Goal: Task Accomplishment & Management: Use online tool/utility

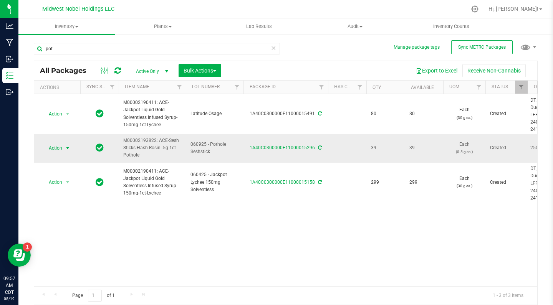
click at [53, 147] on span "Action" at bounding box center [52, 148] width 21 height 11
click at [77, 141] on td "Action Action Adjust qty Create package Edit attributes Global inventory Locate…" at bounding box center [57, 148] width 46 height 29
click at [57, 152] on span "Action" at bounding box center [52, 148] width 21 height 11
click at [60, 161] on li "Adjust qty" at bounding box center [66, 161] width 48 height 12
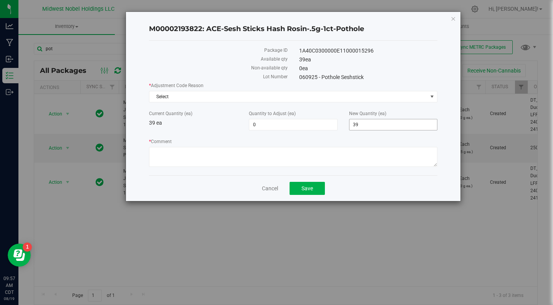
click at [363, 125] on span "39 39" at bounding box center [393, 125] width 88 height 12
type input "3"
type input "40"
type input "1"
type input "40"
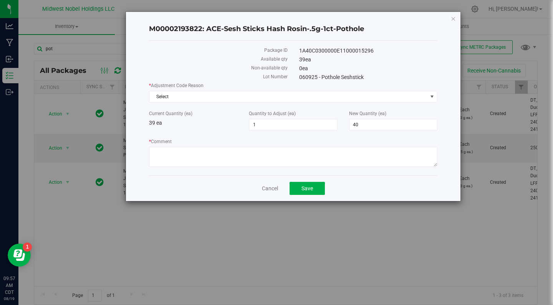
click at [344, 136] on div "* Adjustment Code Reason Select Select API Error Damaged Drying Mandatory State…" at bounding box center [293, 125] width 288 height 87
click at [453, 17] on icon "button" at bounding box center [453, 18] width 5 height 9
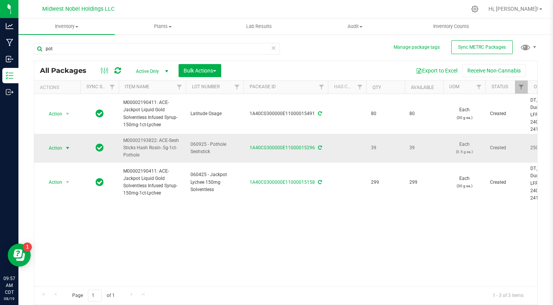
click at [55, 148] on span "Action" at bounding box center [52, 148] width 21 height 11
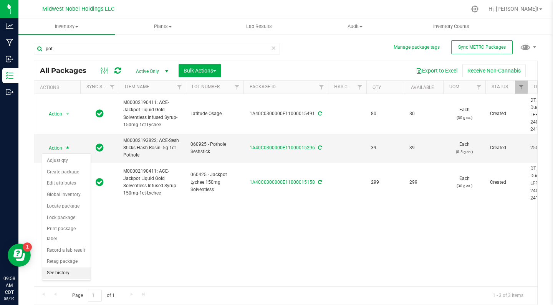
click at [86, 268] on li "See history" at bounding box center [66, 274] width 48 height 12
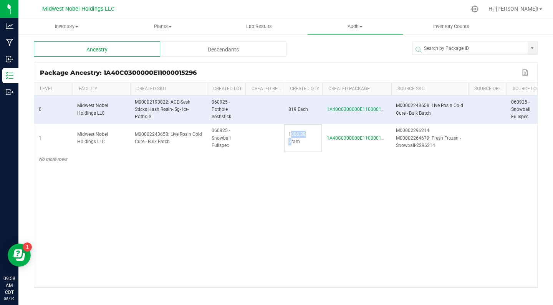
drag, startPoint x: 285, startPoint y: 138, endPoint x: 306, endPoint y: 135, distance: 21.7
click at [307, 136] on td "1006.38 Gram" at bounding box center [303, 138] width 38 height 29
click at [306, 135] on span "1006.38 Gram" at bounding box center [296, 138] width 17 height 13
click at [210, 48] on div "Descendants" at bounding box center [223, 48] width 126 height 15
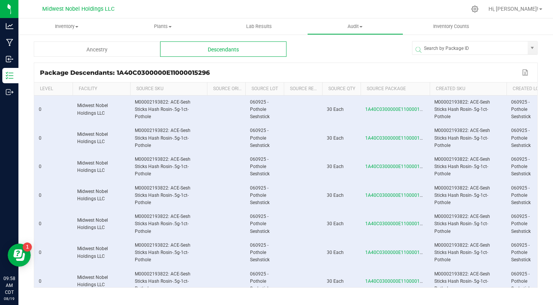
click at [136, 44] on div "Ancestry" at bounding box center [97, 48] width 126 height 15
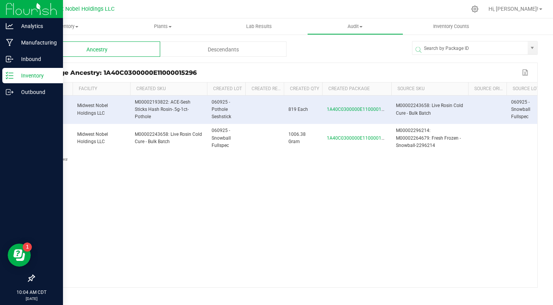
click at [12, 76] on line at bounding box center [11, 76] width 4 height 0
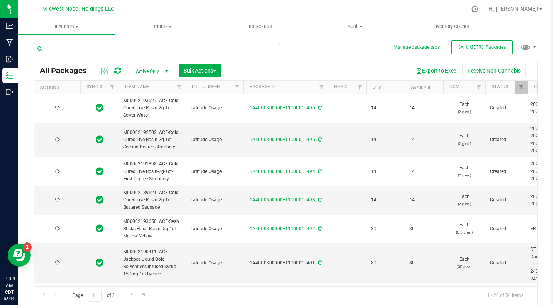
click at [162, 51] on input "text" at bounding box center [157, 49] width 246 height 12
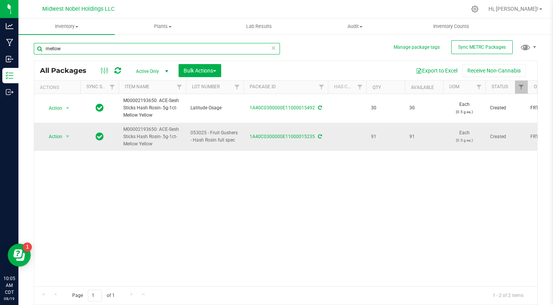
type input "mellow"
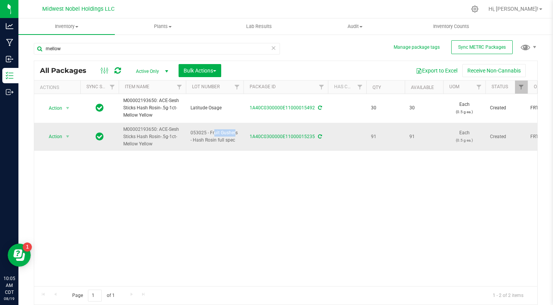
drag, startPoint x: 197, startPoint y: 133, endPoint x: 217, endPoint y: 133, distance: 20.0
click at [217, 133] on span "053025 - Fruit Gushers - Hash Rosin full spec" at bounding box center [214, 136] width 48 height 15
click at [217, 133] on input "053025 - Fruit Gushers - Hash Rosin full spec" at bounding box center [213, 137] width 55 height 12
click at [232, 161] on div "Action Action Adjust qty Create package Edit attributes Global inventory Locate…" at bounding box center [285, 190] width 503 height 192
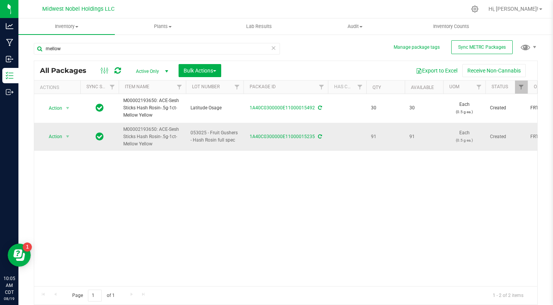
drag, startPoint x: 418, startPoint y: 133, endPoint x: 406, endPoint y: 133, distance: 12.3
click at [406, 133] on td "91" at bounding box center [424, 137] width 38 height 28
drag, startPoint x: 410, startPoint y: 136, endPoint x: 422, endPoint y: 136, distance: 12.7
click at [422, 136] on span "91" at bounding box center [423, 136] width 29 height 7
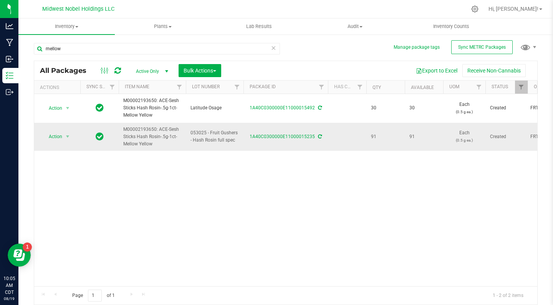
click at [422, 136] on span "91" at bounding box center [423, 136] width 29 height 7
drag, startPoint x: 480, startPoint y: 139, endPoint x: 452, endPoint y: 136, distance: 27.9
click at [452, 136] on span "Each (0.5 g ea.)" at bounding box center [464, 136] width 33 height 15
drag, startPoint x: 457, startPoint y: 133, endPoint x: 467, endPoint y: 132, distance: 9.7
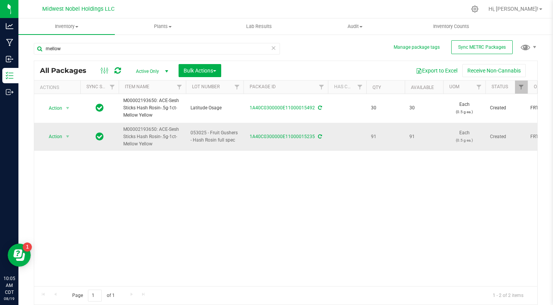
click at [468, 133] on span "Each (0.5 g ea.)" at bounding box center [464, 136] width 33 height 15
click at [468, 141] on p "(0.5 g ea.)" at bounding box center [464, 140] width 33 height 7
drag, startPoint x: 468, startPoint y: 141, endPoint x: 451, endPoint y: 141, distance: 16.9
click at [451, 141] on p "(0.5 g ea.)" at bounding box center [464, 140] width 33 height 7
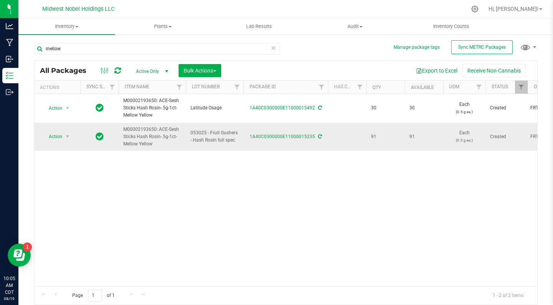
click at [381, 139] on span "91" at bounding box center [385, 136] width 29 height 7
drag, startPoint x: 373, startPoint y: 134, endPoint x: 391, endPoint y: 135, distance: 17.7
click at [391, 135] on span "91" at bounding box center [385, 136] width 29 height 7
drag, startPoint x: 412, startPoint y: 135, endPoint x: 417, endPoint y: 135, distance: 5.8
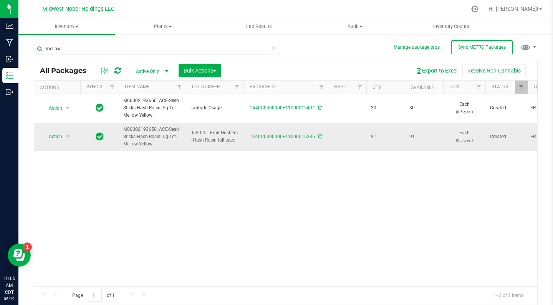
click at [417, 135] on span "91" at bounding box center [423, 136] width 29 height 7
drag, startPoint x: 417, startPoint y: 135, endPoint x: 404, endPoint y: 135, distance: 13.8
click at [404, 135] on td "91" at bounding box center [385, 137] width 38 height 28
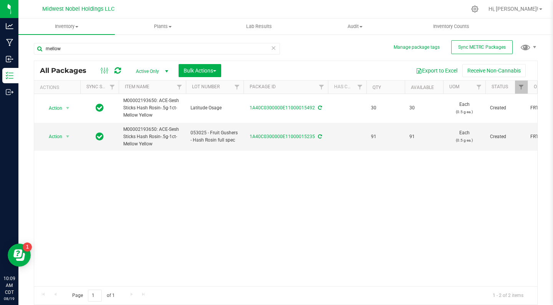
click at [274, 50] on icon at bounding box center [273, 47] width 5 height 9
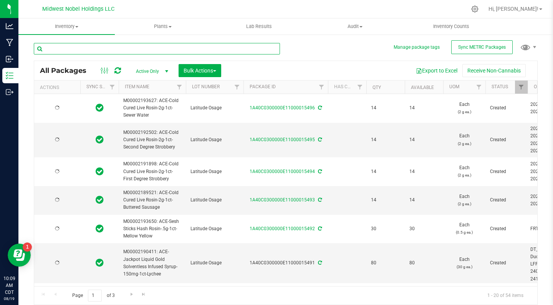
click at [237, 49] on input "text" at bounding box center [157, 49] width 246 height 12
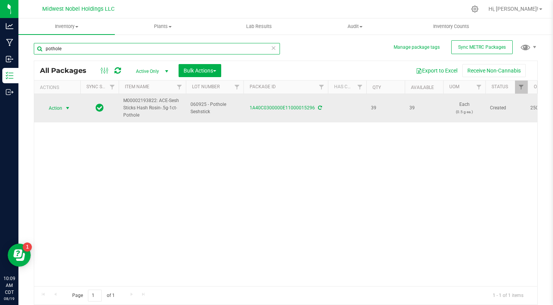
type input "pothole"
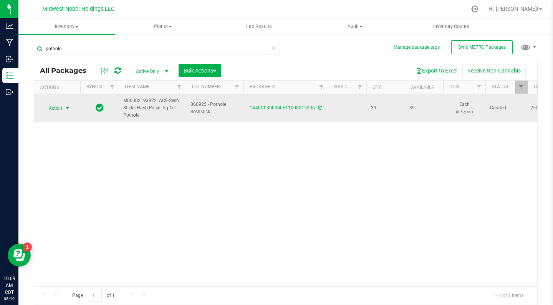
click at [52, 110] on span "Action" at bounding box center [52, 108] width 21 height 11
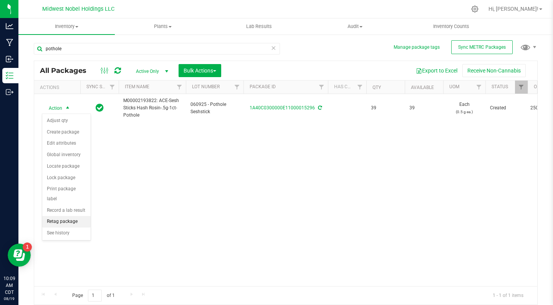
click at [74, 216] on li "Retag package" at bounding box center [66, 222] width 48 height 12
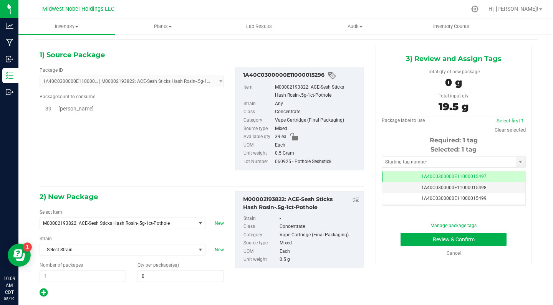
scroll to position [22, 0]
click at [166, 276] on span at bounding box center [180, 277] width 86 height 12
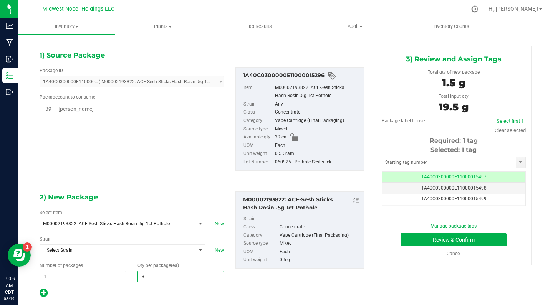
type input "39"
click at [304, 285] on div "2) New Package Select Item M00002193822: ACE-Sesh Sticks Hash Rosin-.5g-1ct-Pot…" at bounding box center [202, 245] width 336 height 107
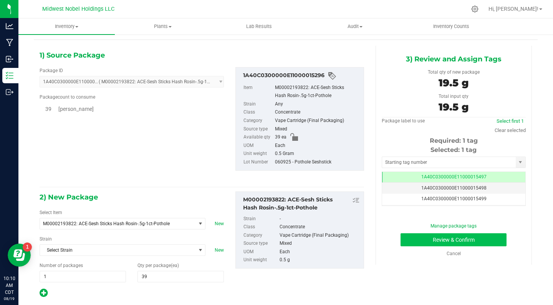
click at [454, 239] on button "Review & Confirm" at bounding box center [454, 240] width 106 height 13
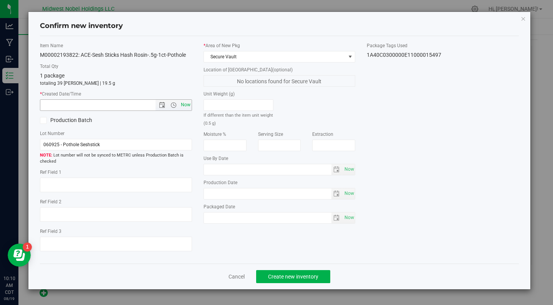
click at [186, 103] on span "Now" at bounding box center [185, 104] width 13 height 11
type input "8/19/2025 10:10 AM"
drag, startPoint x: 118, startPoint y: 141, endPoint x: 4, endPoint y: 141, distance: 114.1
click at [2, 141] on div "Confirm new inventory Item Name M00002193822: ACE-Sesh Sticks Hash Rosin-.5g-1c…" at bounding box center [279, 152] width 559 height 305
drag, startPoint x: 118, startPoint y: 146, endPoint x: 0, endPoint y: 147, distance: 117.5
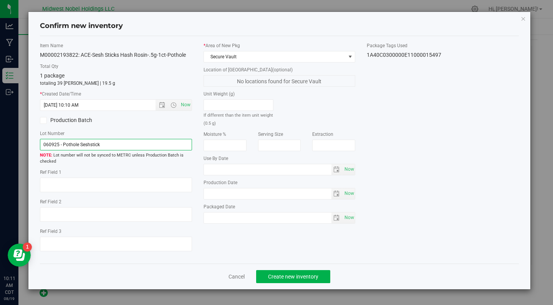
click at [0, 147] on div "Confirm new inventory Item Name M00002193822: ACE-Sesh Sticks Hash Rosin-.5g-1c…" at bounding box center [279, 152] width 559 height 305
paste input "Latitude Osage"
type input "Latitude Osage"
click at [302, 275] on span "Create new inventory" at bounding box center [293, 277] width 50 height 6
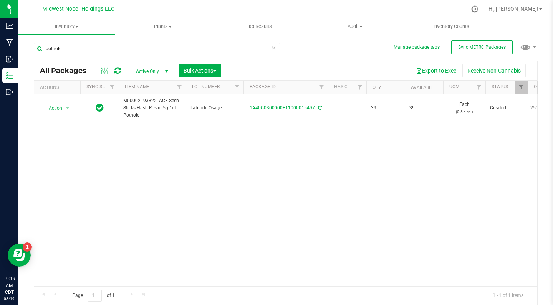
click at [275, 49] on icon at bounding box center [273, 47] width 5 height 9
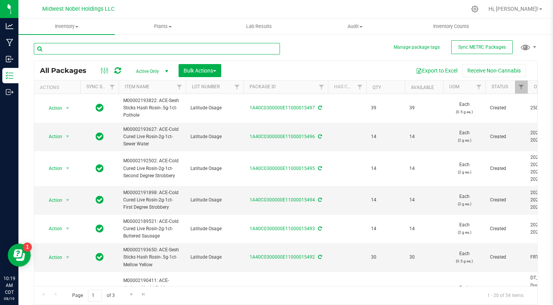
click at [222, 47] on input "text" at bounding box center [157, 49] width 246 height 12
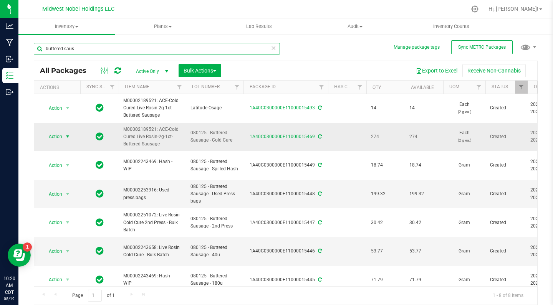
type input "buttered saus"
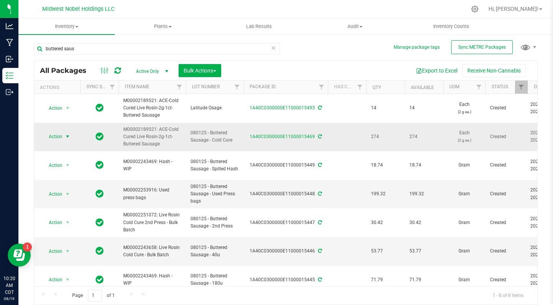
click at [53, 140] on span "Action" at bounding box center [52, 136] width 21 height 11
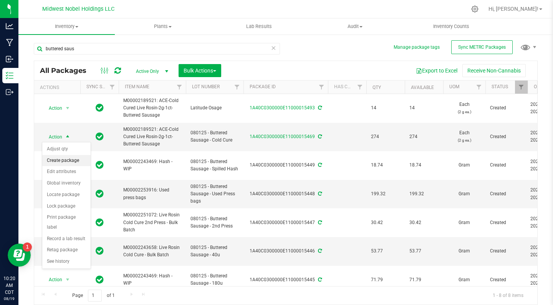
click at [73, 162] on li "Create package" at bounding box center [66, 161] width 48 height 12
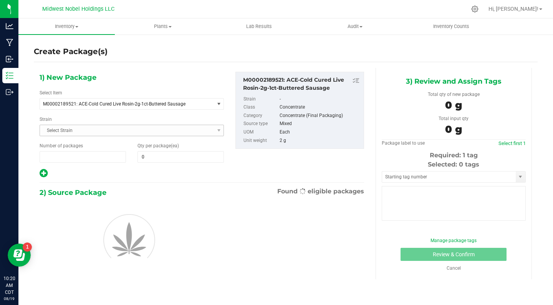
type input "1"
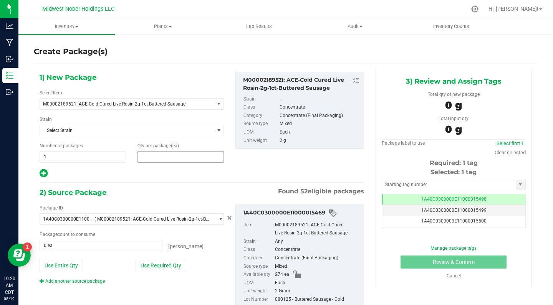
click at [175, 154] on span at bounding box center [180, 157] width 86 height 12
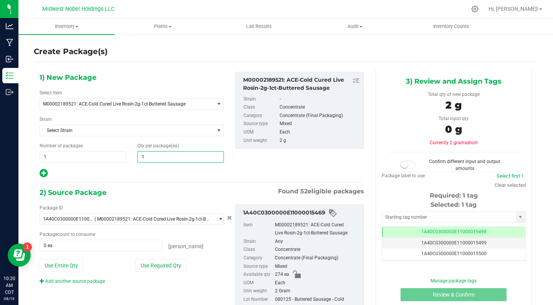
type input "14"
click at [172, 180] on div "1) New Package Select Item M00002189521: ACE-Cold Cured Live Rosin-2g-1ct-Butte…" at bounding box center [202, 200] width 336 height 265
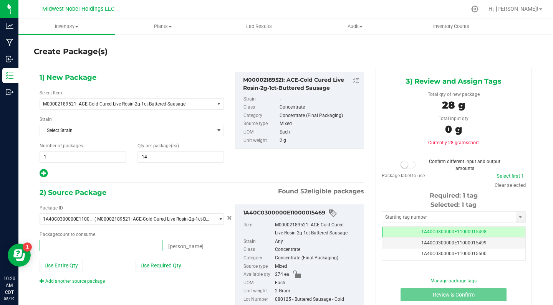
click at [138, 247] on span at bounding box center [101, 246] width 123 height 12
type input "14"
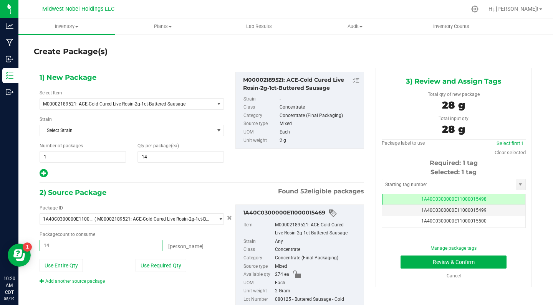
type input "14 ea"
click at [151, 199] on div "Package ID 1A40C0300000E11000015469 ( M00002189521: ACE-Cold Cured Live Rosin-2…" at bounding box center [202, 261] width 336 height 124
click at [465, 264] on button "Review & Confirm" at bounding box center [454, 262] width 106 height 13
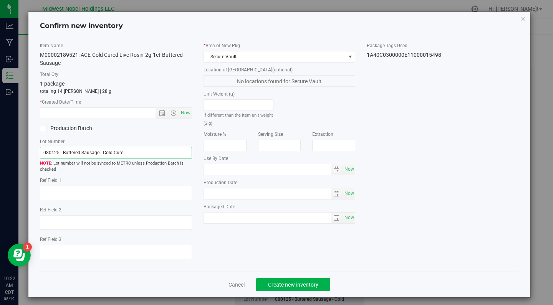
drag, startPoint x: 132, startPoint y: 152, endPoint x: 0, endPoint y: 151, distance: 131.7
click at [0, 151] on div "Confirm new inventory Item Name M00002189521: ACE-Cold Cured Live Rosin-2g-1ct-…" at bounding box center [279, 152] width 559 height 305
type input "Proper [GEOGRAPHIC_DATA]"
click at [232, 246] on div "Item Name M00002189521: ACE-Cold Cured Live Rosin-2g-1ct-Buttered Sausage Total…" at bounding box center [279, 154] width 491 height 224
click at [185, 116] on span "Now" at bounding box center [185, 113] width 13 height 11
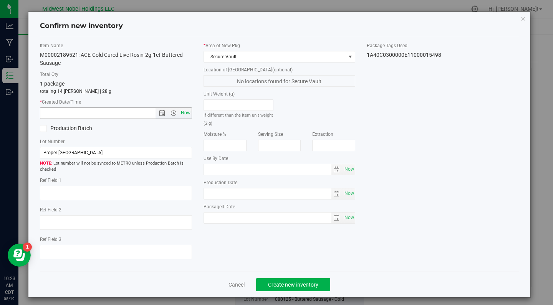
type input "8/19/2025 10:23 AM"
drag, startPoint x: 98, startPoint y: 149, endPoint x: 13, endPoint y: 149, distance: 84.5
click at [9, 148] on div "Confirm new inventory Item Name M00002189521: ACE-Cold Cured Live Rosin-2g-1ct-…" at bounding box center [279, 152] width 559 height 305
drag, startPoint x: 107, startPoint y: 153, endPoint x: 0, endPoint y: 153, distance: 107.2
click at [0, 153] on div "Confirm new inventory Item Name M00002189521: ACE-Cold Cured Live Rosin-2g-1ct-…" at bounding box center [279, 152] width 559 height 305
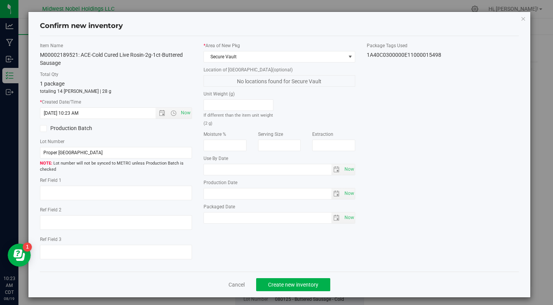
click at [429, 253] on div "Item Name M00002189521: ACE-Cold Cured Live Rosin-2g-1ct-Buttered Sausage Total…" at bounding box center [279, 154] width 491 height 224
click at [303, 283] on span "Create new inventory" at bounding box center [293, 285] width 50 height 6
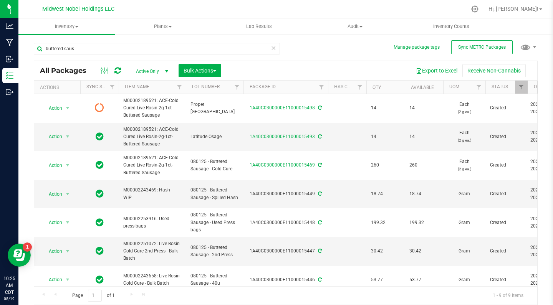
click at [273, 47] on icon at bounding box center [273, 47] width 5 height 9
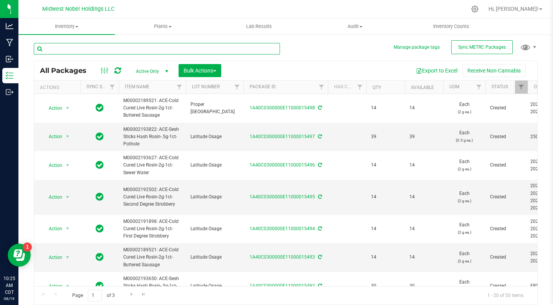
click at [265, 47] on input "text" at bounding box center [157, 49] width 246 height 12
type input "d"
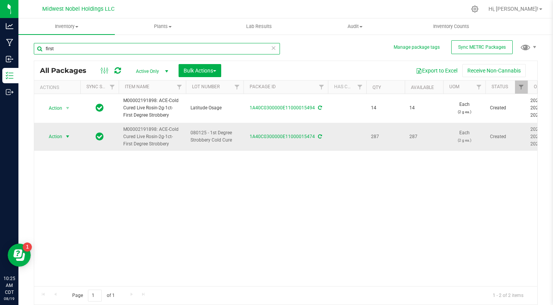
type input "first"
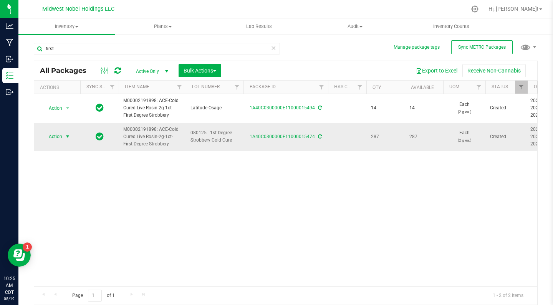
click at [53, 138] on span "Action" at bounding box center [52, 136] width 21 height 11
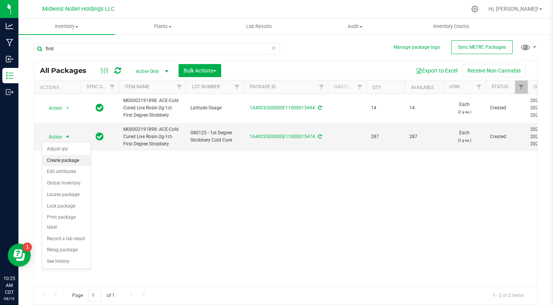
click at [80, 162] on li "Create package" at bounding box center [66, 161] width 48 height 12
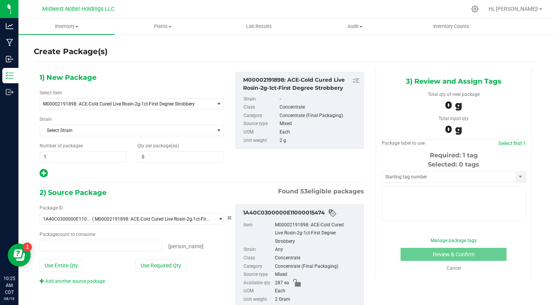
type input "0 ea"
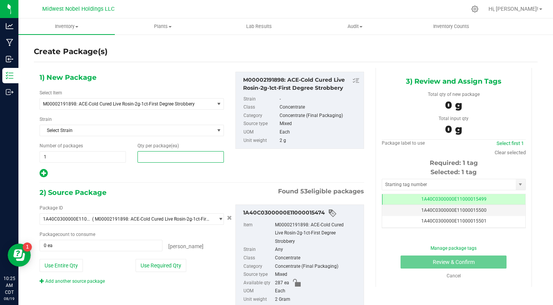
click at [171, 157] on span at bounding box center [180, 157] width 86 height 12
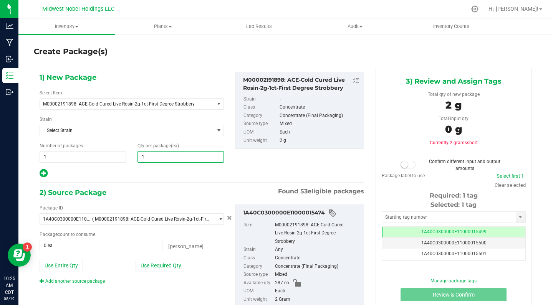
type input "14"
click at [109, 247] on span at bounding box center [101, 246] width 123 height 12
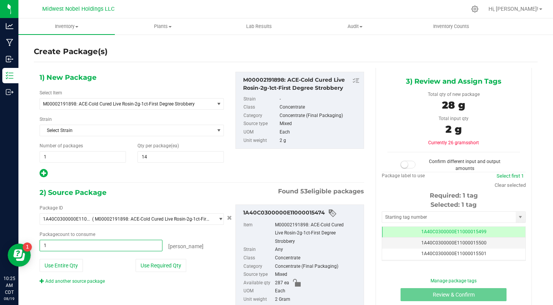
type input "14"
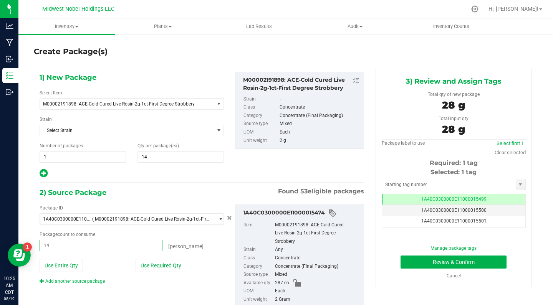
type input "14 ea"
click at [210, 252] on div "Package ID 1A40C0300000E11000015474 ( M00002191898: ACE-Cold Cured Live Rosin-2…" at bounding box center [132, 245] width 196 height 80
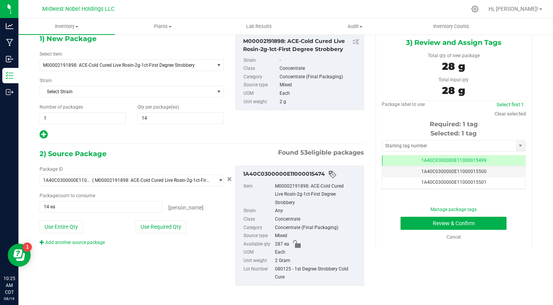
scroll to position [38, 0]
click at [449, 225] on button "Review & Confirm" at bounding box center [454, 223] width 106 height 13
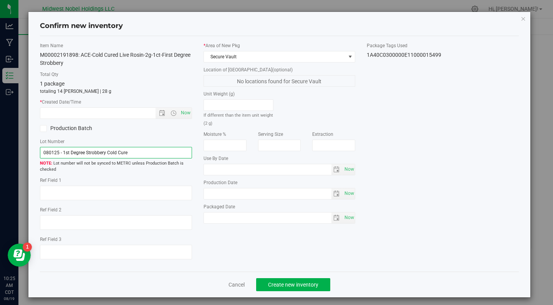
drag, startPoint x: 143, startPoint y: 154, endPoint x: 0, endPoint y: 142, distance: 143.7
click at [0, 143] on div "Confirm new inventory Item Name M00002191898: ACE-Cold Cured Live Rosin-2g-1ct-…" at bounding box center [279, 152] width 559 height 305
paste input "Proper [GEOGRAPHIC_DATA]"
type input "Proper [GEOGRAPHIC_DATA]"
click at [188, 113] on span "Now" at bounding box center [185, 113] width 13 height 11
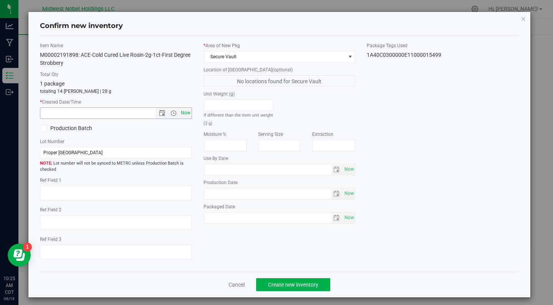
type input "8/19/2025 10:25 AM"
click at [302, 285] on span "Create new inventory" at bounding box center [293, 285] width 50 height 6
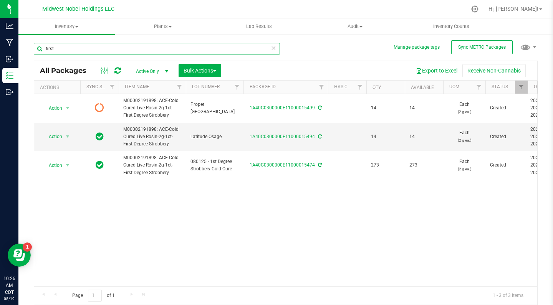
click at [191, 47] on input "first" at bounding box center [157, 49] width 246 height 12
type input "f"
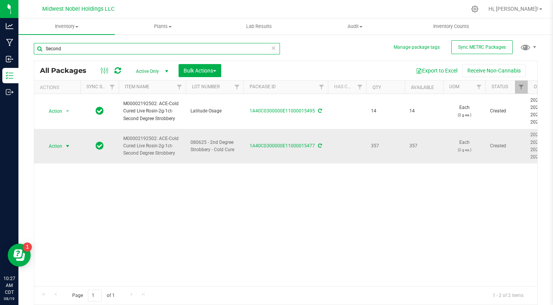
type input "Second"
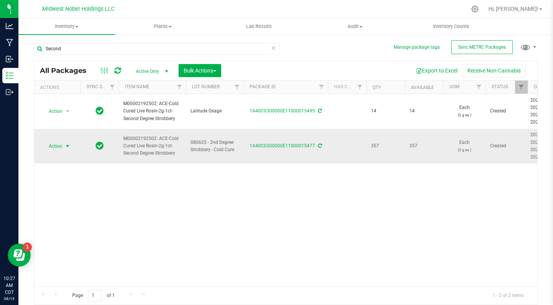
click at [55, 144] on span "Action" at bounding box center [52, 146] width 21 height 11
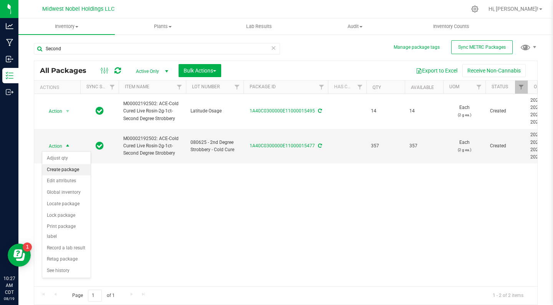
click at [73, 167] on li "Create package" at bounding box center [66, 170] width 48 height 12
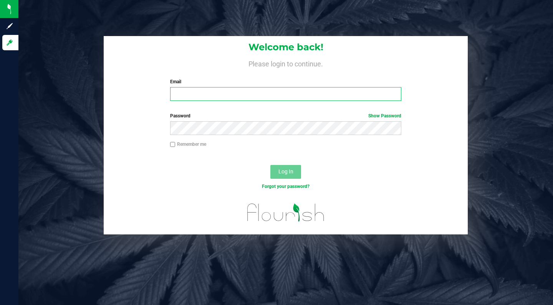
type input "[PERSON_NAME][EMAIL_ADDRESS][DOMAIN_NAME]"
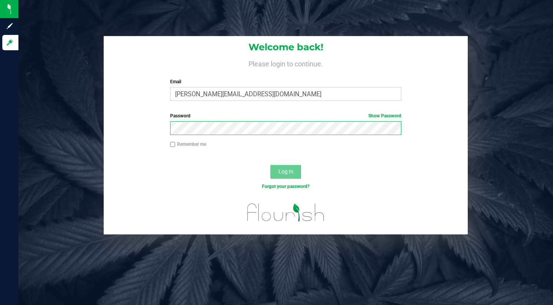
click at [286, 171] on button "Log In" at bounding box center [285, 172] width 31 height 14
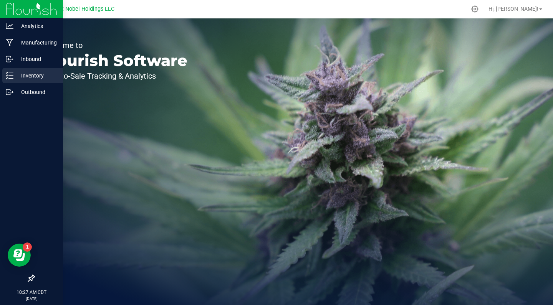
click at [26, 74] on p "Inventory" at bounding box center [36, 75] width 46 height 9
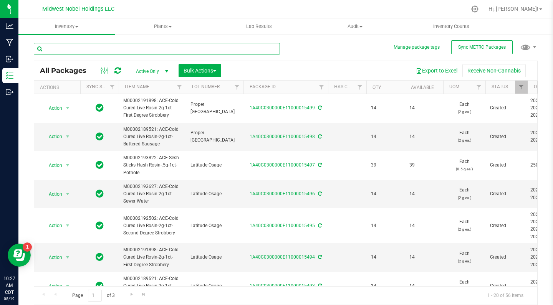
click at [149, 49] on input "text" at bounding box center [157, 49] width 246 height 12
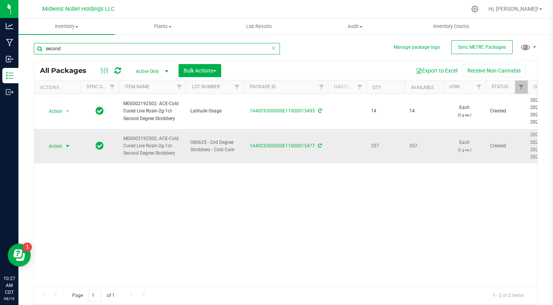
type input "second"
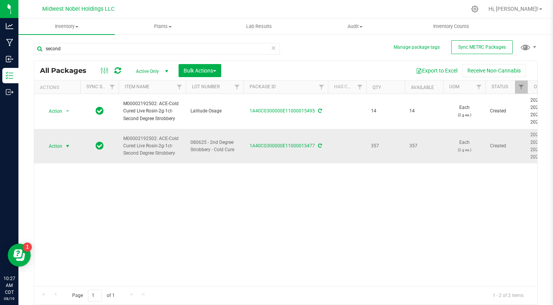
click at [56, 149] on span "Action" at bounding box center [52, 146] width 21 height 11
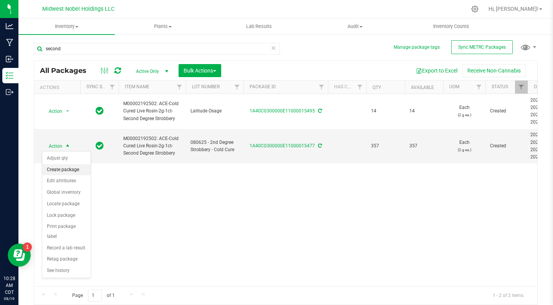
click at [64, 170] on li "Create package" at bounding box center [66, 170] width 48 height 12
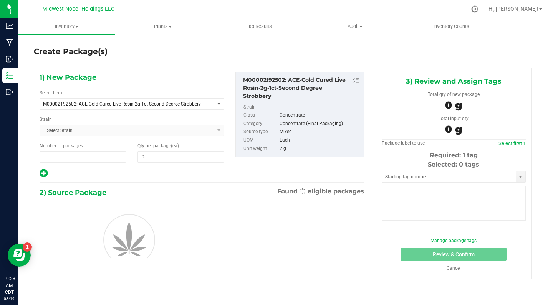
type input "1"
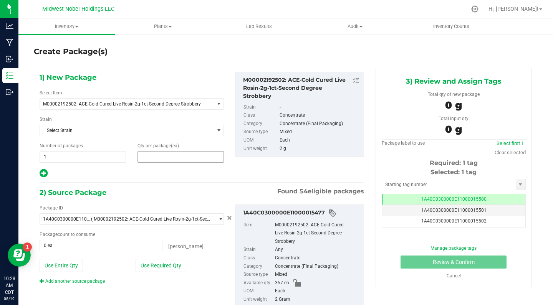
click at [159, 157] on span at bounding box center [180, 157] width 86 height 12
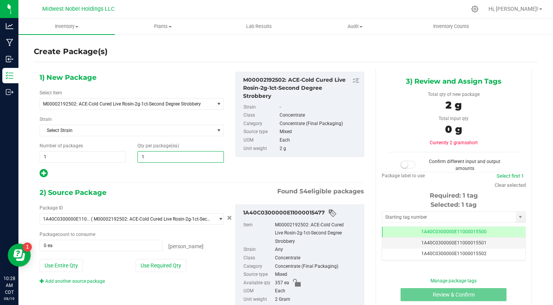
type input "14"
click at [155, 271] on button "Use Required Qty" at bounding box center [161, 265] width 51 height 13
type input "14 ea"
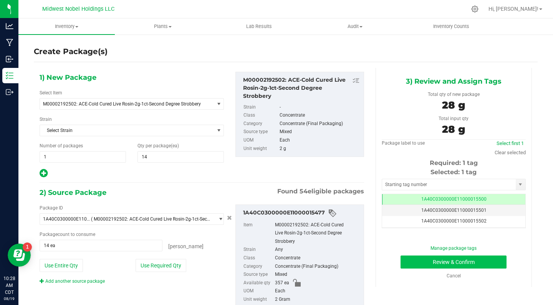
click at [495, 265] on button "Review & Confirm" at bounding box center [454, 262] width 106 height 13
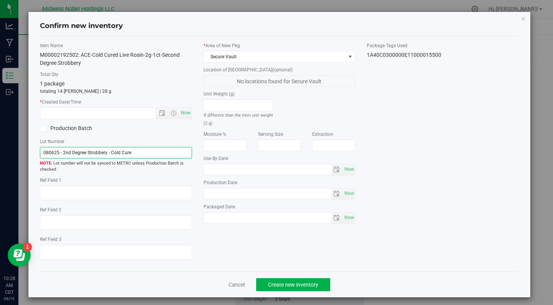
drag, startPoint x: 141, startPoint y: 155, endPoint x: 0, endPoint y: 151, distance: 141.4
click at [0, 151] on div "Confirm new inventory Item Name M00002192502: ACE-Cold Cured Live Rosin-2g-1ct-…" at bounding box center [279, 152] width 559 height 305
paste input "Proper [GEOGRAPHIC_DATA]"
type input "Proper [GEOGRAPHIC_DATA]"
click at [185, 115] on span "Now" at bounding box center [185, 113] width 13 height 11
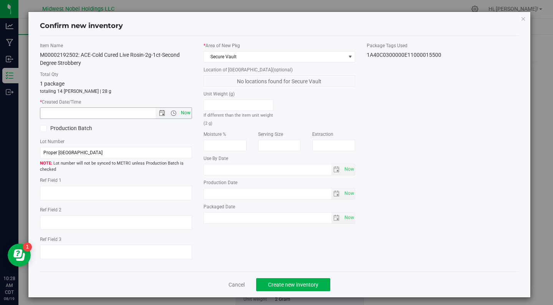
type input "8/19/2025 10:28 AM"
click at [311, 283] on span "Create new inventory" at bounding box center [293, 285] width 50 height 6
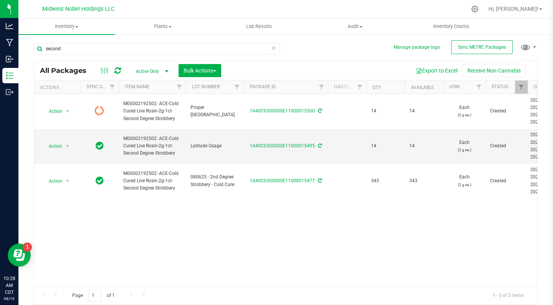
click at [276, 46] on icon at bounding box center [273, 47] width 5 height 9
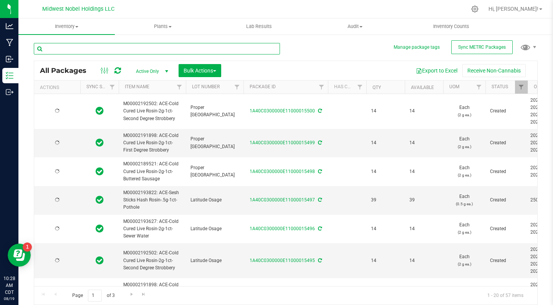
click at [233, 46] on input "text" at bounding box center [157, 49] width 246 height 12
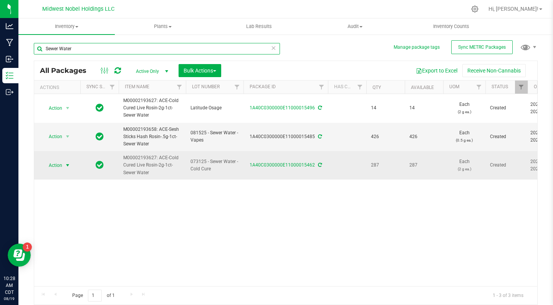
type input "Sewer Water"
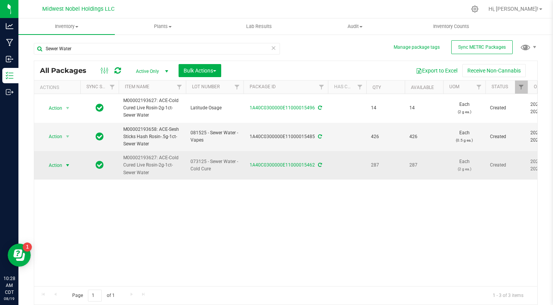
click at [57, 163] on span "Action" at bounding box center [52, 165] width 21 height 11
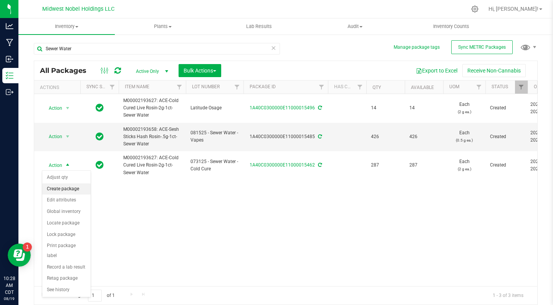
click at [71, 190] on li "Create package" at bounding box center [66, 190] width 48 height 12
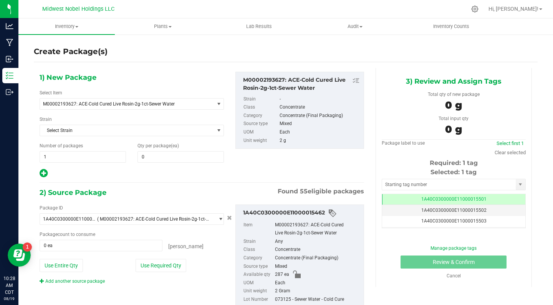
click at [158, 164] on div "1) New Package Select Item M00002193627: ACE-Cold Cured Live Rosin-2g-1ct-Sewer…" at bounding box center [132, 125] width 196 height 107
click at [157, 160] on span at bounding box center [180, 157] width 86 height 12
type input "14"
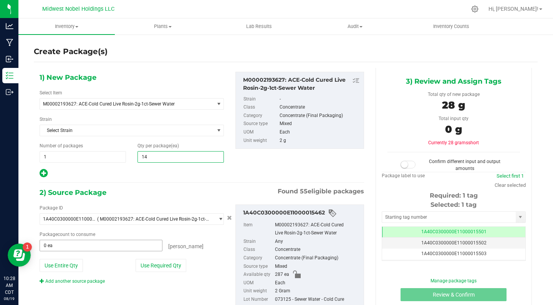
type input "14"
click at [94, 250] on span at bounding box center [101, 246] width 123 height 12
type input "14"
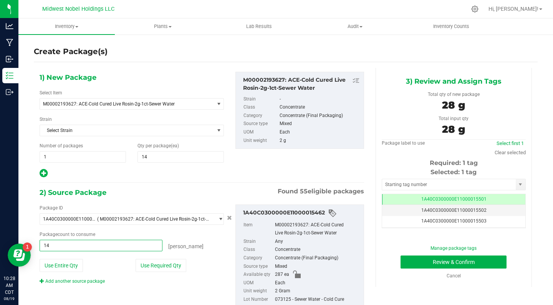
type input "14 ea"
click at [126, 288] on div "Package ID 1A40C0300000E11000015462 ( M00002193627: ACE-Cold Cured Live Rosin-2…" at bounding box center [202, 257] width 336 height 116
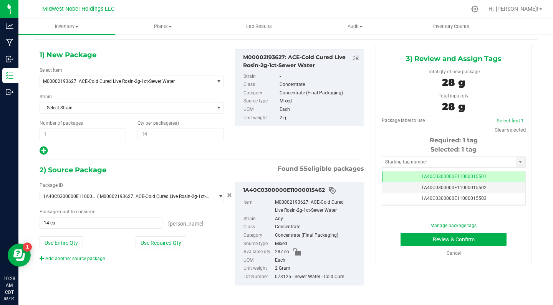
scroll to position [22, 0]
click at [431, 244] on button "Review & Confirm" at bounding box center [454, 240] width 106 height 13
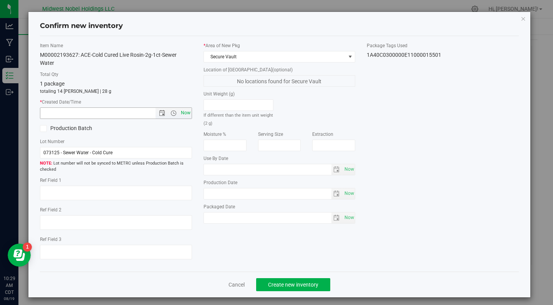
click at [184, 114] on span "Now" at bounding box center [185, 113] width 13 height 11
type input "8/19/2025 10:29 AM"
click at [290, 283] on span "Create new inventory" at bounding box center [293, 285] width 50 height 6
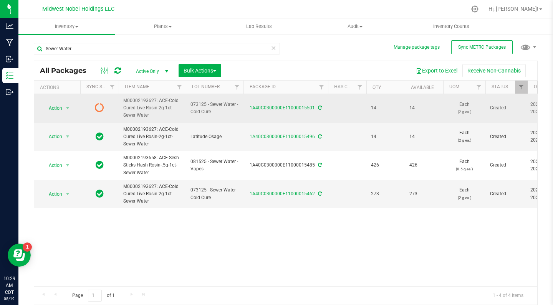
click at [210, 108] on span "073125 - Sewer Water - Cold Cure" at bounding box center [214, 108] width 48 height 15
click at [210, 108] on input "073125 - Sewer Water - Cold Cure" at bounding box center [213, 108] width 55 height 12
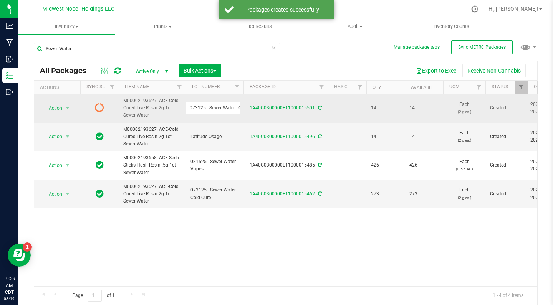
scroll to position [0, 18]
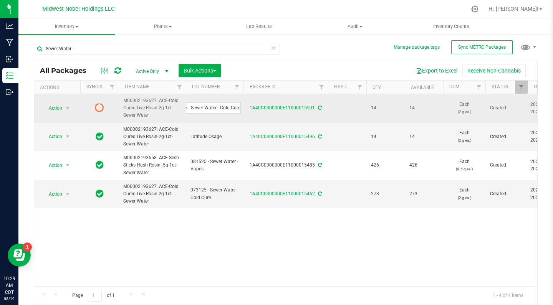
click at [217, 108] on input "073125 - Sewer Water - Cold Cure" at bounding box center [213, 108] width 55 height 12
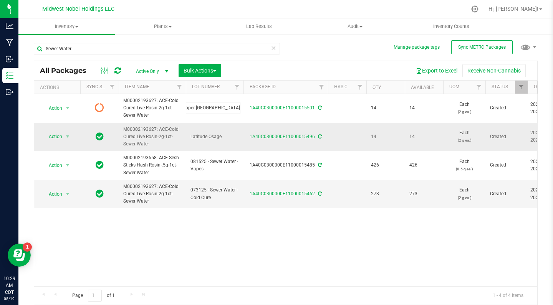
type input "Proper [GEOGRAPHIC_DATA]"
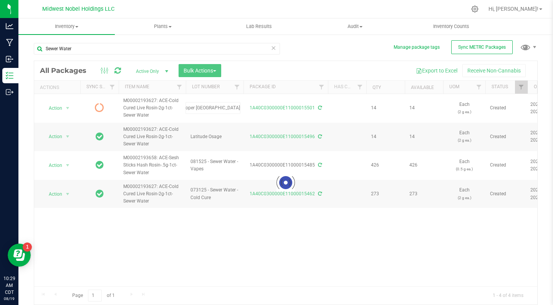
scroll to position [0, 0]
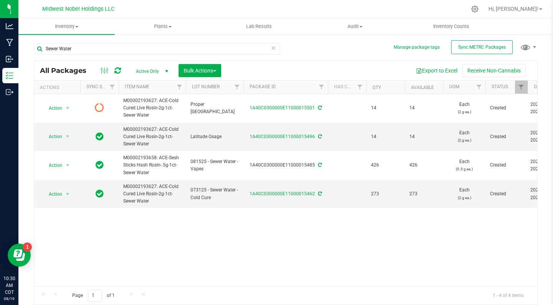
click at [272, 50] on icon at bounding box center [273, 47] width 5 height 9
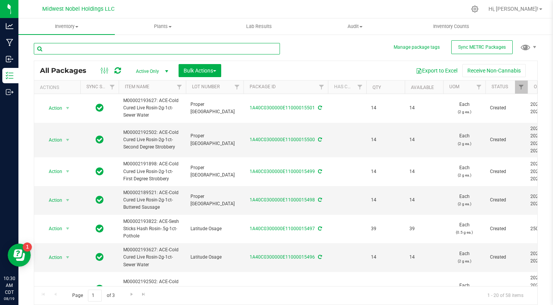
click at [149, 45] on input "text" at bounding box center [157, 49] width 246 height 12
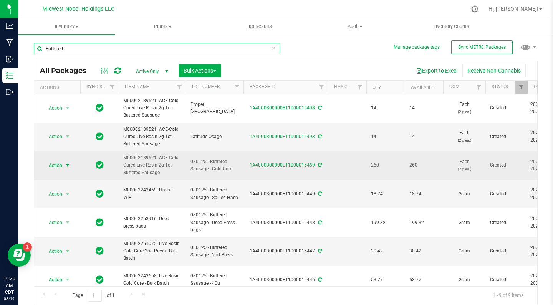
type input "Buttered"
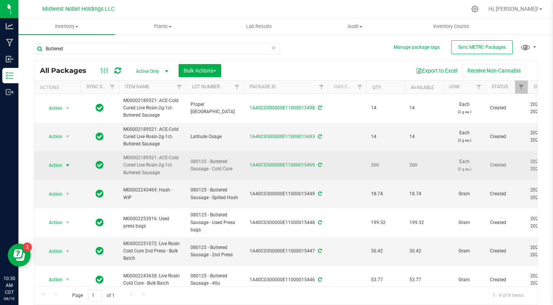
click at [46, 164] on span "Action" at bounding box center [52, 165] width 21 height 11
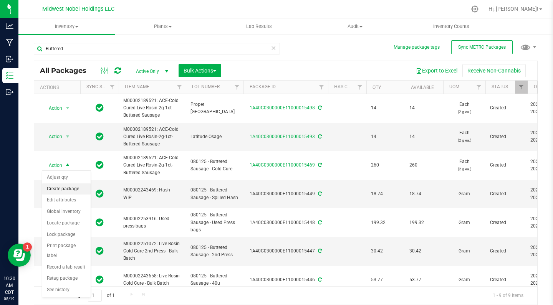
click at [75, 190] on li "Create package" at bounding box center [66, 190] width 48 height 12
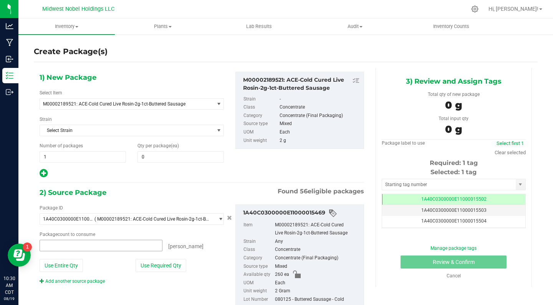
type input "0 ea"
click at [158, 155] on span at bounding box center [180, 157] width 86 height 12
type input "14"
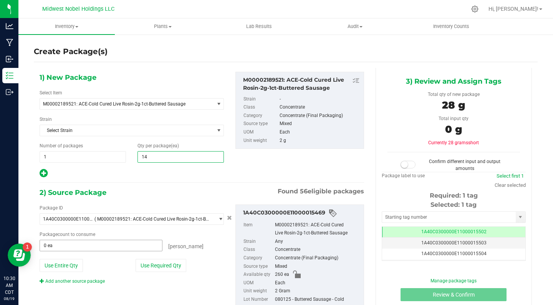
type input "14"
click at [91, 242] on span at bounding box center [101, 246] width 123 height 12
type input "14"
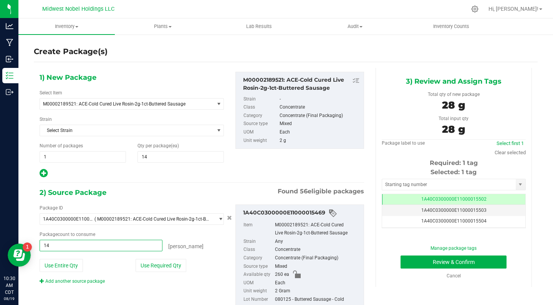
type input "14 ea"
click at [204, 249] on div "eaches" at bounding box center [192, 245] width 61 height 11
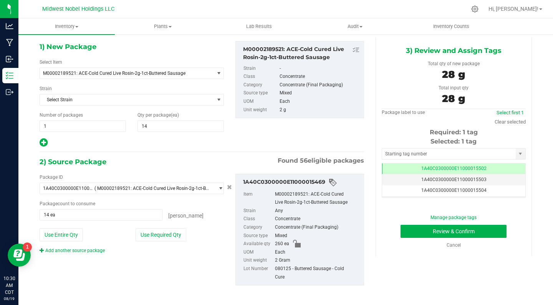
scroll to position [30, 0]
click at [460, 229] on button "Review & Confirm" at bounding box center [454, 231] width 106 height 13
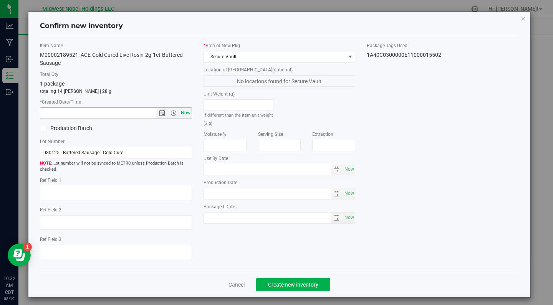
click at [186, 113] on span "Now" at bounding box center [185, 113] width 13 height 11
type input "8/19/2025 10:32 AM"
drag, startPoint x: 139, startPoint y: 152, endPoint x: 0, endPoint y: 131, distance: 140.7
click at [0, 132] on div "Confirm new inventory Item Name M00002189521: ACE-Cold Cured Live Rosin-2g-1ct-…" at bounding box center [279, 152] width 559 height 305
paste input "Proper [GEOGRAPHIC_DATA]"
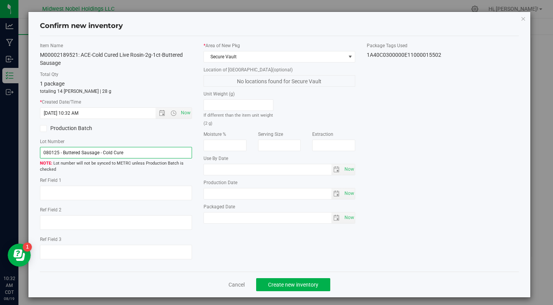
type input "Proper [GEOGRAPHIC_DATA]"
drag, startPoint x: 95, startPoint y: 157, endPoint x: 0, endPoint y: 152, distance: 95.4
click at [0, 152] on div "Confirm new inventory Item Name M00002189521: ACE-Cold Cured Live Rosin-2g-1ct-…" at bounding box center [279, 152] width 559 height 305
drag, startPoint x: 97, startPoint y: 153, endPoint x: 0, endPoint y: 151, distance: 97.2
click at [0, 151] on div "Confirm new inventory Item Name M00002189521: ACE-Cold Cured Live Rosin-2g-1ct-…" at bounding box center [279, 152] width 559 height 305
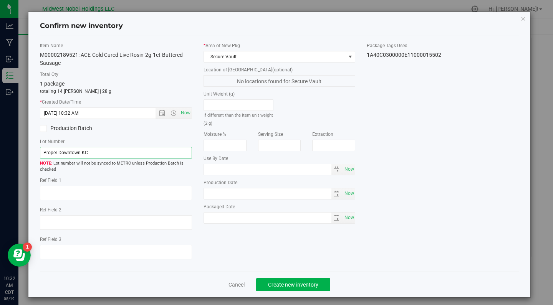
type input "Proper Downtown KC"
click at [239, 257] on div "Item Name M00002189521: ACE-Cold Cured Live Rosin-2g-1ct-Buttered Sausage Total…" at bounding box center [279, 154] width 491 height 224
click at [299, 284] on span "Create new inventory" at bounding box center [293, 285] width 50 height 6
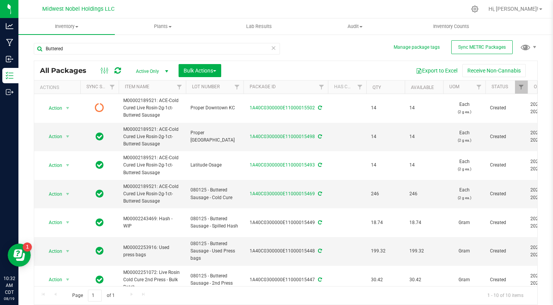
click at [273, 50] on icon at bounding box center [273, 47] width 5 height 9
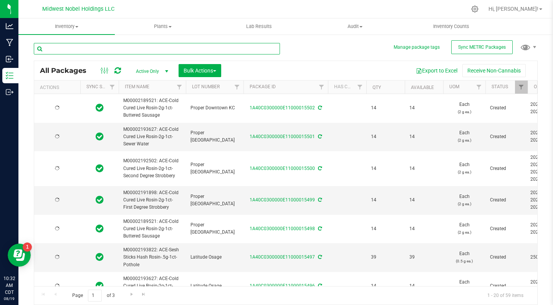
click at [227, 45] on input "text" at bounding box center [157, 49] width 246 height 12
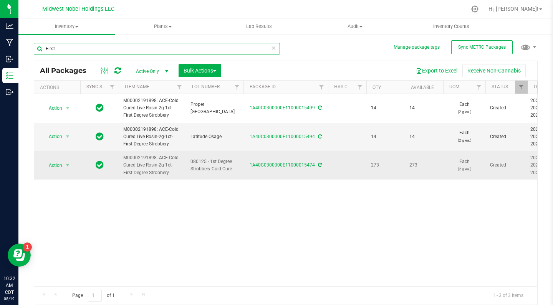
type input "First"
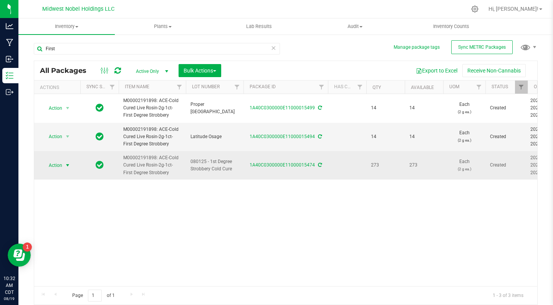
click at [44, 167] on span "Action" at bounding box center [52, 165] width 21 height 11
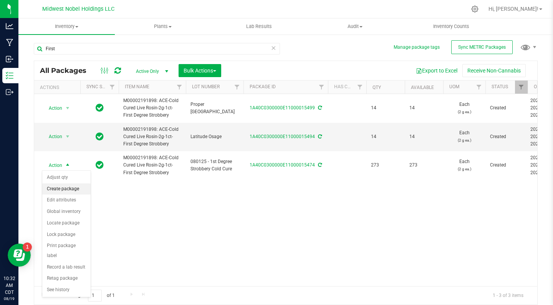
click at [65, 191] on li "Create package" at bounding box center [66, 190] width 48 height 12
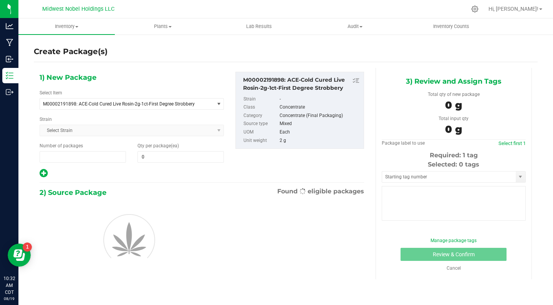
type input "1"
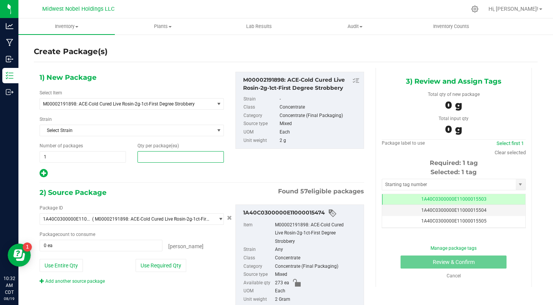
click at [169, 155] on span at bounding box center [180, 157] width 86 height 12
type input "14"
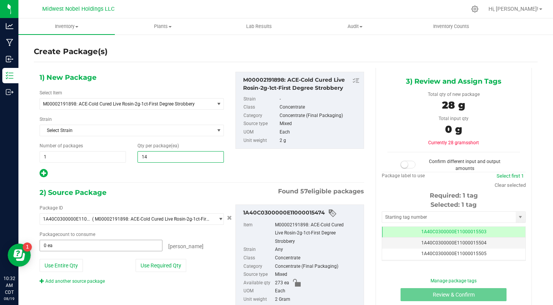
type input "14"
click at [65, 243] on span at bounding box center [101, 246] width 123 height 12
type input "14"
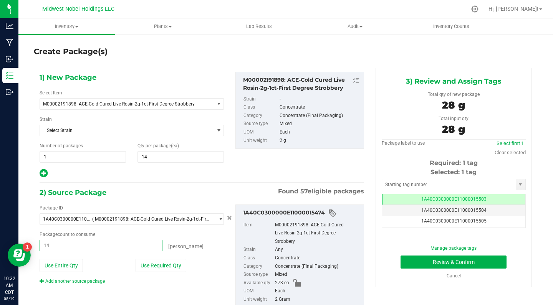
type input "14 ea"
click at [198, 237] on div "Package count to consume" at bounding box center [132, 234] width 184 height 7
click at [440, 262] on button "Review & Confirm" at bounding box center [454, 262] width 106 height 13
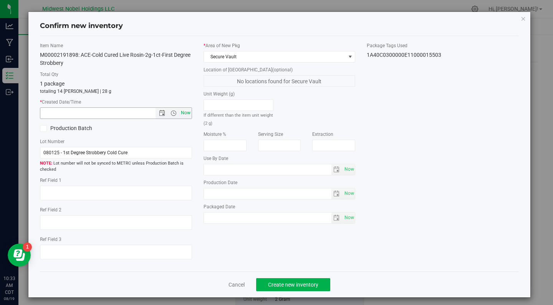
click at [184, 113] on span "Now" at bounding box center [185, 113] width 13 height 11
type input "8/19/2025 10:33 AM"
drag, startPoint x: 137, startPoint y: 153, endPoint x: 0, endPoint y: 146, distance: 137.7
click at [0, 146] on div "Confirm new inventory Item Name M00002191898: ACE-Cold Cured Live Rosin-2g-1ct-…" at bounding box center [279, 152] width 559 height 305
paste input "Proper Downtown KC"
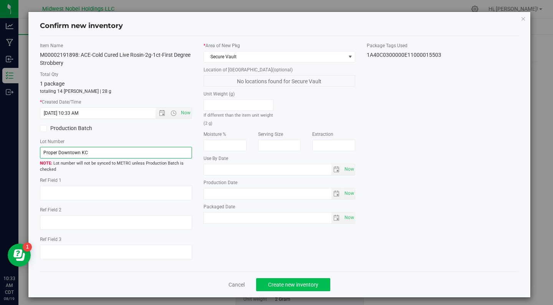
type input "Proper Downtown KC"
click at [293, 281] on button "Create new inventory" at bounding box center [293, 284] width 74 height 13
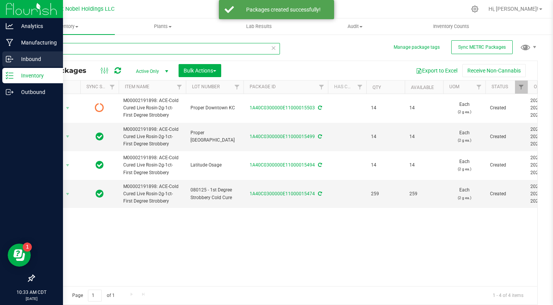
drag, startPoint x: 165, startPoint y: 51, endPoint x: 0, endPoint y: 55, distance: 164.8
click at [0, 55] on div "Analytics Manufacturing Inbound Inventory Outbound 10:33 AM CDT 08/19/2025 08/1…" at bounding box center [276, 152] width 553 height 305
type input "F"
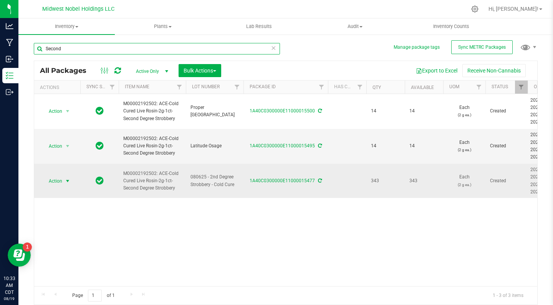
type input "Second"
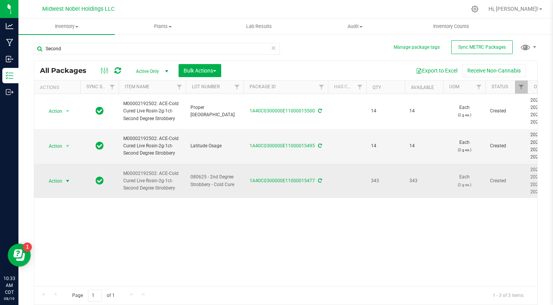
click at [50, 176] on span "Action" at bounding box center [52, 181] width 21 height 11
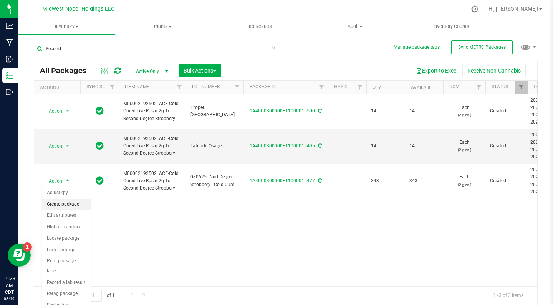
click at [66, 204] on li "Create package" at bounding box center [66, 205] width 48 height 12
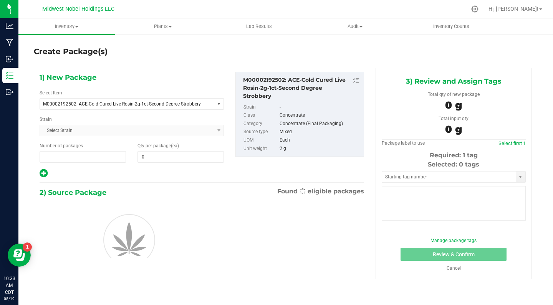
type input "1"
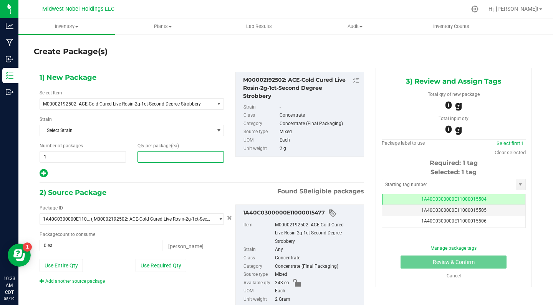
click at [166, 158] on span at bounding box center [180, 157] width 86 height 12
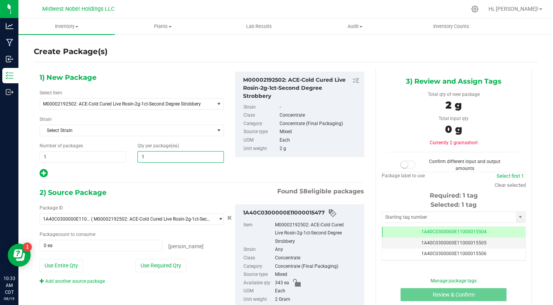
type input "14"
click at [101, 249] on span at bounding box center [101, 246] width 123 height 12
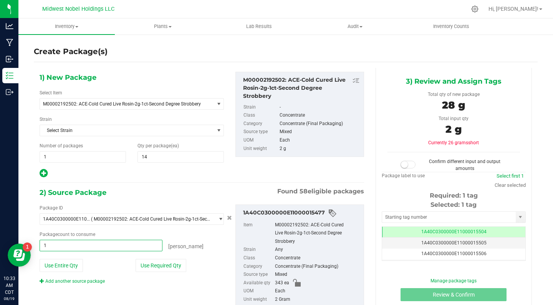
type input "14"
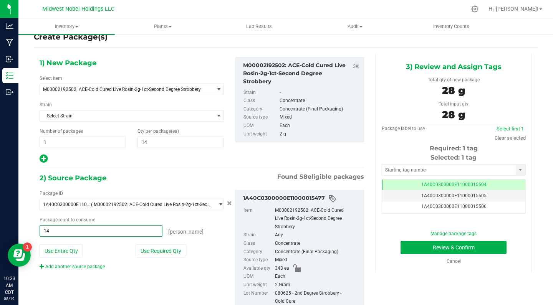
scroll to position [15, 0]
type input "14 ea"
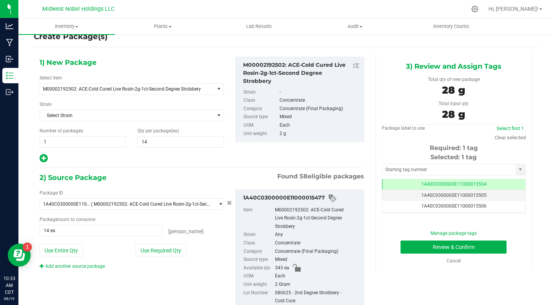
click at [217, 255] on div "Use Required Qty" at bounding box center [180, 250] width 88 height 13
click at [474, 246] on button "Review & Confirm" at bounding box center [454, 247] width 106 height 13
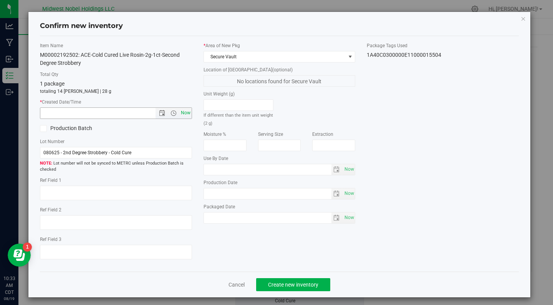
click at [184, 110] on span "Now" at bounding box center [185, 113] width 13 height 11
type input "8/19/2025 10:33 AM"
drag, startPoint x: 162, startPoint y: 151, endPoint x: 0, endPoint y: 154, distance: 162.1
click at [0, 154] on div "Confirm new inventory Item Name M00002192502: ACE-Cold Cured Live Rosin-2g-1ct-…" at bounding box center [279, 152] width 559 height 305
paste input "Proper Downtown KC"
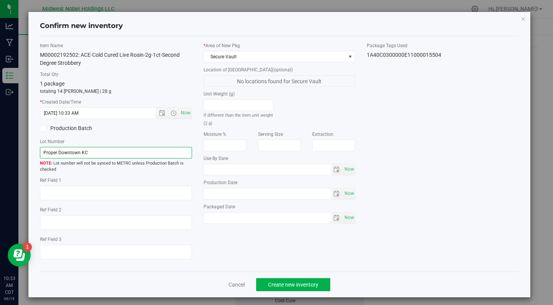
type input "Proper Downtown KC"
click at [365, 253] on div "Item Name M00002192502: ACE-Cold Cured Live Rosin-2g-1ct-Second Degree Strobber…" at bounding box center [279, 154] width 491 height 224
click at [305, 285] on span "Create new inventory" at bounding box center [293, 285] width 50 height 6
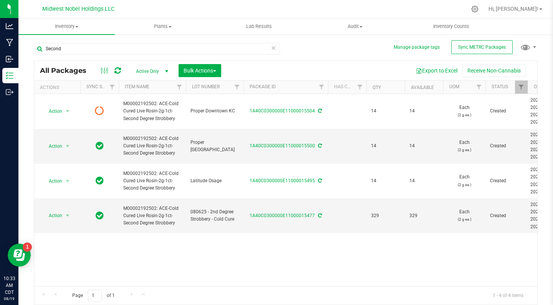
click at [274, 51] on icon at bounding box center [273, 47] width 5 height 9
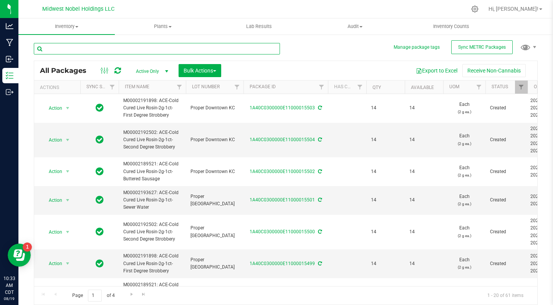
click at [250, 50] on input "text" at bounding box center [157, 49] width 246 height 12
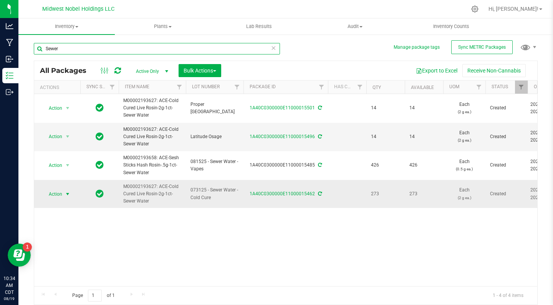
type input "Sewer"
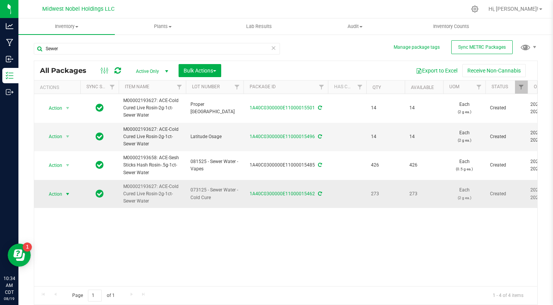
click at [54, 192] on span "Action" at bounding box center [52, 194] width 21 height 11
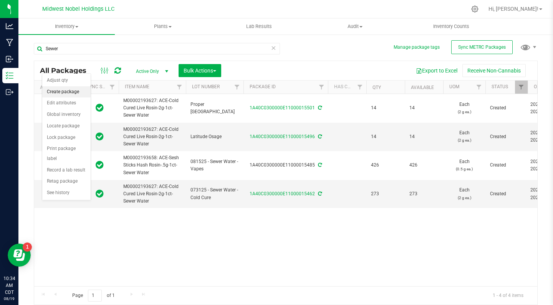
click at [62, 91] on li "Create package" at bounding box center [66, 92] width 48 height 12
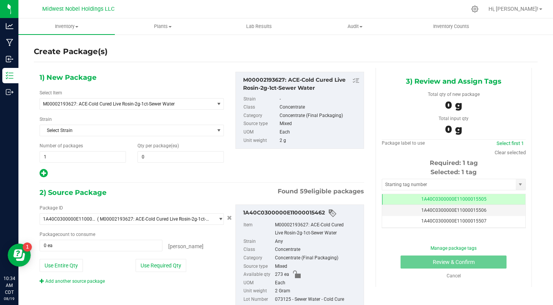
click at [167, 149] on div "Qty per package (ea) 0 0" at bounding box center [181, 152] width 98 height 20
click at [167, 158] on span at bounding box center [180, 157] width 86 height 12
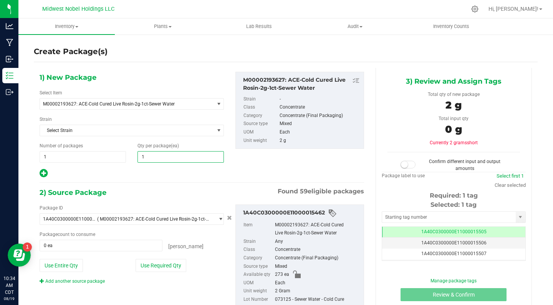
type input "14"
click at [149, 248] on span at bounding box center [101, 246] width 123 height 12
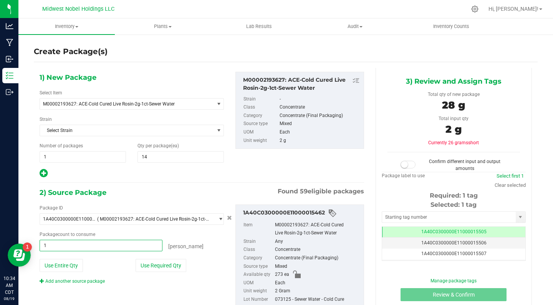
type input "14"
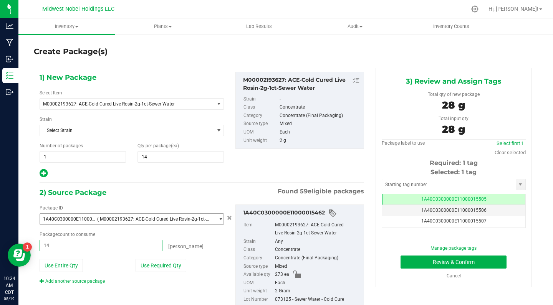
type input "14 ea"
click at [171, 196] on div "2) Source Package Found 59 eligible packages" at bounding box center [202, 193] width 325 height 12
click at [448, 263] on button "Review & Confirm" at bounding box center [454, 262] width 106 height 13
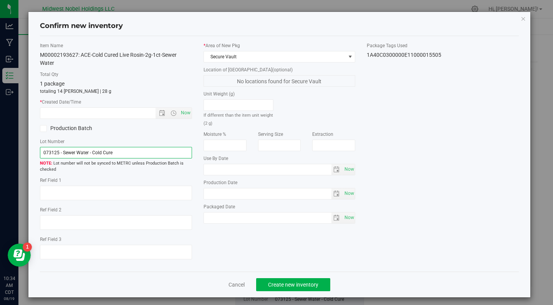
drag, startPoint x: 127, startPoint y: 152, endPoint x: 0, endPoint y: 151, distance: 126.7
click at [0, 151] on div "Confirm new inventory Item Name M00002193627: ACE-Cold Cured Live Rosin-2g-1ct-…" at bounding box center [279, 152] width 559 height 305
paste input "Proper Downtown KC"
type input "Proper Downtown KC"
click at [187, 113] on span "Now" at bounding box center [185, 113] width 13 height 11
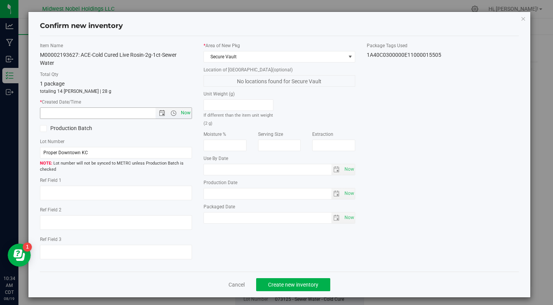
type input "8/19/2025 10:34 AM"
click at [313, 286] on span "Create new inventory" at bounding box center [293, 285] width 50 height 6
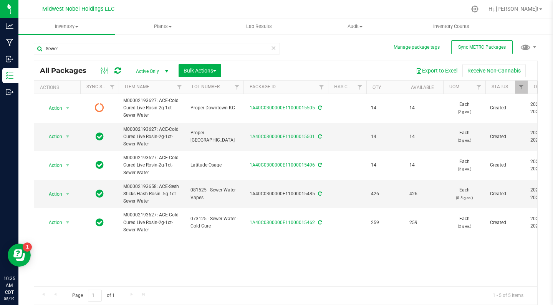
click at [274, 49] on icon at bounding box center [273, 47] width 5 height 9
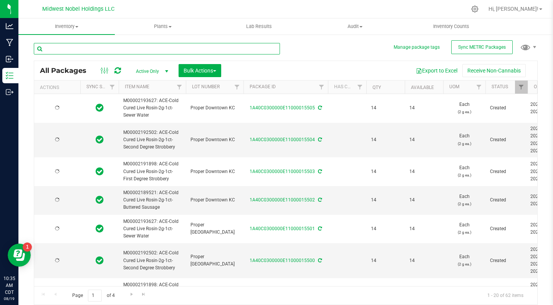
click at [160, 48] on input "text" at bounding box center [157, 49] width 246 height 12
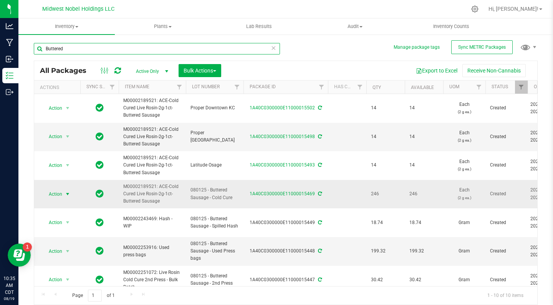
type input "Buttered"
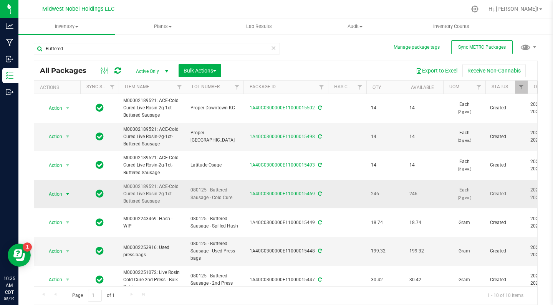
click at [59, 189] on span "Action" at bounding box center [52, 194] width 21 height 11
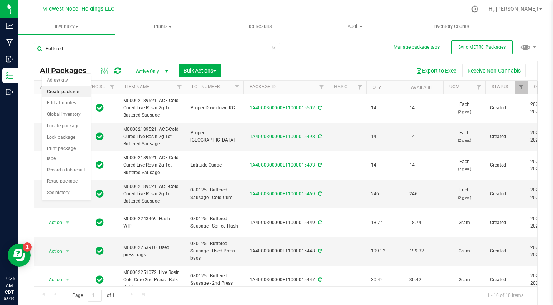
click at [66, 90] on li "Create package" at bounding box center [66, 92] width 48 height 12
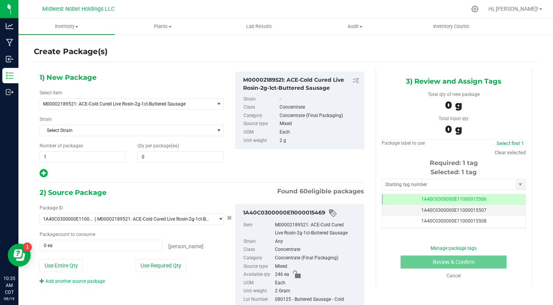
click at [172, 162] on div "1) New Package Select Item M00002189521: ACE-Cold Cured Live Rosin-2g-1ct-Butte…" at bounding box center [132, 125] width 196 height 107
click at [169, 154] on span at bounding box center [180, 157] width 86 height 12
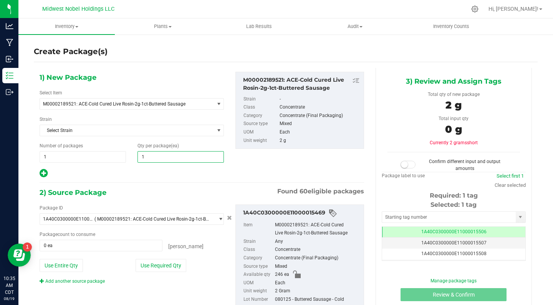
type input "14"
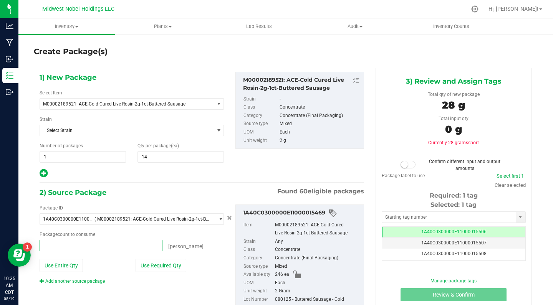
click at [132, 244] on span at bounding box center [101, 246] width 123 height 12
type input "14"
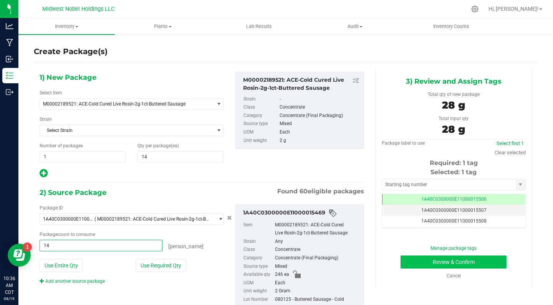
type input "14 ea"
click at [488, 262] on button "Review & Confirm" at bounding box center [454, 262] width 106 height 13
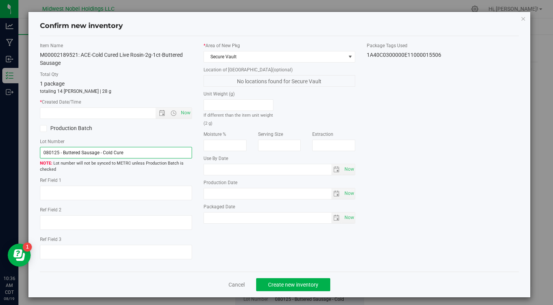
click at [132, 151] on input "080125 - Buttered Sausage - Cold Cure" at bounding box center [116, 153] width 152 height 12
drag, startPoint x: 132, startPoint y: 151, endPoint x: 0, endPoint y: 145, distance: 132.3
click at [0, 146] on div "Confirm new inventory Item Name M00002189521: ACE-Cold Cured Live Rosin-2g-1ct-…" at bounding box center [279, 152] width 559 height 305
paste input "Proper Downtown KC"
type input "Proper Downtown KC"
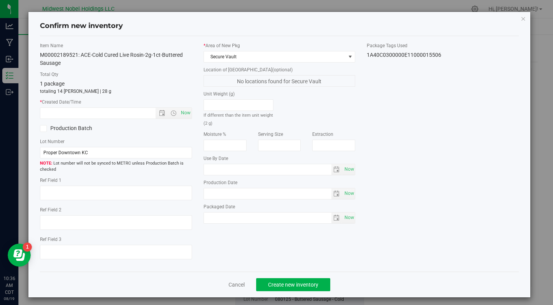
click at [130, 172] on span "Lot number will not be synced to METRC unless Production Batch is checked" at bounding box center [116, 167] width 152 height 13
click at [185, 114] on span "Now" at bounding box center [185, 113] width 13 height 11
type input "8/19/2025 10:36 AM"
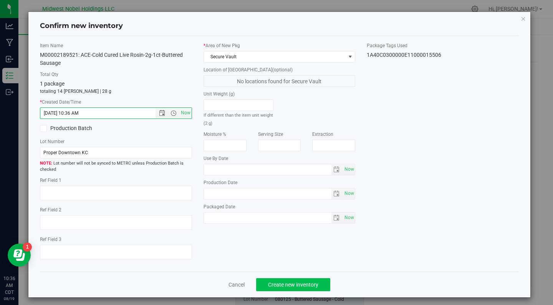
click at [267, 287] on button "Create new inventory" at bounding box center [293, 284] width 74 height 13
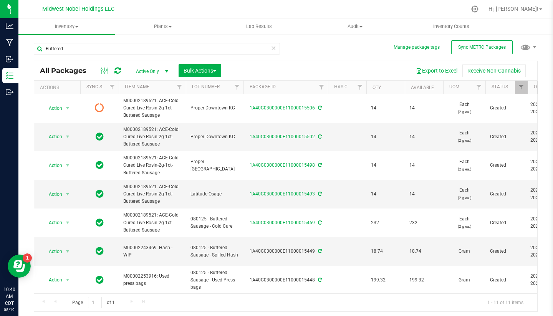
click at [273, 51] on icon at bounding box center [273, 47] width 5 height 9
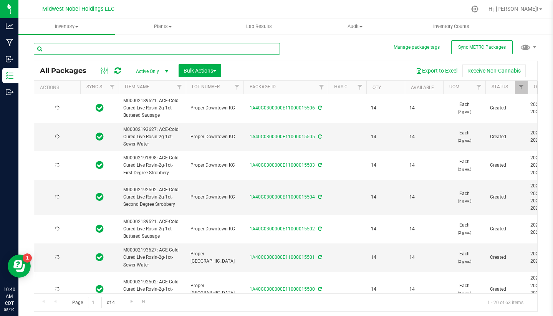
click at [232, 51] on input "text" at bounding box center [157, 49] width 246 height 12
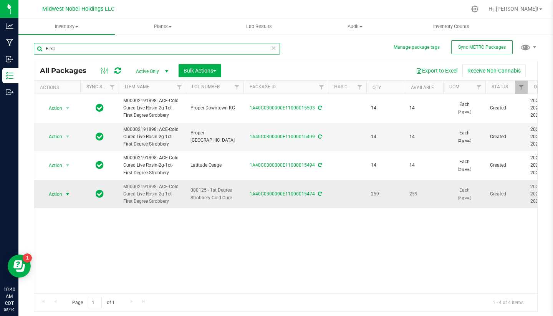
type input "First"
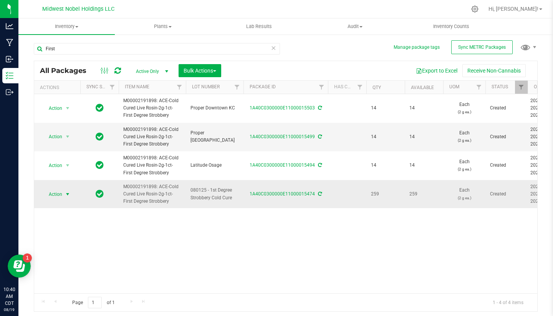
click at [55, 193] on span "Action" at bounding box center [52, 194] width 21 height 11
click at [77, 215] on li "Create package" at bounding box center [66, 218] width 48 height 12
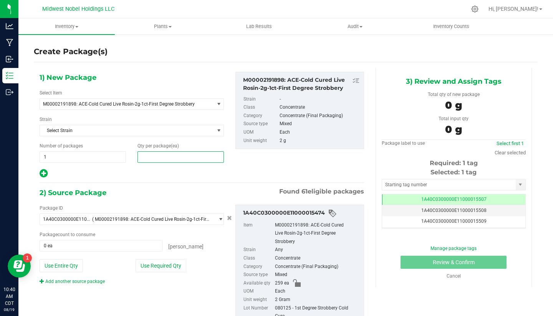
click at [154, 156] on span at bounding box center [180, 157] width 86 height 12
type input "14"
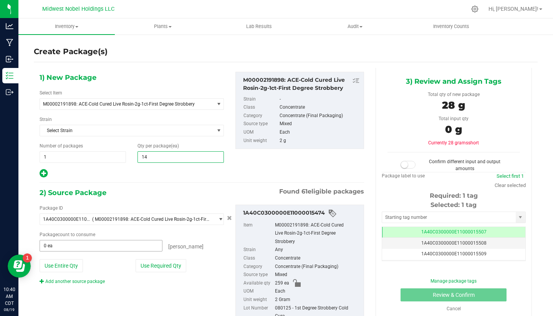
type input "14"
click at [131, 249] on span at bounding box center [101, 246] width 123 height 12
type input "14"
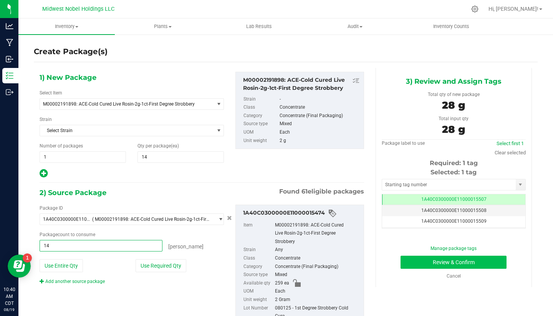
type input "14 ea"
click at [411, 260] on button "Review & Confirm" at bounding box center [454, 262] width 106 height 13
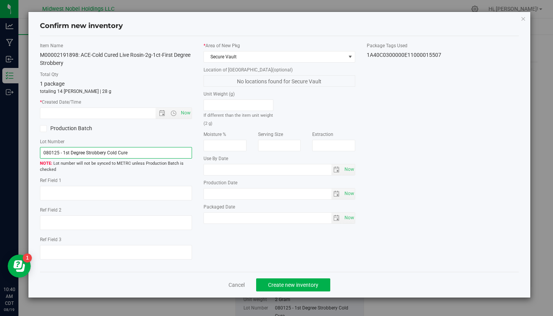
drag, startPoint x: 138, startPoint y: 154, endPoint x: 0, endPoint y: 146, distance: 138.1
click at [0, 146] on div "Confirm new inventory Item Name M00002191898: ACE-Cold Cured Live Rosin-2g-1ct-…" at bounding box center [279, 158] width 559 height 316
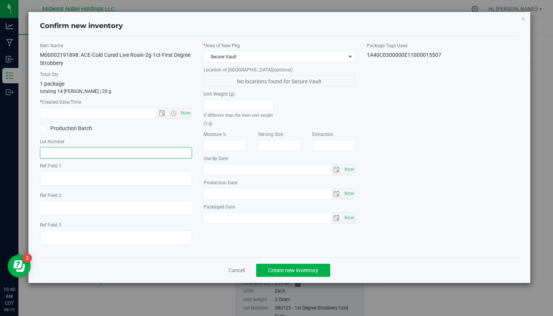
paste input "Proper Downtown KC"
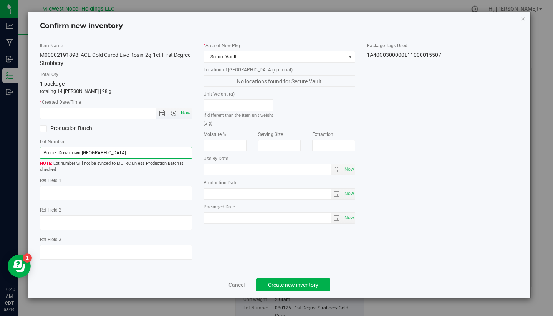
type input "Proper Downtown Crestwood"
click at [186, 111] on span "Now" at bounding box center [185, 113] width 13 height 11
type input "8/19/2025 10:40 AM"
drag, startPoint x: 80, startPoint y: 153, endPoint x: 58, endPoint y: 153, distance: 21.5
click at [58, 153] on input "Proper Downtown Crestwood" at bounding box center [116, 153] width 152 height 12
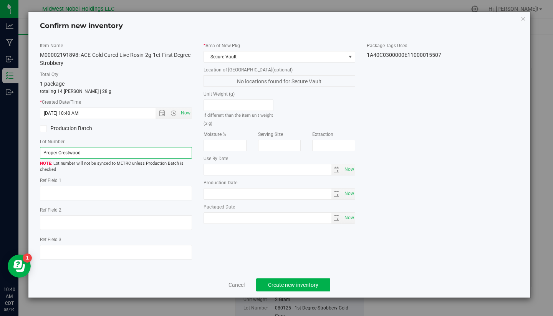
drag, startPoint x: 84, startPoint y: 152, endPoint x: 0, endPoint y: 144, distance: 84.5
click at [0, 144] on div "Confirm new inventory Item Name M00002191898: ACE-Cold Cured Live Rosin-2g-1ct-…" at bounding box center [279, 158] width 559 height 316
type input "Proper Crestwood"
click at [313, 288] on button "Create new inventory" at bounding box center [293, 284] width 74 height 13
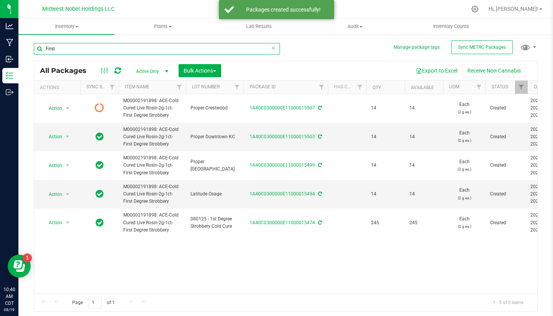
click at [145, 51] on input "First" at bounding box center [157, 49] width 246 height 12
type input "F"
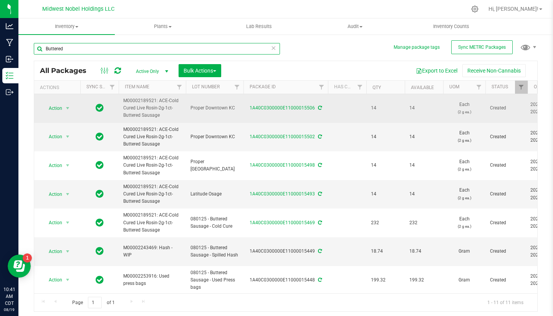
type input "Buttered"
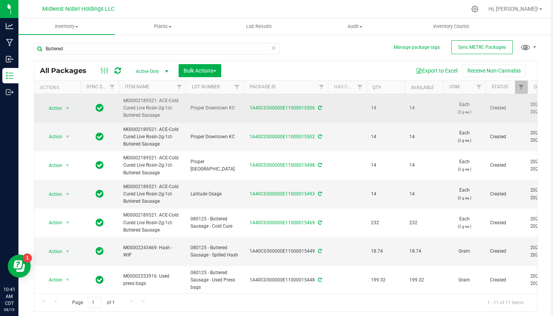
click at [229, 107] on span "Proper Downtown KC" at bounding box center [214, 107] width 48 height 7
click at [229, 107] on input "Proper Downtown KC" at bounding box center [213, 108] width 55 height 12
click at [235, 109] on input "Proper Downtown KC" at bounding box center [213, 108] width 55 height 12
drag, startPoint x: 224, startPoint y: 109, endPoint x: 136, endPoint y: 99, distance: 89.0
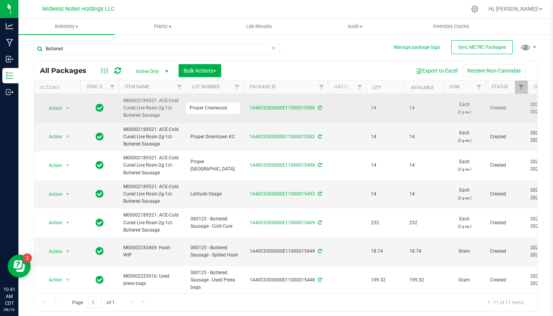
type input "Proper Crestwood"
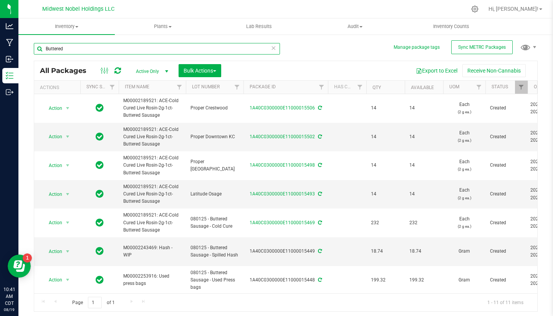
click at [204, 51] on input "Buttered" at bounding box center [157, 49] width 246 height 12
type input "B"
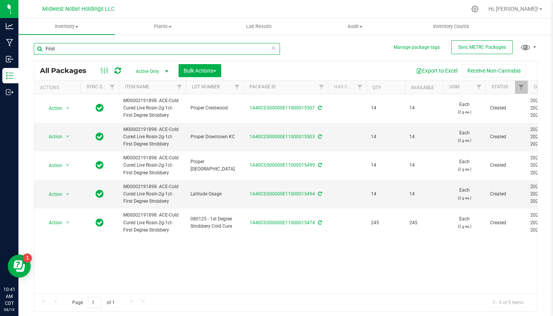
type input "First"
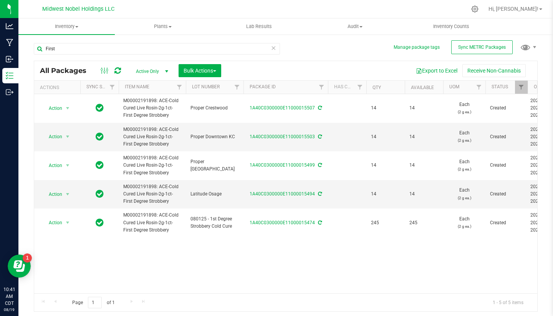
click at [273, 47] on icon at bounding box center [273, 47] width 5 height 9
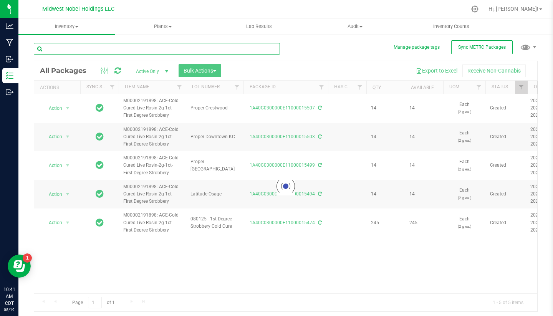
click at [148, 51] on input "text" at bounding box center [157, 49] width 246 height 12
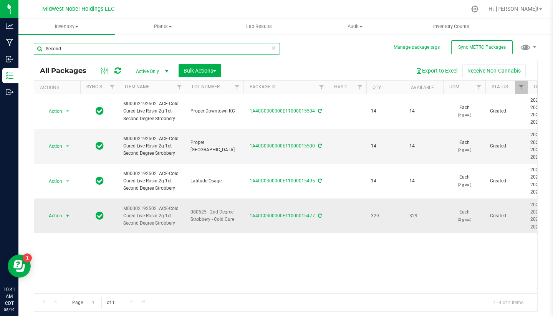
type input "Second"
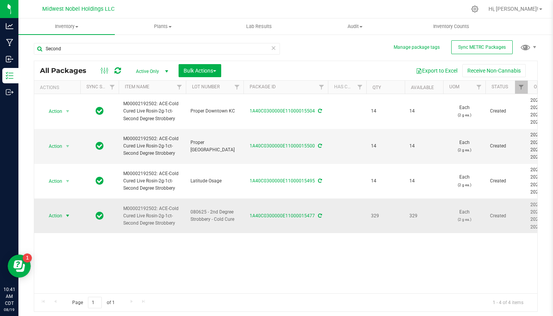
click at [59, 214] on span "Action" at bounding box center [52, 215] width 21 height 11
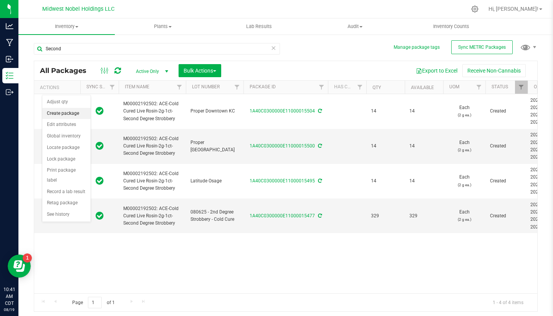
click at [61, 113] on li "Create package" at bounding box center [66, 114] width 48 height 12
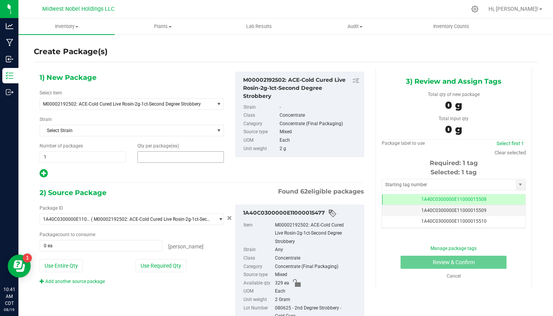
click at [147, 157] on span at bounding box center [180, 157] width 86 height 12
type input "14"
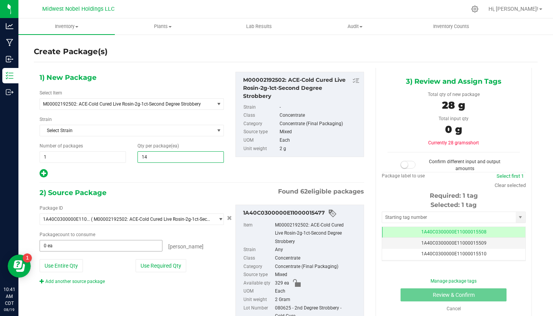
type input "14"
click at [105, 251] on span "0 ea 0" at bounding box center [101, 246] width 123 height 12
click at [105, 250] on span at bounding box center [101, 246] width 123 height 12
type input "14"
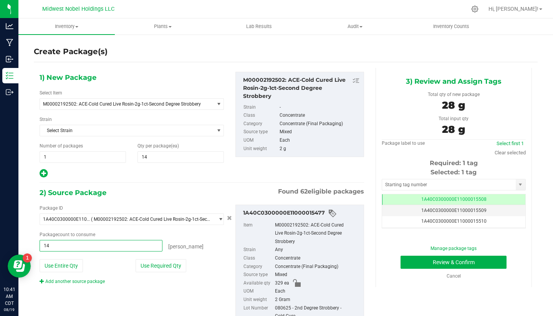
type input "14 ea"
click at [164, 239] on div "Package count to consume 14 ea 14 eaches" at bounding box center [132, 241] width 184 height 20
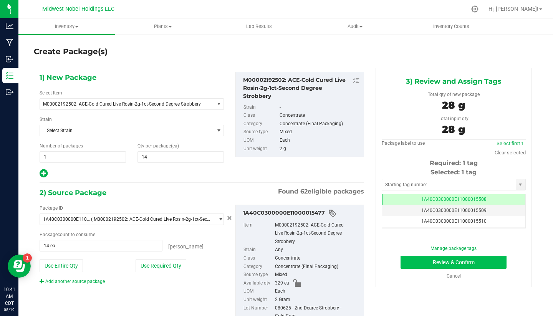
click at [442, 263] on button "Review & Confirm" at bounding box center [454, 262] width 106 height 13
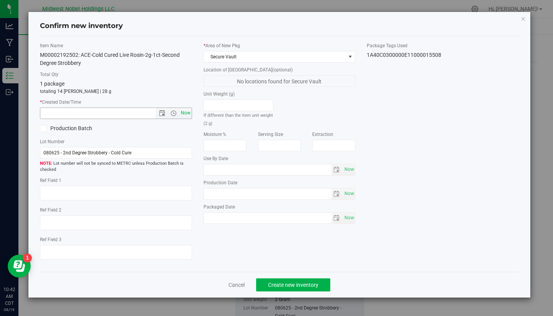
click at [186, 112] on span "Now" at bounding box center [185, 113] width 13 height 11
type input "8/19/2025 10:42 AM"
drag, startPoint x: 144, startPoint y: 151, endPoint x: 0, endPoint y: 146, distance: 143.7
click at [0, 147] on div "Confirm new inventory Item Name M00002192502: ACE-Cold Cured Live Rosin-2g-1ct-…" at bounding box center [279, 158] width 559 height 316
paste input "Proper Crestwood"
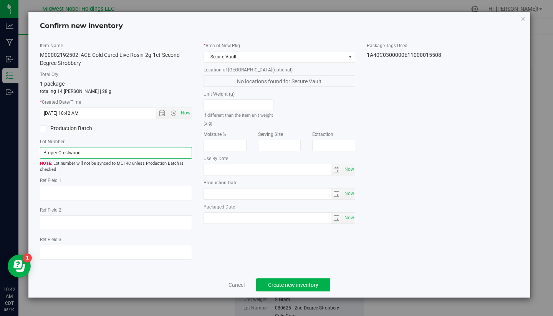
type input "Proper Crestwood"
click at [278, 245] on div "Item Name M00002192502: ACE-Cold Cured Live Rosin-2g-1ct-Second Degree Strobber…" at bounding box center [279, 154] width 491 height 224
click at [303, 286] on span "Create new inventory" at bounding box center [293, 285] width 50 height 6
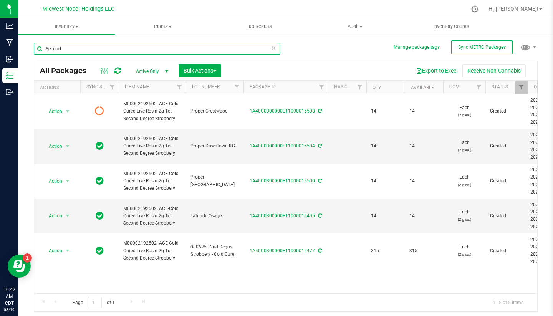
click at [132, 52] on input "Second" at bounding box center [157, 49] width 246 height 12
type input "S"
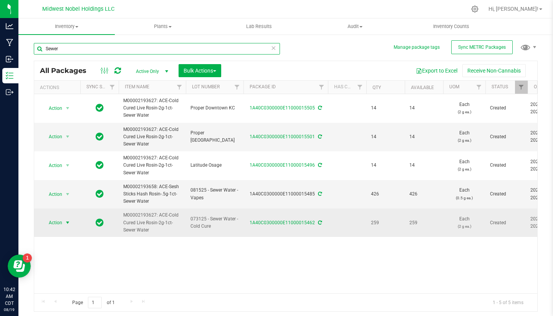
type input "Sewer"
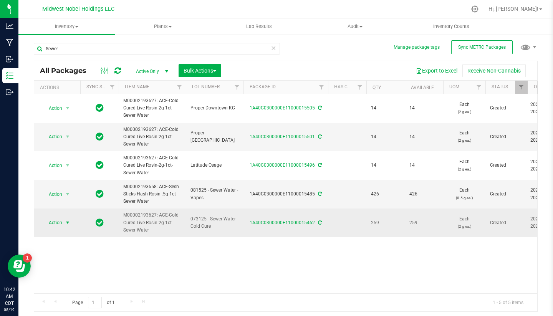
click at [56, 224] on span "Action" at bounding box center [52, 222] width 21 height 11
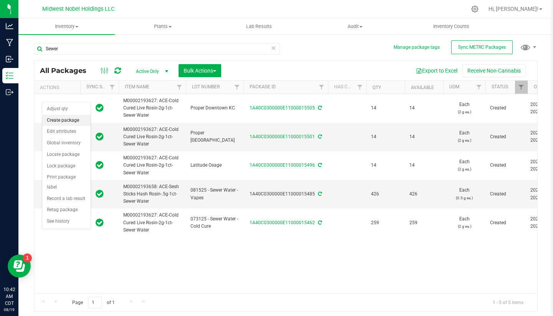
click at [72, 120] on li "Create package" at bounding box center [66, 121] width 48 height 12
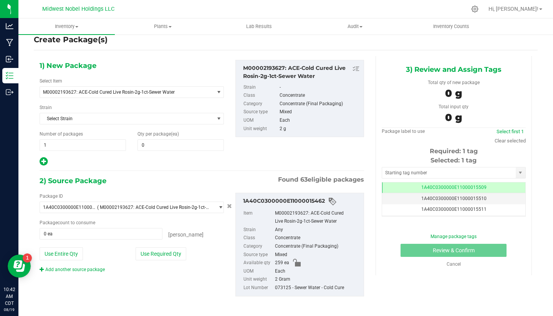
scroll to position [12, 0]
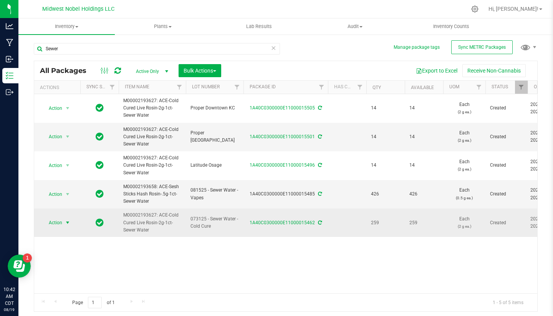
click at [56, 219] on span "Action" at bounding box center [52, 222] width 21 height 11
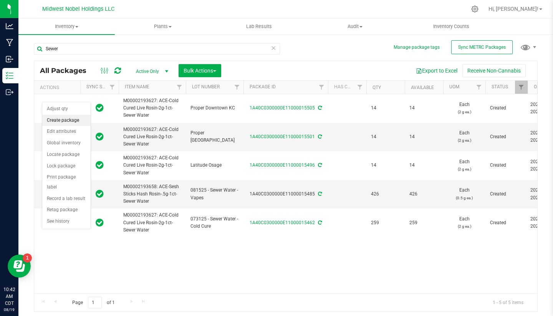
click at [71, 121] on li "Create package" at bounding box center [66, 121] width 48 height 12
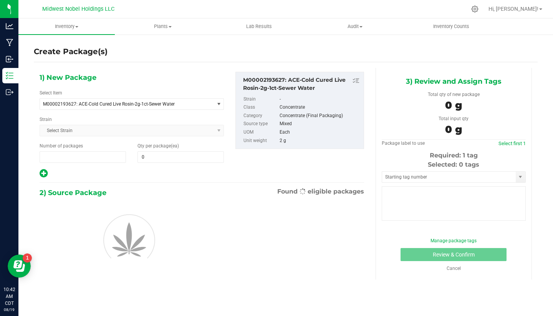
type input "1"
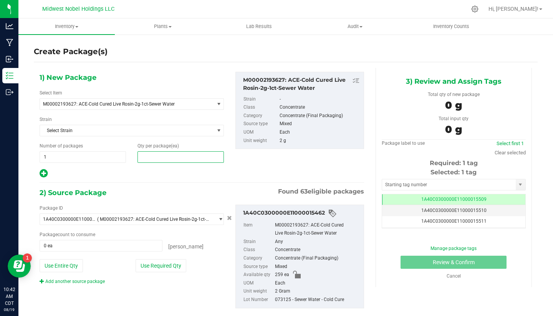
click at [161, 156] on span at bounding box center [180, 157] width 86 height 12
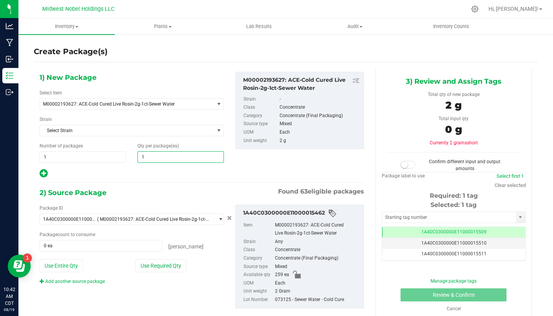
type input "14"
click at [130, 240] on span at bounding box center [101, 246] width 123 height 12
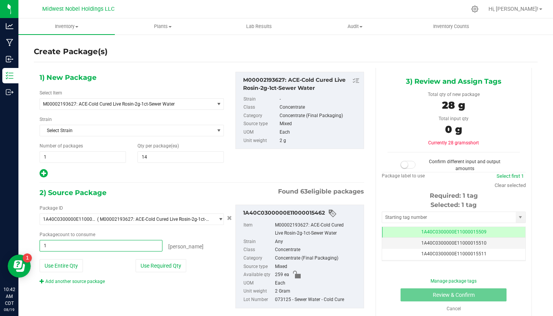
type input "14"
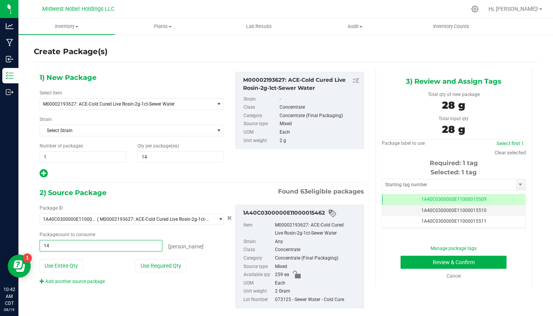
type input "14 ea"
click at [181, 232] on div "Package count to consume" at bounding box center [132, 234] width 184 height 7
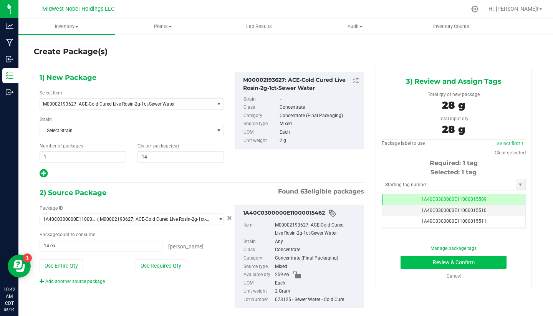
click at [445, 263] on button "Review & Confirm" at bounding box center [454, 262] width 106 height 13
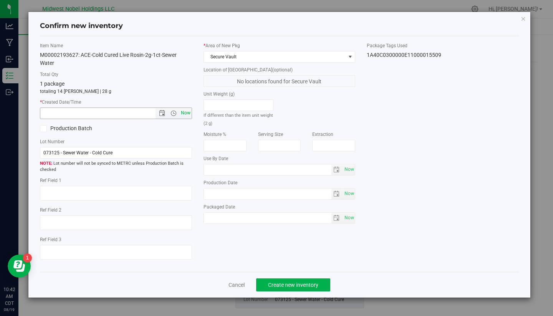
click at [185, 112] on span "Now" at bounding box center [185, 113] width 13 height 11
type input "8/19/2025 10:42 AM"
drag, startPoint x: 127, startPoint y: 152, endPoint x: 0, endPoint y: 146, distance: 126.5
click at [0, 146] on div "Confirm new inventory Item Name M00002193627: ACE-Cold Cured Live Rosin-2g-1ct-…" at bounding box center [279, 158] width 559 height 316
paste input "Proper Crestwood"
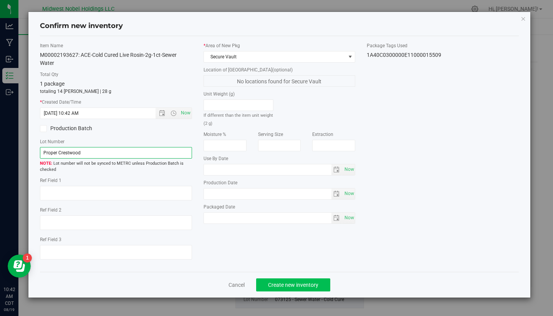
type input "Proper Crestwood"
click at [307, 283] on span "Create new inventory" at bounding box center [293, 285] width 50 height 6
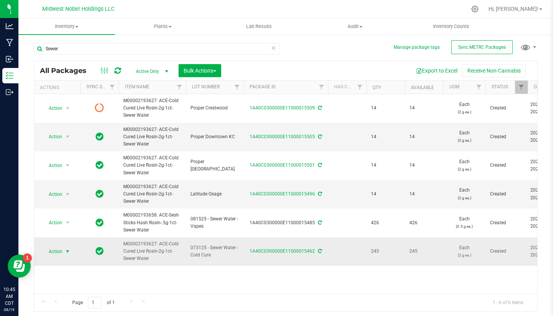
click at [60, 250] on span "Action" at bounding box center [52, 251] width 21 height 11
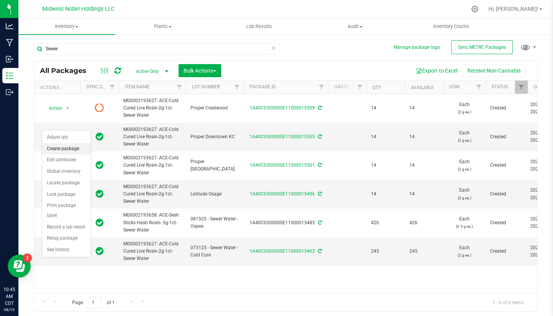
click at [81, 149] on li "Create package" at bounding box center [66, 149] width 48 height 12
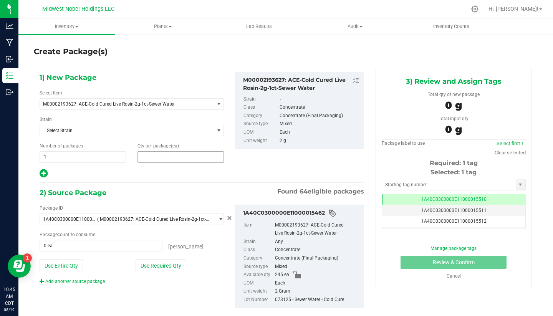
click at [157, 159] on span at bounding box center [180, 157] width 86 height 12
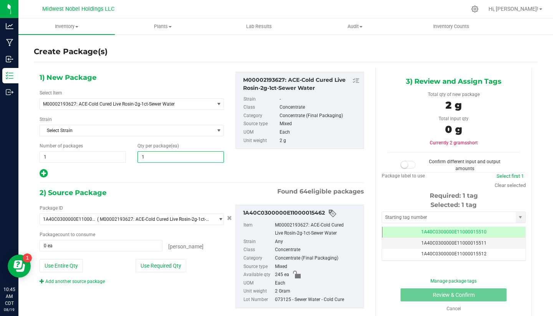
type input "14"
click at [109, 248] on span at bounding box center [101, 246] width 123 height 12
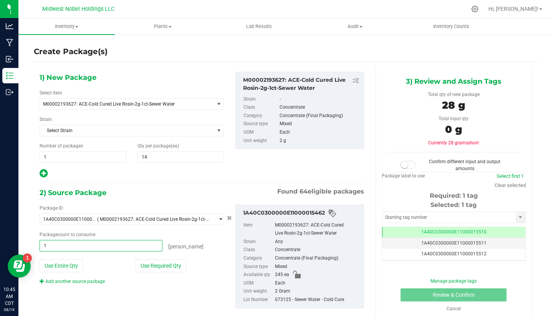
type input "14"
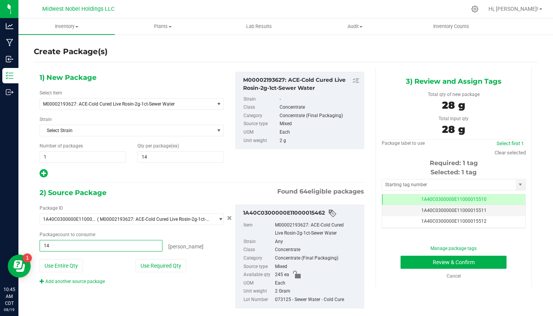
type input "14 ea"
click at [184, 242] on div "eaches" at bounding box center [192, 245] width 61 height 11
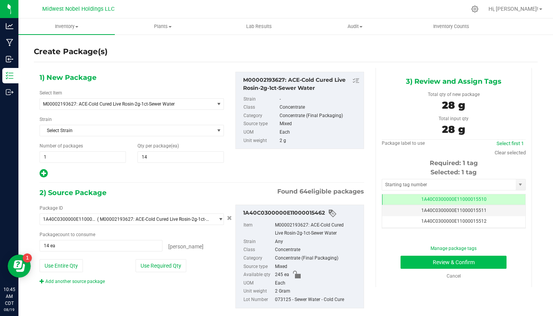
click at [422, 262] on button "Review & Confirm" at bounding box center [454, 262] width 106 height 13
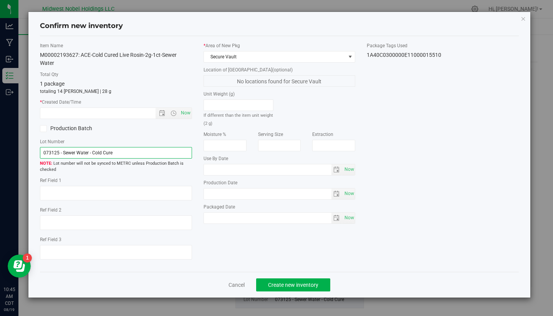
drag, startPoint x: 128, startPoint y: 153, endPoint x: 0, endPoint y: 141, distance: 127.6
click at [0, 142] on div "Confirm new inventory Item Name M00002193627: ACE-Cold Cured Live Rosin-2g-1ct-…" at bounding box center [279, 158] width 559 height 316
paste input "Proper Crestwood"
type input "Proper [PERSON_NAME]"
click at [167, 173] on div "Item Name M00002193627: ACE-Cold Cured Live Rosin-2g-1ct-Sewer Water Total Qty …" at bounding box center [116, 154] width 164 height 224
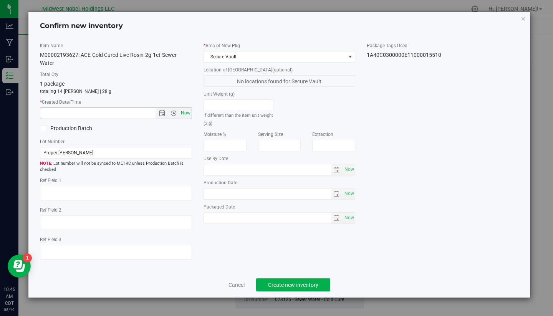
click at [183, 114] on span "Now" at bounding box center [185, 113] width 13 height 11
type input "8/19/2025 10:45 AM"
click at [446, 226] on div "Item Name M00002193627: ACE-Cold Cured Live Rosin-2g-1ct-Sewer Water Total Qty …" at bounding box center [279, 154] width 491 height 224
drag, startPoint x: 159, startPoint y: 165, endPoint x: 147, endPoint y: 165, distance: 11.5
click at [147, 165] on span "Lot number will not be synced to METRC unless Production Batch is checked" at bounding box center [116, 167] width 152 height 13
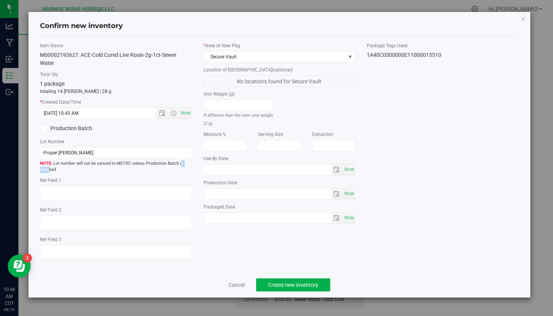
click at [147, 165] on span "Lot number will not be synced to METRC unless Production Batch is checked" at bounding box center [116, 167] width 152 height 13
drag, startPoint x: 384, startPoint y: 53, endPoint x: 416, endPoint y: 51, distance: 32.3
click at [416, 52] on div "1A40C0300000E11000015510" at bounding box center [443, 55] width 152 height 8
click at [416, 51] on div "1A40C0300000E11000015510" at bounding box center [443, 55] width 152 height 8
drag, startPoint x: 445, startPoint y: 63, endPoint x: 416, endPoint y: 56, distance: 29.8
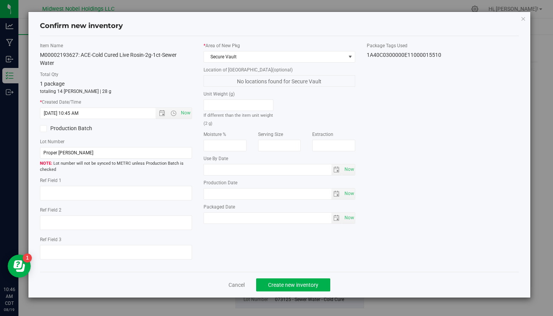
click at [416, 56] on div "Item Name M00002193627: ACE-Cold Cured Live Rosin-2g-1ct-Sewer Water Total Qty …" at bounding box center [279, 154] width 491 height 224
click at [399, 56] on div "1A40C0300000E11000015510" at bounding box center [443, 55] width 152 height 8
drag, startPoint x: 366, startPoint y: 55, endPoint x: 441, endPoint y: 54, distance: 74.9
click at [441, 54] on div "Package Tags Used 1A40C0300000E11000015510" at bounding box center [443, 50] width 164 height 17
click at [441, 54] on div "1A40C0300000E11000015510" at bounding box center [443, 55] width 152 height 8
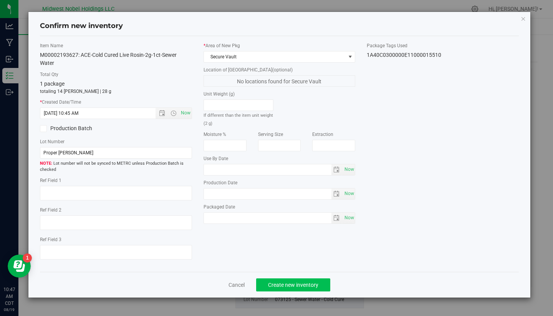
click at [292, 279] on button "Create new inventory" at bounding box center [293, 284] width 74 height 13
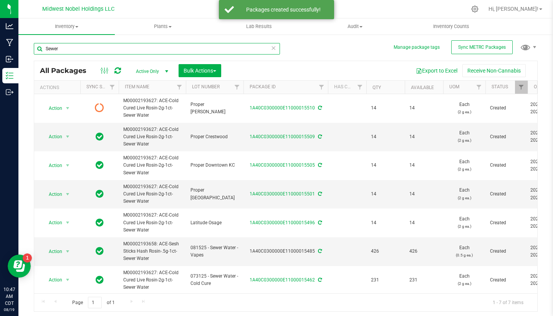
click at [172, 51] on input "Sewer" at bounding box center [157, 49] width 246 height 12
type input "S"
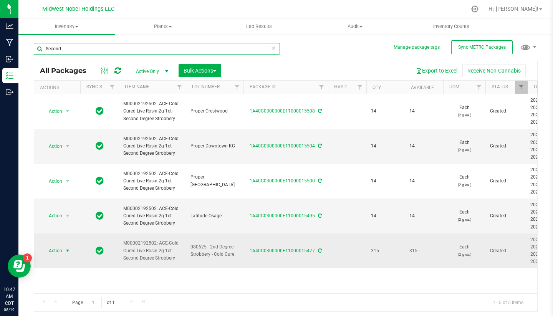
type input "Second"
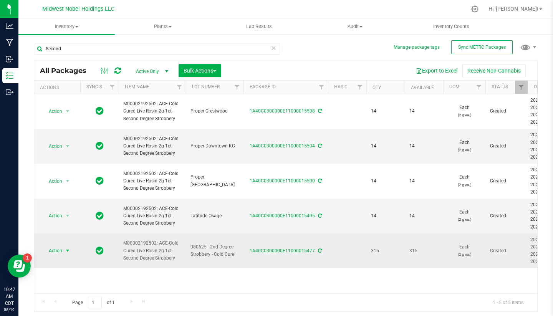
click at [58, 248] on span "Action" at bounding box center [52, 250] width 21 height 11
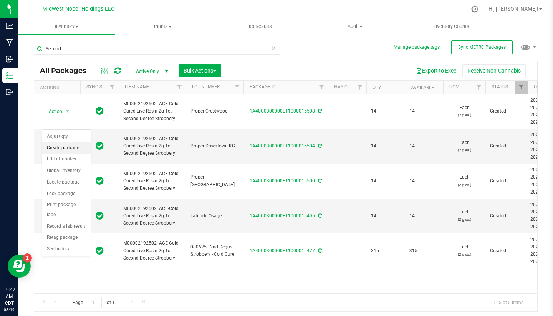
click at [66, 147] on li "Create package" at bounding box center [66, 148] width 48 height 12
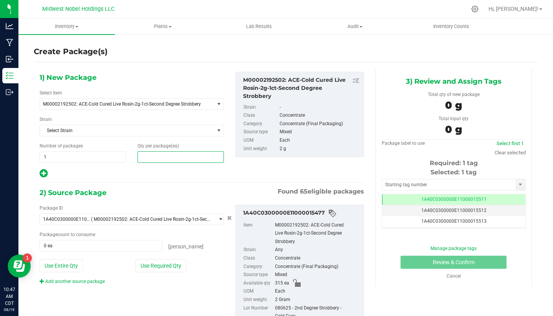
click at [160, 159] on span at bounding box center [180, 157] width 86 height 12
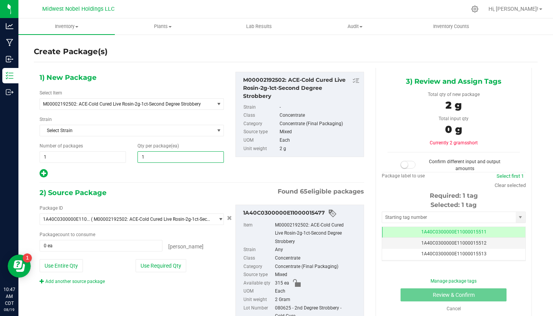
type input "14"
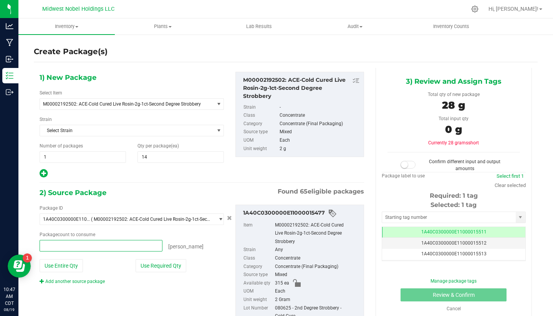
click at [115, 246] on span at bounding box center [101, 246] width 123 height 12
type input "14"
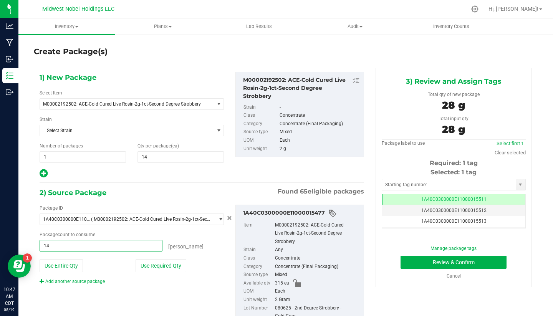
type input "14 ea"
click at [202, 244] on div "eaches" at bounding box center [192, 245] width 61 height 11
click at [454, 208] on span "1A40C0300000E11000015512" at bounding box center [453, 210] width 65 height 5
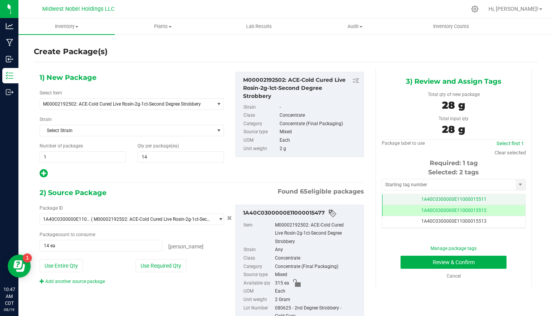
click at [451, 200] on span "1A40C0300000E11000015511" at bounding box center [453, 199] width 65 height 5
click at [456, 275] on link "Cancel" at bounding box center [454, 275] width 14 height 5
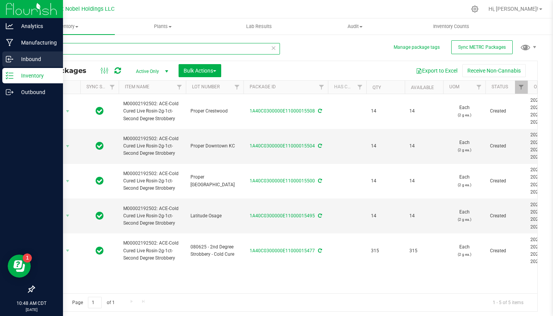
drag, startPoint x: 123, startPoint y: 49, endPoint x: 0, endPoint y: 53, distance: 122.2
click at [0, 53] on div "Analytics Manufacturing Inbound Inventory Outbound 10:48 AM CDT 08/19/2025 08/1…" at bounding box center [276, 158] width 553 height 316
type input "S"
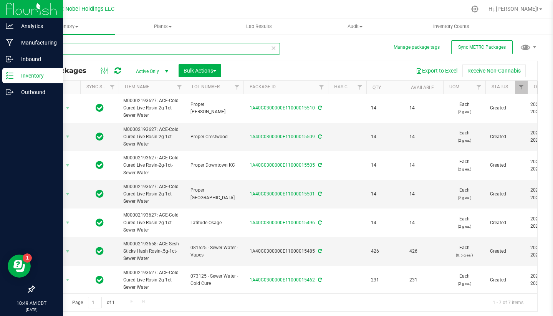
type input "S"
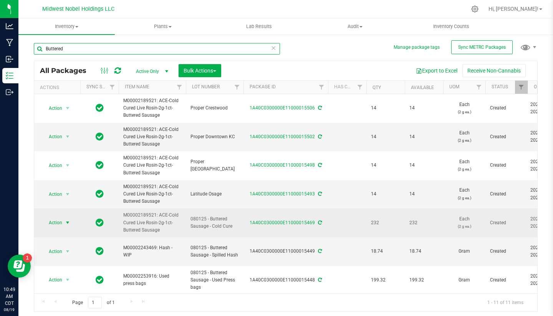
type input "Buttered"
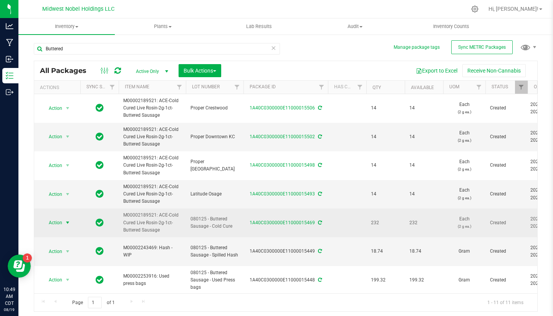
click at [55, 221] on span "Action" at bounding box center [52, 222] width 21 height 11
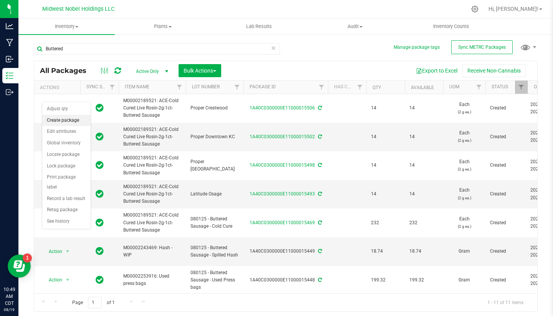
click at [82, 121] on li "Create package" at bounding box center [66, 121] width 48 height 12
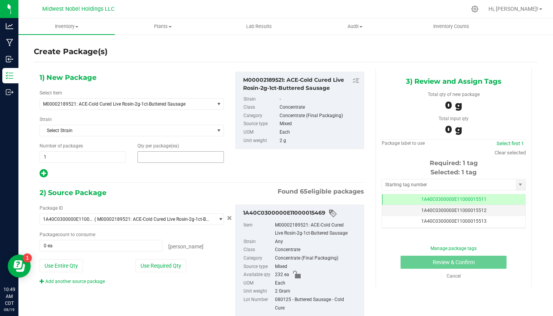
click at [169, 152] on span at bounding box center [180, 157] width 86 height 12
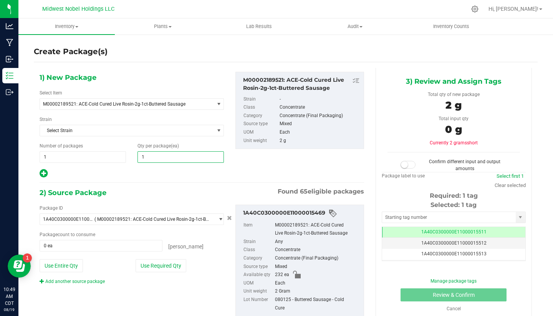
type input "14"
click at [97, 246] on span at bounding box center [101, 246] width 123 height 12
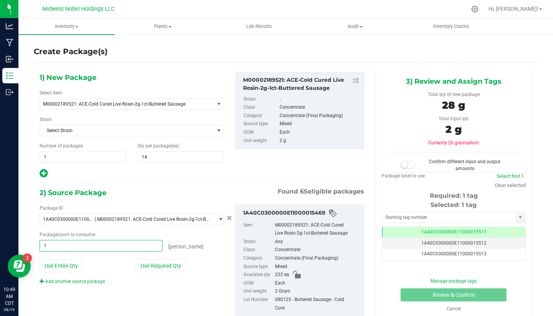
type input "14"
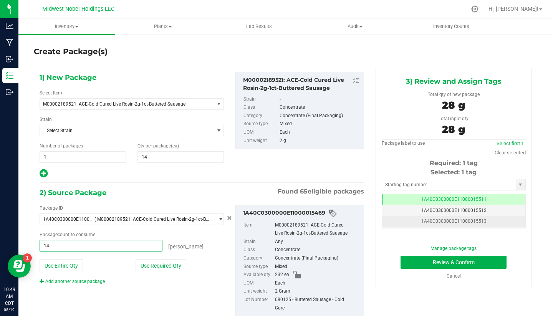
type input "14 ea"
click at [462, 220] on span "1A40C0300000E11000015513" at bounding box center [453, 221] width 65 height 5
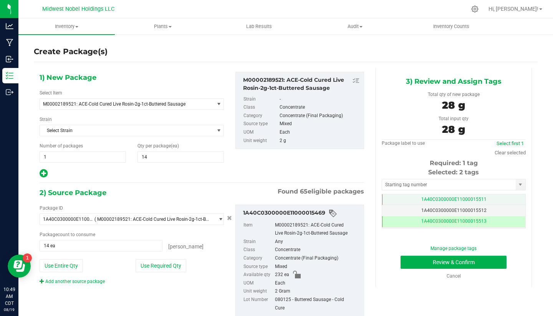
click at [463, 201] on span "1A40C0300000E11000015511" at bounding box center [453, 199] width 65 height 5
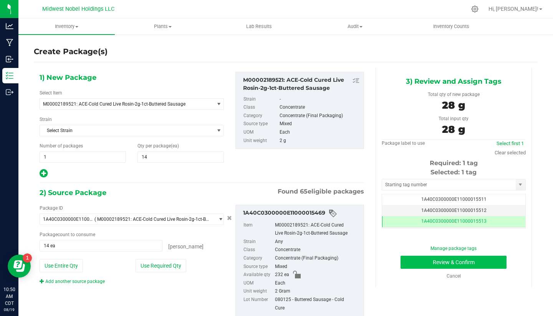
click at [485, 263] on button "Review & Confirm" at bounding box center [454, 262] width 106 height 13
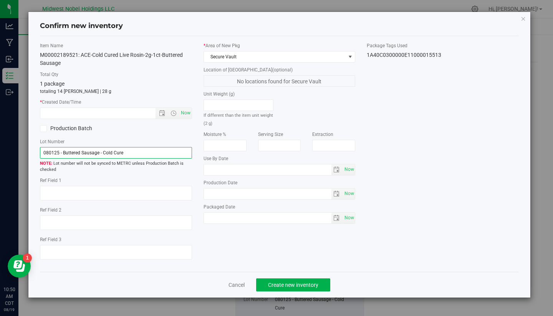
drag, startPoint x: 132, startPoint y: 152, endPoint x: 0, endPoint y: 145, distance: 131.5
click at [0, 145] on div "Confirm new inventory Item Name M00002189521: ACE-Cold Cured Live Rosin-2g-1ct-…" at bounding box center [279, 158] width 559 height 316
paste input "Proper Crestwood"
type input "Proper [PERSON_NAME]"
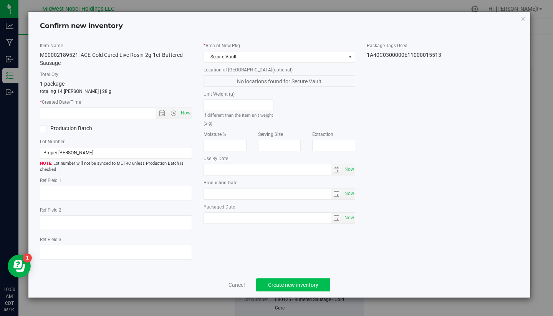
click at [292, 284] on span "Create new inventory" at bounding box center [293, 285] width 50 height 6
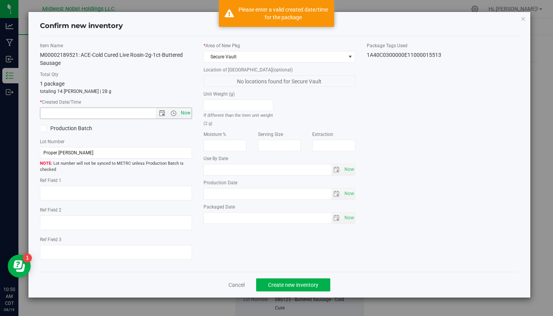
click at [187, 115] on span "Now" at bounding box center [185, 113] width 13 height 11
type input "8/19/2025 10:50 AM"
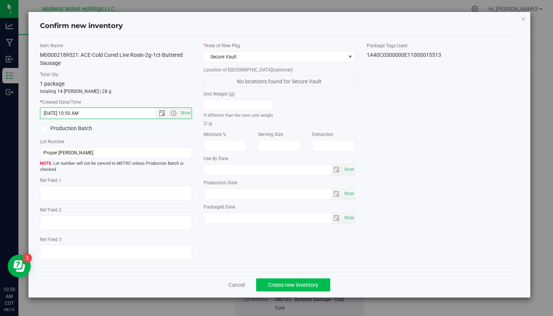
click at [312, 283] on span "Create new inventory" at bounding box center [293, 285] width 50 height 6
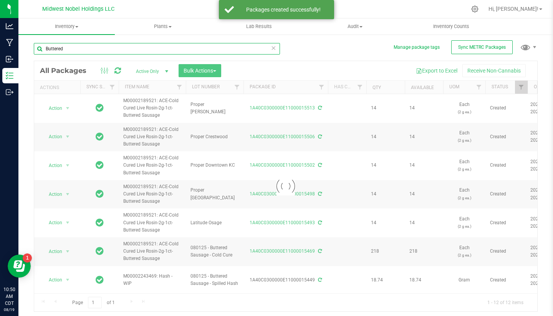
drag, startPoint x: 156, startPoint y: 52, endPoint x: 136, endPoint y: 48, distance: 20.5
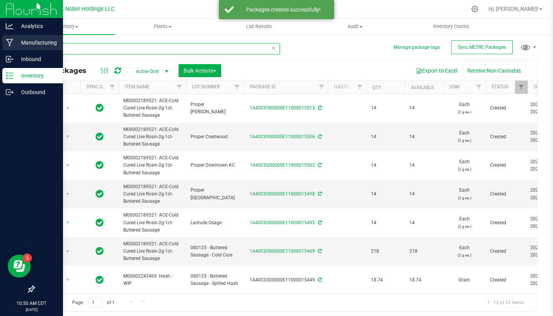
drag, startPoint x: 136, startPoint y: 48, endPoint x: 0, endPoint y: 49, distance: 135.2
click at [0, 49] on div "Analytics Manufacturing Inbound Inventory Outbound 10:50 AM CDT 08/19/2025 08/1…" at bounding box center [276, 158] width 553 height 316
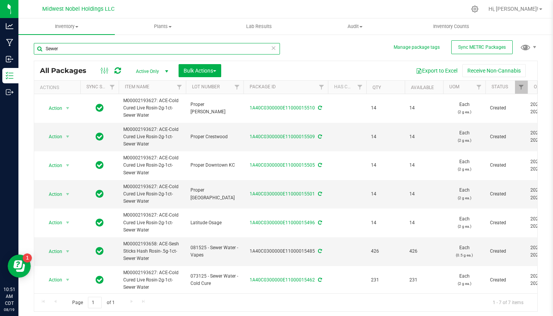
click at [277, 50] on input "Sewer" at bounding box center [157, 49] width 246 height 12
type input "Sewer"
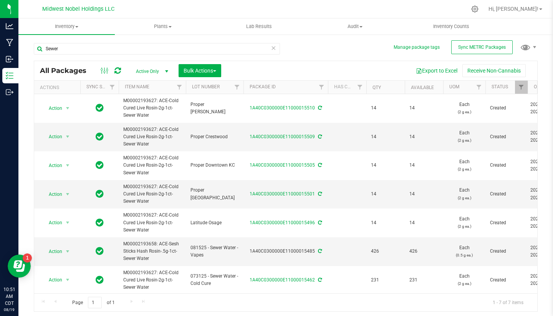
click at [274, 48] on icon at bounding box center [273, 47] width 5 height 9
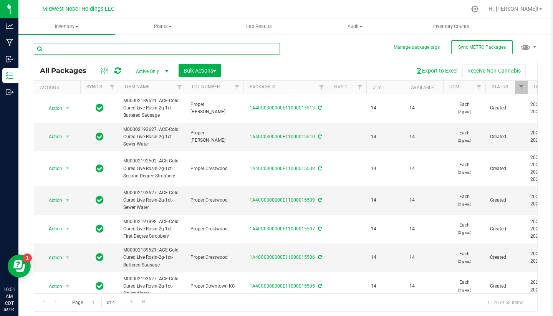
click at [194, 48] on input "text" at bounding box center [157, 49] width 246 height 12
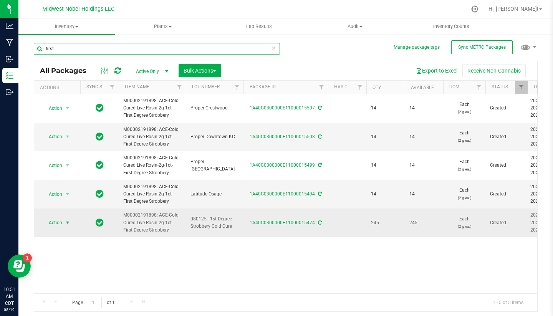
type input "first"
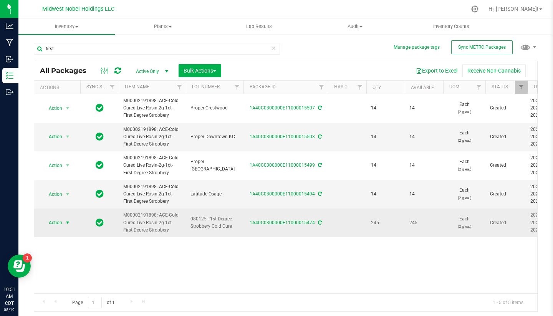
click at [59, 220] on span "Action" at bounding box center [52, 222] width 21 height 11
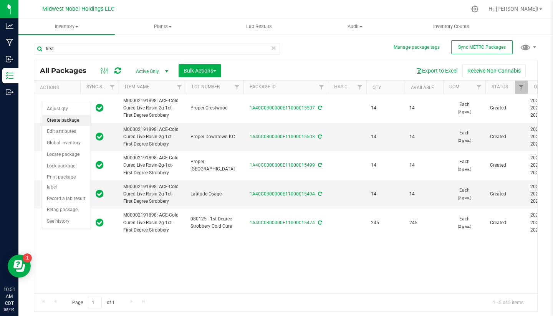
click at [73, 116] on li "Create package" at bounding box center [66, 121] width 48 height 12
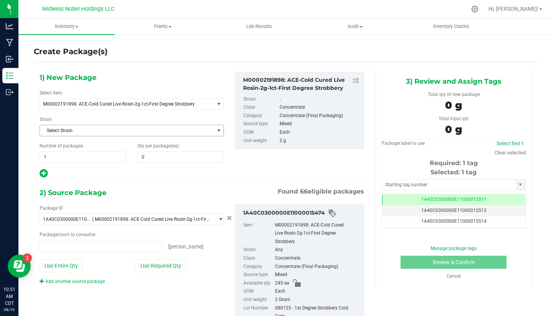
type input "0 ea"
type input "0"
click at [181, 161] on span at bounding box center [180, 157] width 86 height 12
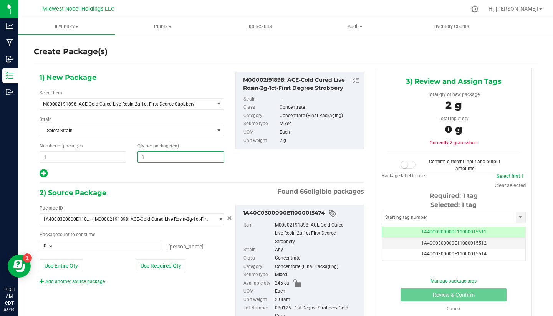
type input "14"
click at [121, 249] on span at bounding box center [101, 246] width 123 height 12
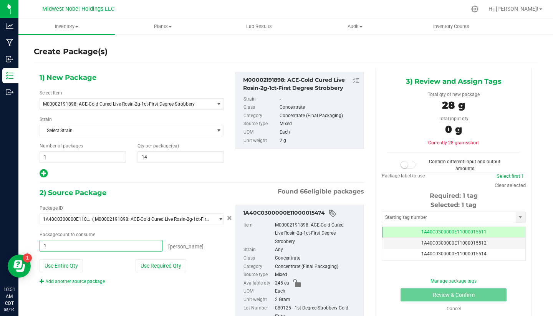
type input "14"
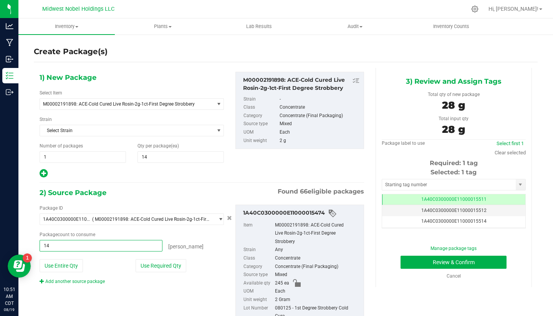
type input "14 ea"
click at [197, 243] on div "eaches" at bounding box center [192, 245] width 61 height 11
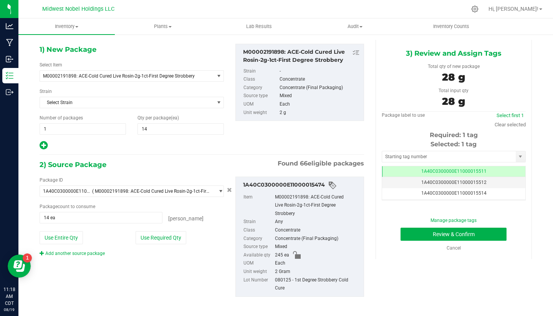
scroll to position [28, 0]
click at [462, 235] on button "Review & Confirm" at bounding box center [454, 234] width 106 height 13
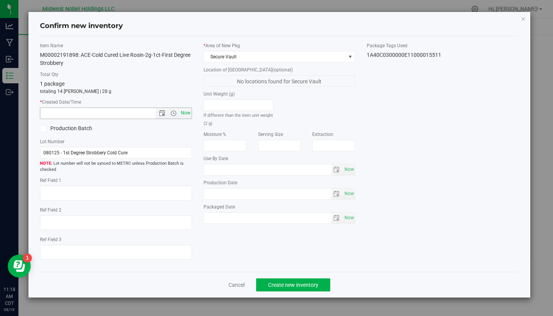
click at [187, 116] on span "Now" at bounding box center [185, 113] width 13 height 11
type input "8/19/2025 11:18 AM"
drag, startPoint x: 147, startPoint y: 154, endPoint x: 0, endPoint y: 134, distance: 148.1
click at [0, 139] on div "Confirm new inventory Item Name M00002191898: ACE-Cold Cured Live Rosin-2g-1ct-…" at bounding box center [279, 158] width 559 height 316
paste input "Proper Crestwood"
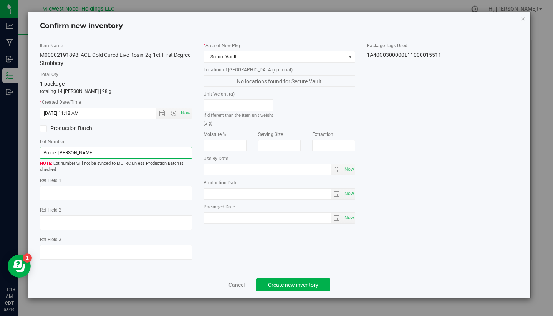
drag, startPoint x: 83, startPoint y: 152, endPoint x: 0, endPoint y: 139, distance: 83.6
click at [0, 139] on div "Confirm new inventory Item Name M00002191898: ACE-Cold Cured Live Rosin-2g-1ct-…" at bounding box center [279, 158] width 559 height 316
type input "Proper [PERSON_NAME]"
click at [273, 281] on button "Create new inventory" at bounding box center [293, 284] width 74 height 13
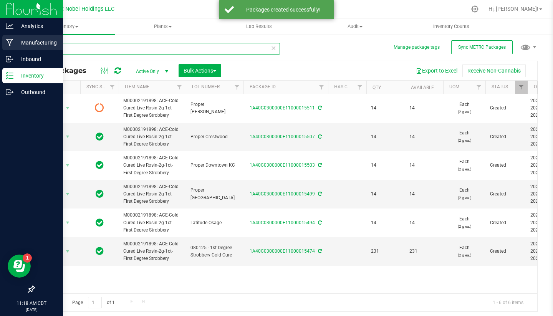
drag, startPoint x: 133, startPoint y: 46, endPoint x: 4, endPoint y: 40, distance: 129.2
click at [4, 40] on div "Analytics Manufacturing Inbound Inventory Outbound 11:18 AM CDT 08/19/2025 08/1…" at bounding box center [276, 158] width 553 height 316
drag, startPoint x: 81, startPoint y: 53, endPoint x: 0, endPoint y: 44, distance: 81.2
click at [0, 44] on div "Analytics Manufacturing Inbound Inventory Outbound 11:18 AM CDT 08/19/2025 08/1…" at bounding box center [276, 158] width 553 height 316
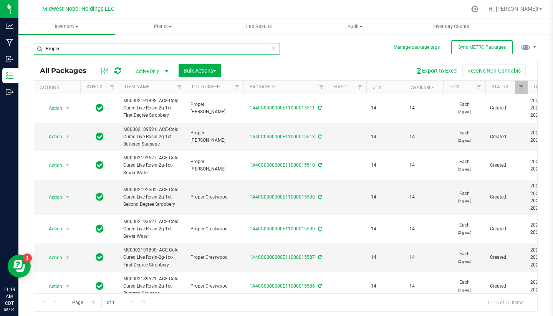
type input "Proper"
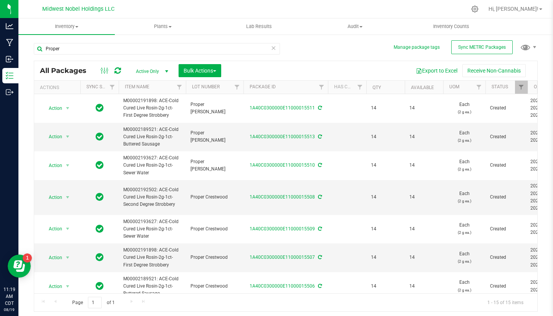
click at [275, 46] on icon at bounding box center [273, 47] width 5 height 9
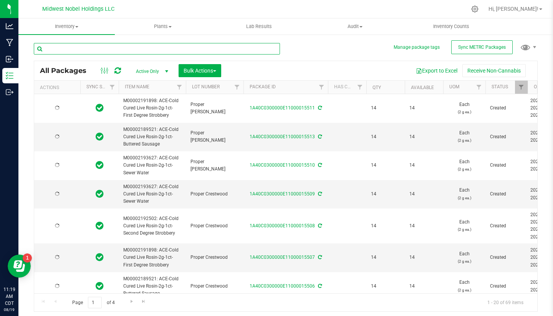
click at [233, 48] on input "text" at bounding box center [157, 49] width 246 height 12
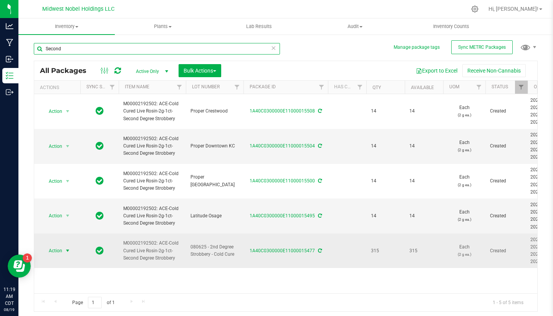
type input "Second"
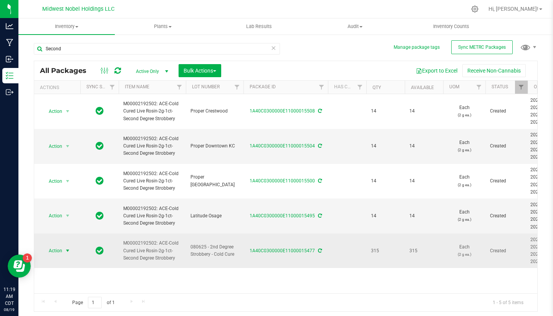
click at [50, 248] on span "Action" at bounding box center [52, 250] width 21 height 11
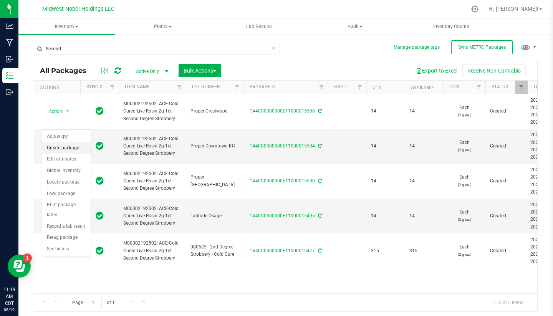
click at [72, 150] on li "Create package" at bounding box center [66, 148] width 48 height 12
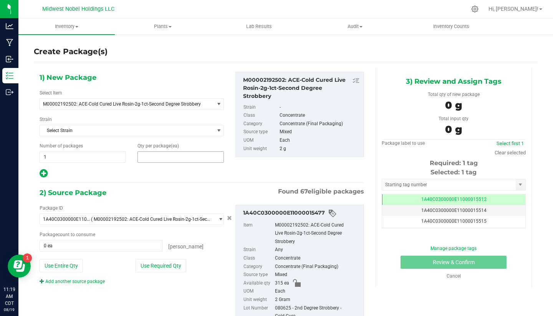
click at [158, 159] on span at bounding box center [180, 157] width 86 height 12
type input "14"
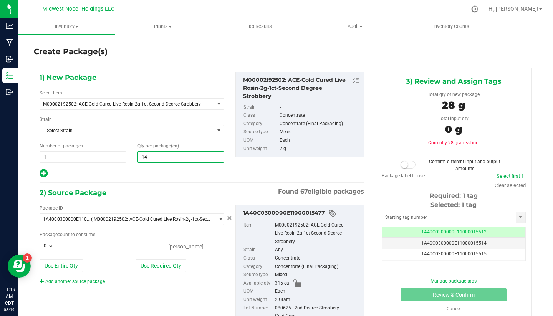
type input "14"
click at [133, 251] on div "Package ID 1A40C0300000E11000015477 ( M00002192502: ACE-Cold Cured Live Rosin-2…" at bounding box center [132, 245] width 196 height 80
click at [117, 243] on span at bounding box center [101, 246] width 123 height 12
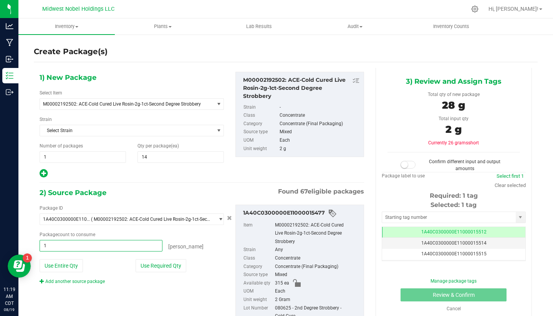
type input "14"
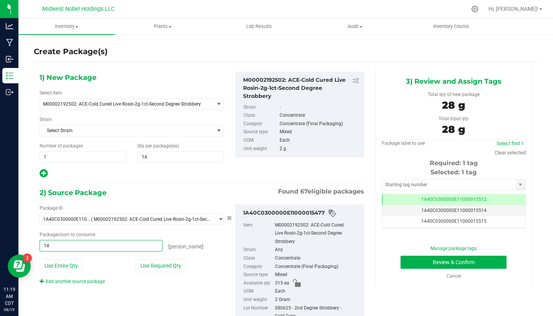
type input "14 ea"
click at [211, 251] on div "Package count to consume 14 ea 14 eaches" at bounding box center [132, 241] width 184 height 20
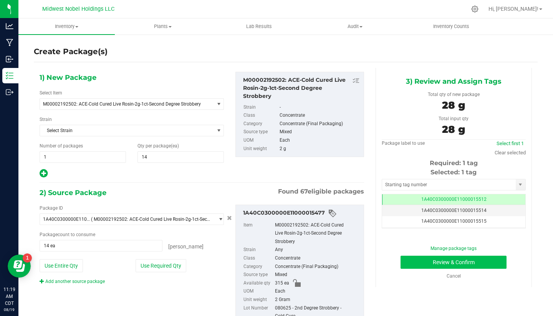
click at [444, 264] on button "Review & Confirm" at bounding box center [454, 262] width 106 height 13
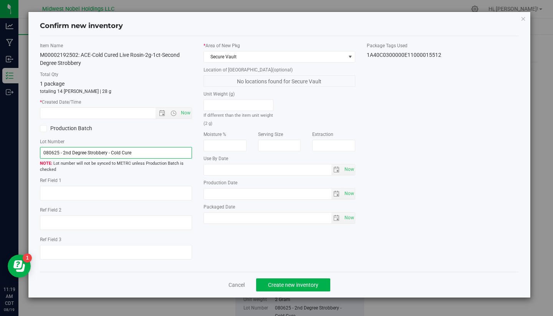
drag, startPoint x: 147, startPoint y: 152, endPoint x: 0, endPoint y: 148, distance: 146.8
click at [0, 148] on div "Confirm new inventory Item Name M00002192502: ACE-Cold Cured Live Rosin-2g-1ct-…" at bounding box center [279, 158] width 559 height 316
paste input "Proper [PERSON_NAME]"
type input "Proper [PERSON_NAME]"
click at [185, 111] on span "Now" at bounding box center [185, 113] width 13 height 11
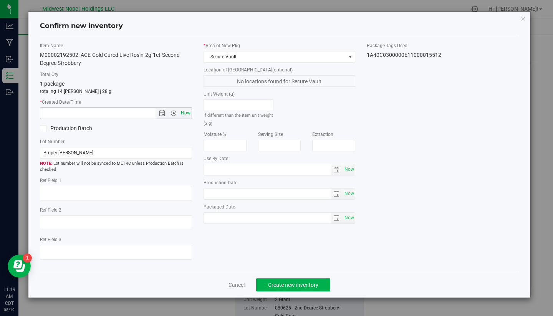
type input "8/19/2025 11:19 AM"
click at [318, 284] on span "Create new inventory" at bounding box center [293, 285] width 50 height 6
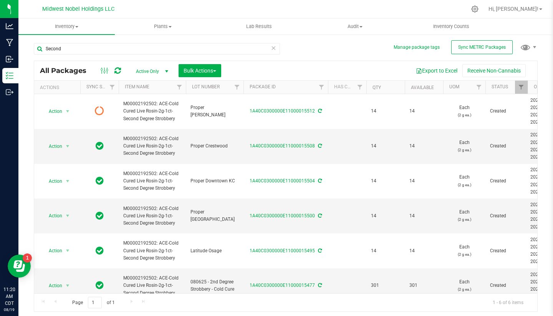
click at [272, 47] on icon at bounding box center [273, 47] width 5 height 9
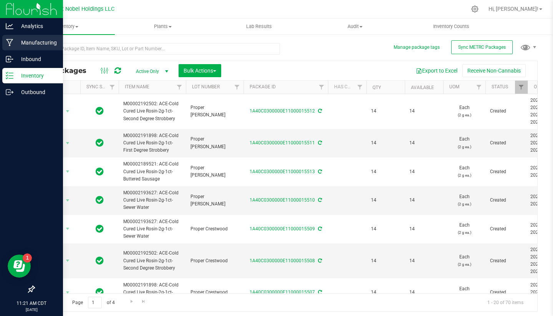
click at [22, 46] on p "Manufacturing" at bounding box center [36, 42] width 46 height 9
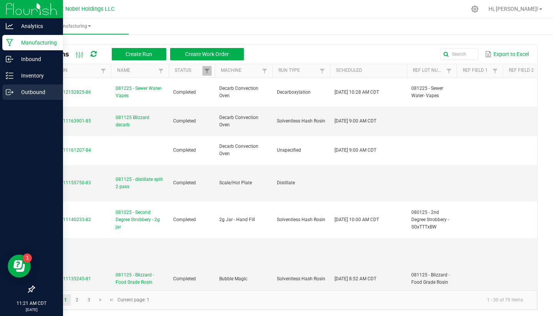
click at [24, 91] on p "Outbound" at bounding box center [36, 92] width 46 height 9
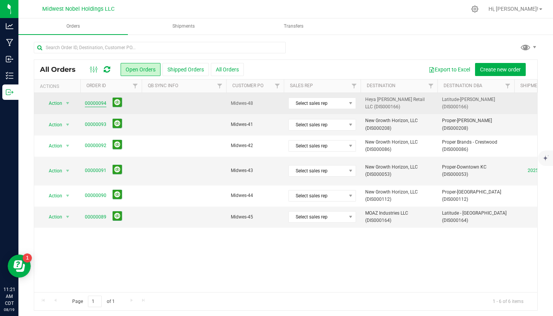
click at [93, 104] on link "00000094" at bounding box center [96, 103] width 22 height 7
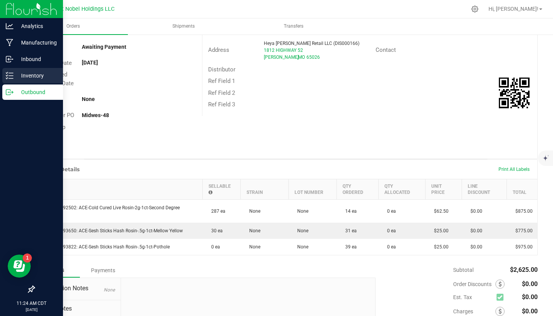
click at [17, 72] on p "Inventory" at bounding box center [36, 75] width 46 height 9
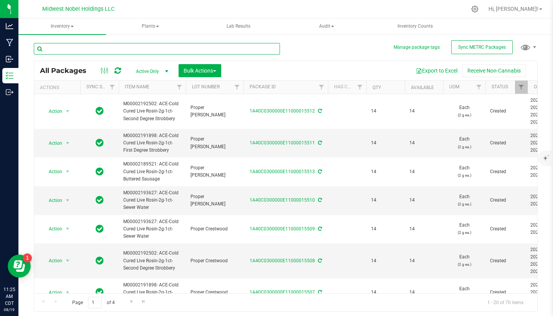
click at [102, 51] on input "text" at bounding box center [157, 49] width 246 height 12
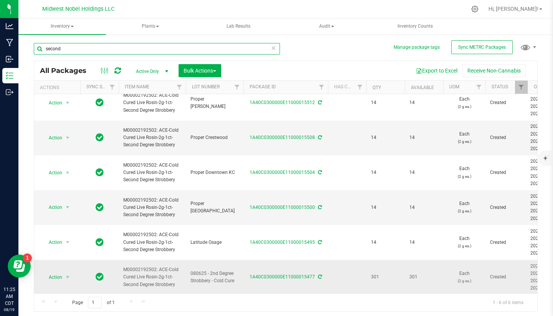
scroll to position [8, 0]
type input "second"
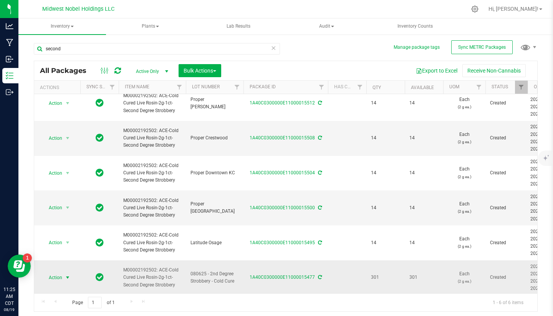
click at [53, 273] on span "Action" at bounding box center [52, 277] width 21 height 11
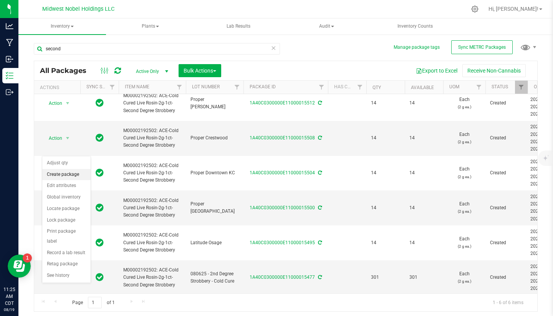
click at [74, 175] on li "Create package" at bounding box center [66, 175] width 48 height 12
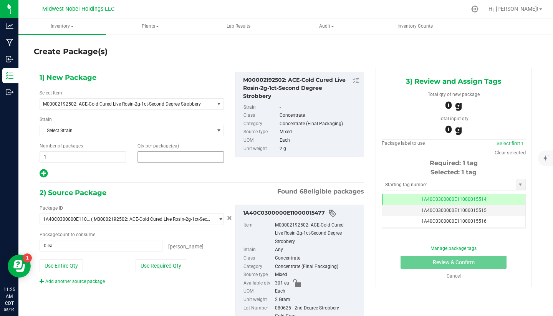
click at [171, 157] on span at bounding box center [180, 157] width 86 height 12
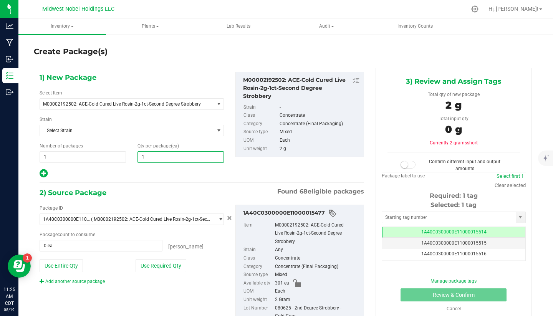
type input "14"
click at [98, 247] on span at bounding box center [101, 246] width 123 height 12
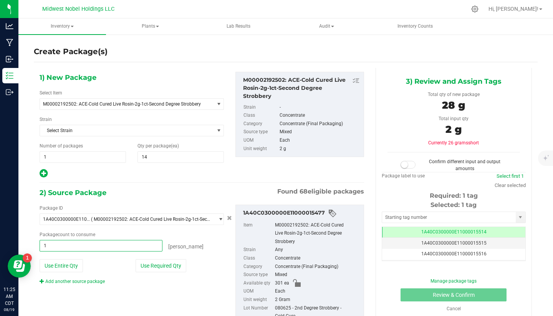
type input "14"
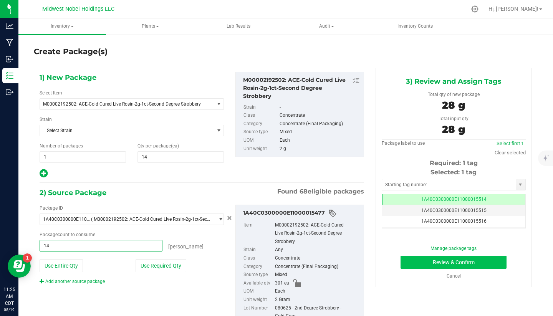
type input "14 ea"
click at [471, 263] on button "Review & Confirm" at bounding box center [454, 262] width 106 height 13
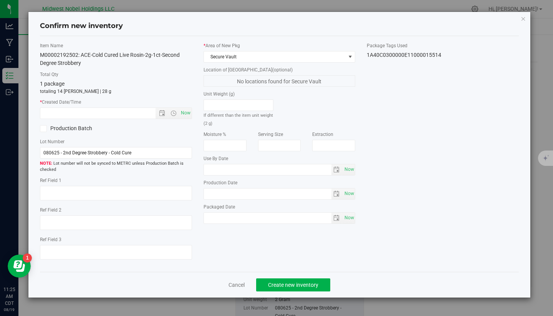
click at [143, 159] on div "Lot number will not be synced to METRC unless Production Batch is checked" at bounding box center [116, 166] width 152 height 15
click at [143, 158] on input "080625 - 2nd Degree Strobbery - Cold Cure" at bounding box center [116, 153] width 152 height 12
drag, startPoint x: 141, startPoint y: 153, endPoint x: 2, endPoint y: 143, distance: 139.4
click at [1, 142] on div "Confirm new inventory Item Name M00002192502: ACE-Cold Cured Live Rosin-2g-1ct-…" at bounding box center [279, 158] width 559 height 316
drag, startPoint x: 72, startPoint y: 154, endPoint x: 0, endPoint y: 152, distance: 71.5
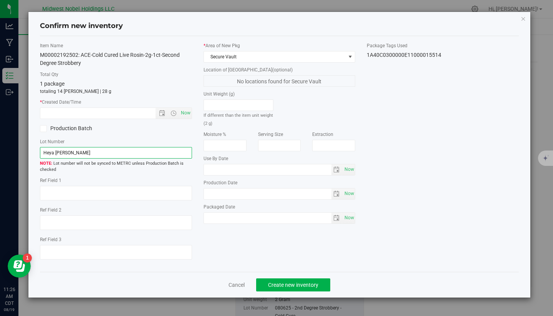
click at [0, 152] on div "Confirm new inventory Item Name M00002192502: ACE-Cold Cured Live Rosin-2g-1ct-…" at bounding box center [279, 158] width 559 height 316
type input "Heya [PERSON_NAME]"
click at [434, 227] on div "Item Name M00002192502: ACE-Cold Cured Live Rosin-2g-1ct-Second Degree Strobber…" at bounding box center [279, 154] width 491 height 224
click at [189, 114] on span "Now" at bounding box center [185, 113] width 13 height 11
type input "8/19/2025 11:26 AM"
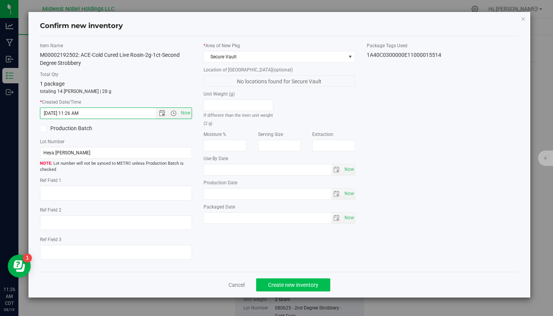
click at [282, 283] on span "Create new inventory" at bounding box center [293, 285] width 50 height 6
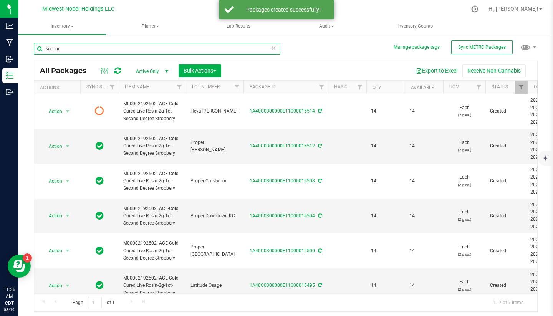
click at [151, 54] on input "second" at bounding box center [157, 49] width 246 height 12
drag, startPoint x: 151, startPoint y: 54, endPoint x: 23, endPoint y: 48, distance: 127.3
click at [23, 48] on div "Manage package tags Sync METRC Packages second All Packages Active Only Active …" at bounding box center [285, 151] width 535 height 234
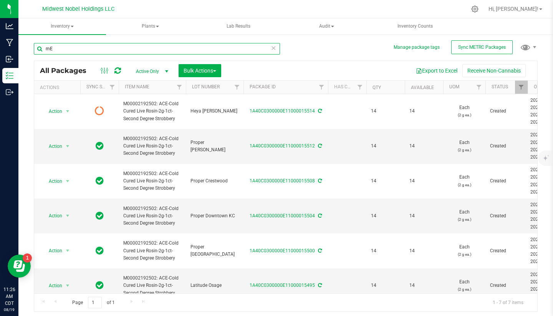
type input "m"
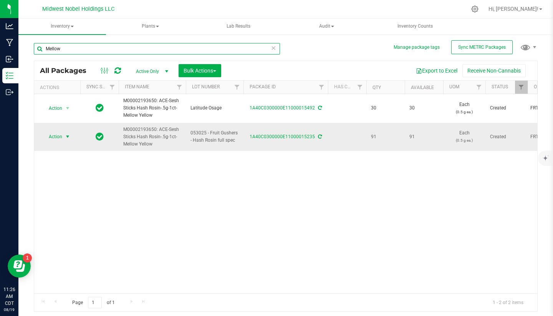
type input "Mellow"
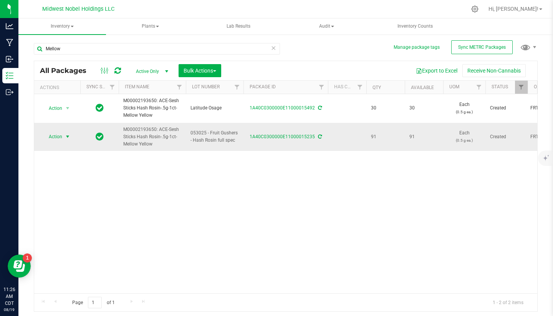
click at [56, 139] on span "Action" at bounding box center [52, 136] width 21 height 11
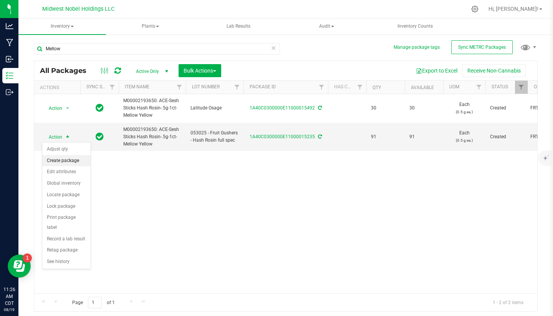
click at [82, 162] on li "Create package" at bounding box center [66, 161] width 48 height 12
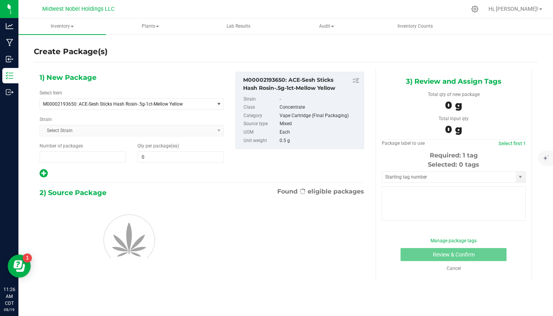
type input "1"
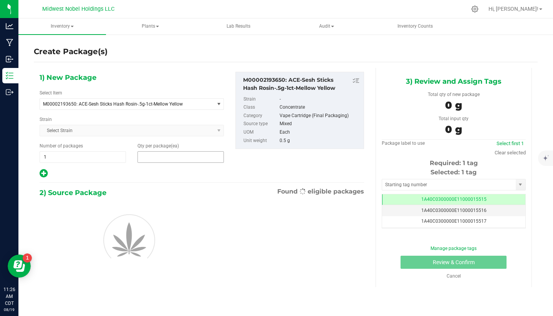
click at [168, 157] on span at bounding box center [180, 157] width 86 height 12
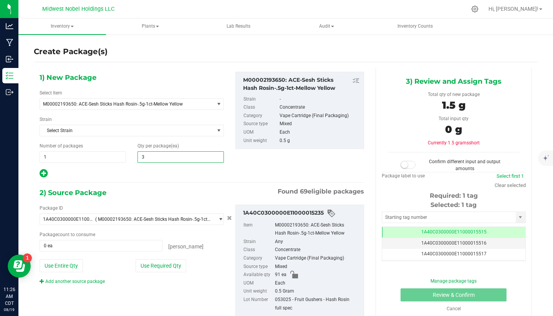
type input "31"
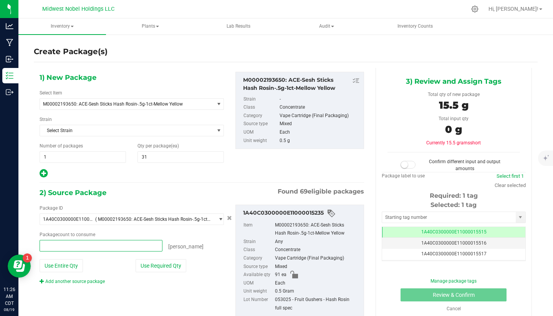
click at [107, 246] on span at bounding box center [101, 246] width 123 height 12
type input "31"
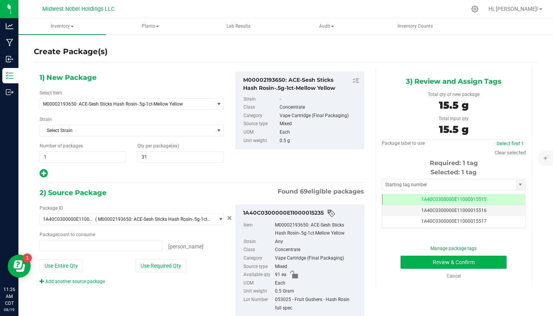
type input "31 ea"
click at [210, 232] on div "Package count to consume" at bounding box center [132, 234] width 184 height 7
click at [500, 266] on button "Review & Confirm" at bounding box center [454, 262] width 106 height 13
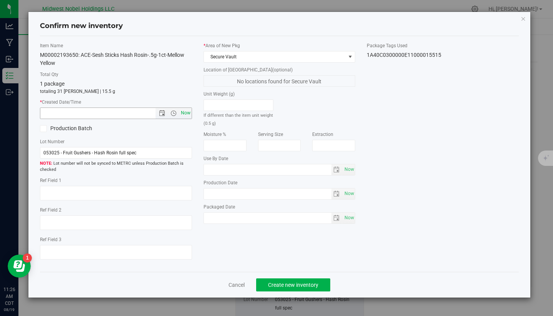
click at [187, 110] on span "Now" at bounding box center [185, 113] width 13 height 11
type input "8/19/2025 11:26 AM"
drag, startPoint x: 145, startPoint y: 146, endPoint x: 135, endPoint y: 146, distance: 9.6
click at [135, 146] on div "Lot Number 053025 - Fruit Gushers - Hash Rosin full spec Lot number will not be…" at bounding box center [116, 155] width 152 height 35
drag, startPoint x: 142, startPoint y: 151, endPoint x: 0, endPoint y: 139, distance: 142.6
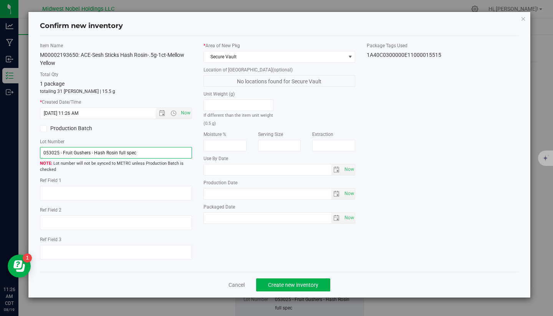
click at [0, 140] on div "Confirm new inventory Item Name M00002193650: ACE-Sesh Sticks Hash Rosin-.5g-1c…" at bounding box center [279, 158] width 559 height 316
type input "V"
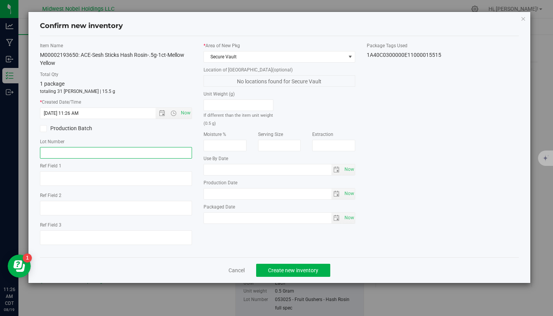
type input "V"
paste input "Heya [PERSON_NAME]"
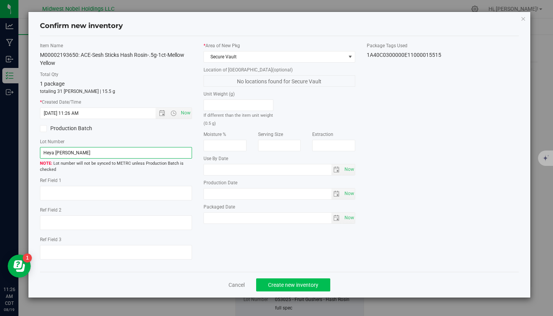
type input "Heya [PERSON_NAME]"
click at [303, 285] on span "Create new inventory" at bounding box center [293, 285] width 50 height 6
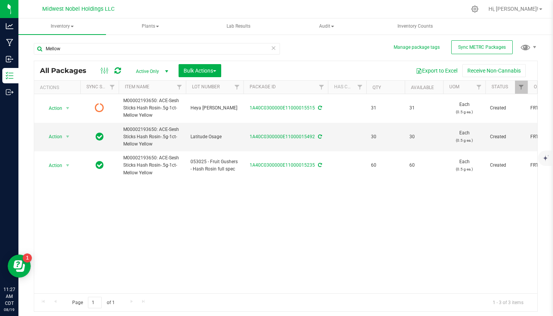
click at [273, 49] on icon at bounding box center [273, 47] width 5 height 9
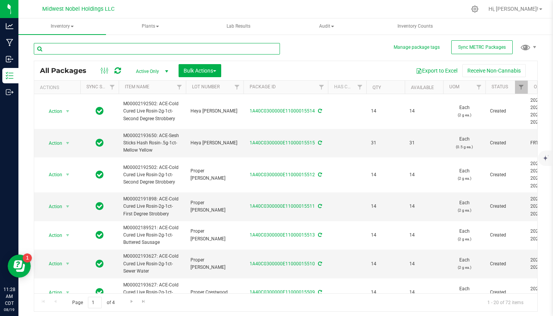
click at [154, 48] on input "text" at bounding box center [157, 49] width 246 height 12
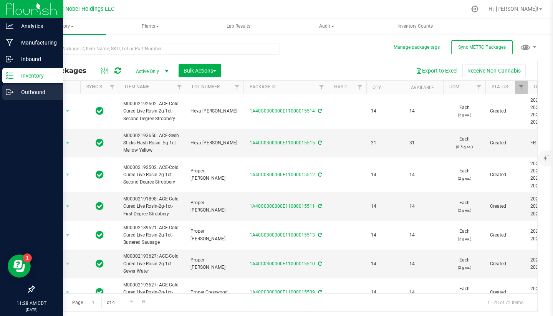
click at [18, 93] on p "Outbound" at bounding box center [36, 92] width 46 height 9
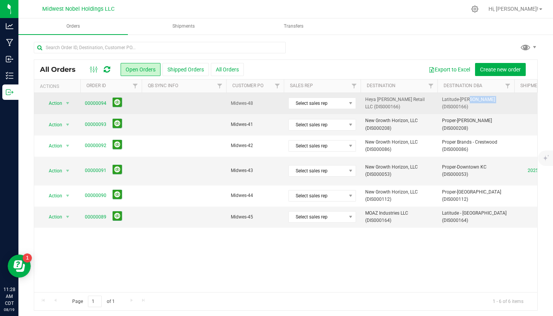
drag, startPoint x: 449, startPoint y: 103, endPoint x: 471, endPoint y: 104, distance: 21.9
click at [471, 104] on span "Latitude-[PERSON_NAME] (DIS000166)" at bounding box center [476, 103] width 68 height 15
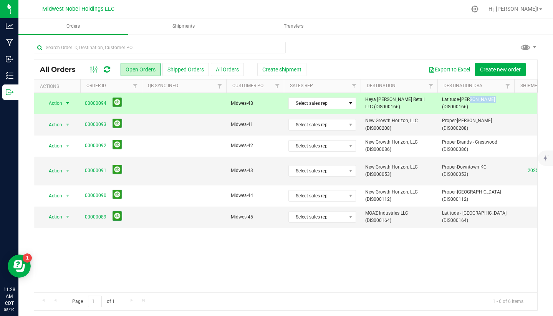
click at [471, 104] on span "Latitude-[PERSON_NAME] (DIS000166)" at bounding box center [476, 103] width 68 height 15
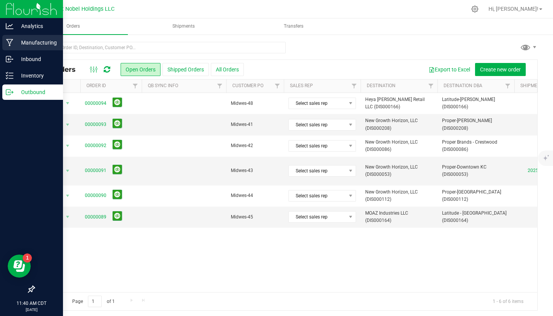
click at [37, 46] on p "Manufacturing" at bounding box center [36, 42] width 46 height 9
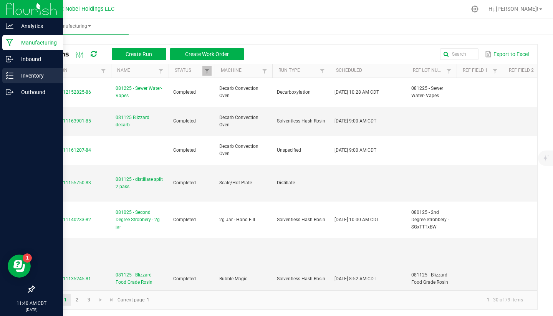
click at [13, 73] on p "Inventory" at bounding box center [36, 75] width 46 height 9
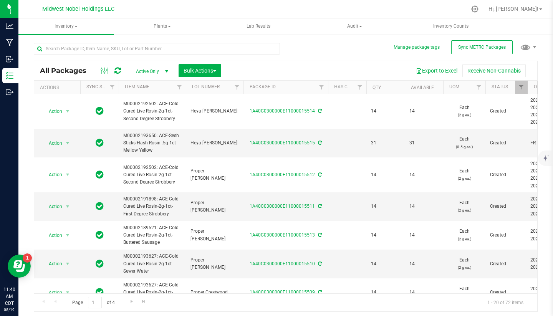
click at [194, 73] on span "Bulk Actions" at bounding box center [200, 71] width 33 height 6
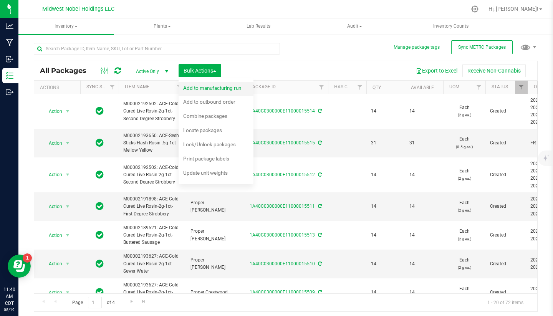
click at [204, 87] on span "Add to manufacturing run" at bounding box center [212, 88] width 58 height 6
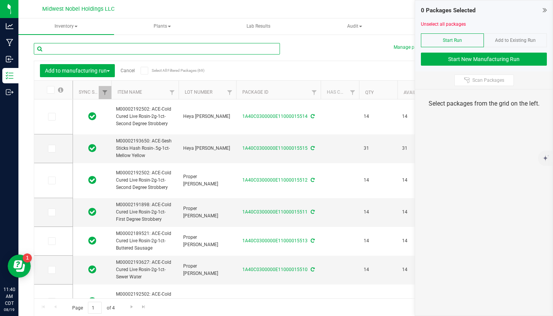
click at [114, 47] on input "text" at bounding box center [157, 49] width 246 height 12
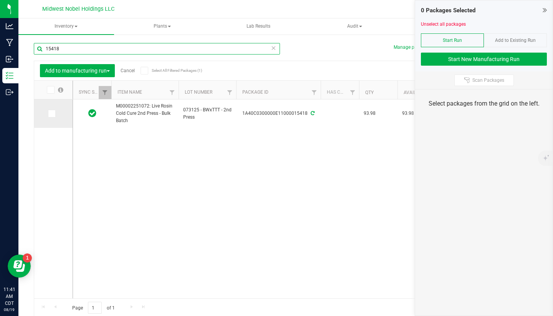
type input "15418"
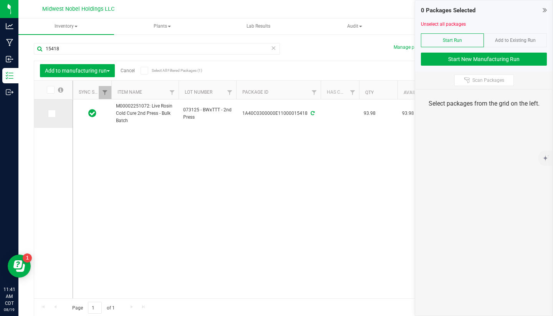
click at [49, 114] on icon at bounding box center [51, 114] width 5 height 0
click at [0, 0] on input "checkbox" at bounding box center [0, 0] width 0 height 0
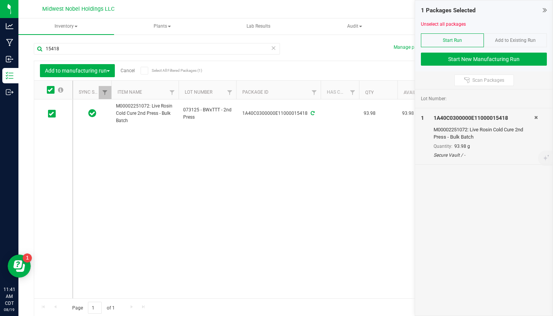
click at [273, 50] on icon at bounding box center [273, 47] width 5 height 9
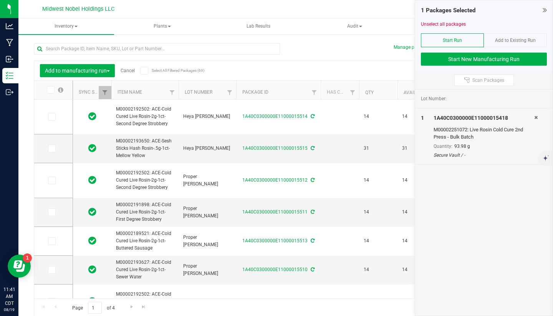
click at [242, 60] on div at bounding box center [157, 52] width 246 height 18
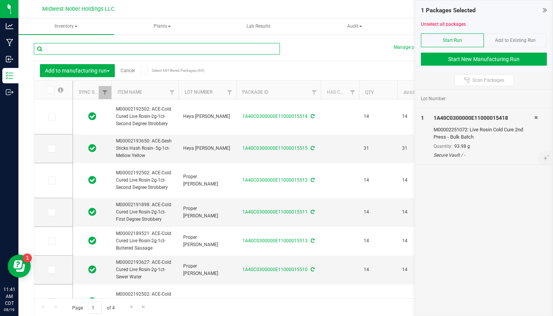
click at [240, 54] on input "text" at bounding box center [157, 49] width 246 height 12
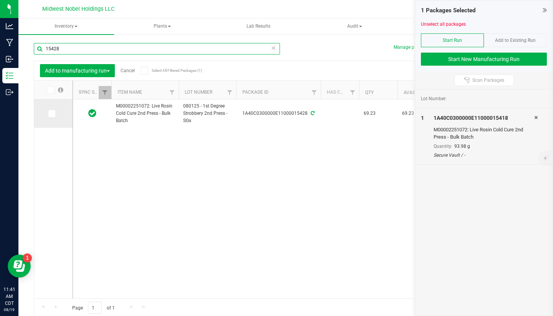
type input "15428"
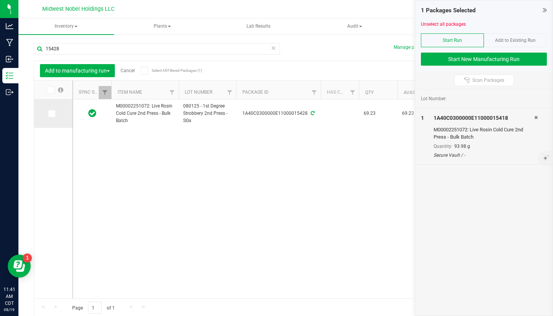
click at [49, 114] on icon at bounding box center [51, 114] width 5 height 0
click at [0, 0] on input "checkbox" at bounding box center [0, 0] width 0 height 0
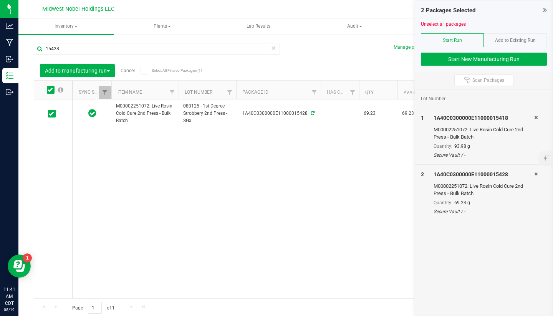
click at [274, 50] on icon at bounding box center [273, 47] width 5 height 9
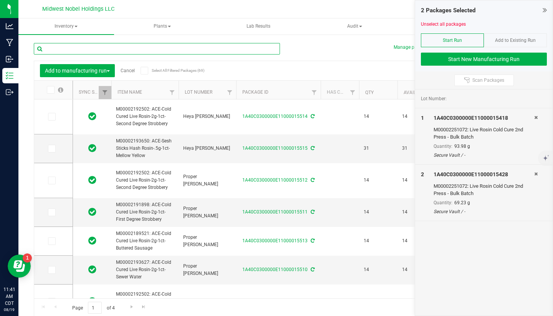
click at [252, 45] on input "text" at bounding box center [157, 49] width 246 height 12
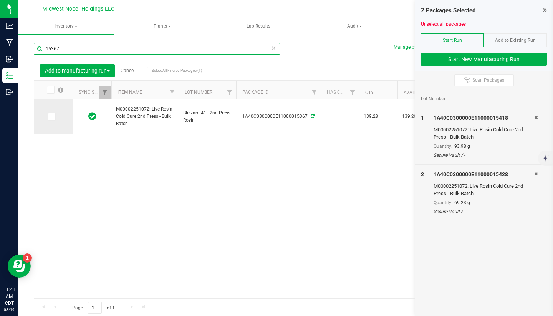
type input "15367"
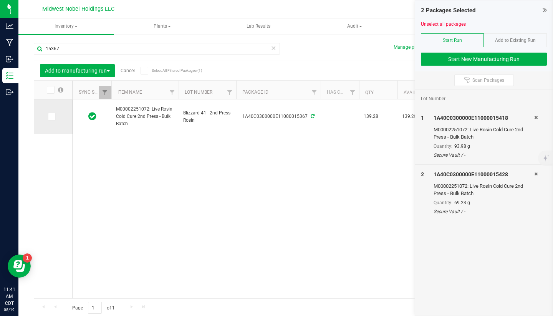
click at [49, 117] on icon at bounding box center [51, 117] width 5 height 0
click at [0, 0] on input "checkbox" at bounding box center [0, 0] width 0 height 0
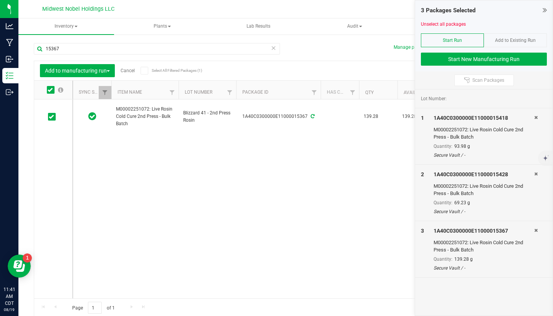
click at [274, 48] on icon at bounding box center [273, 47] width 5 height 9
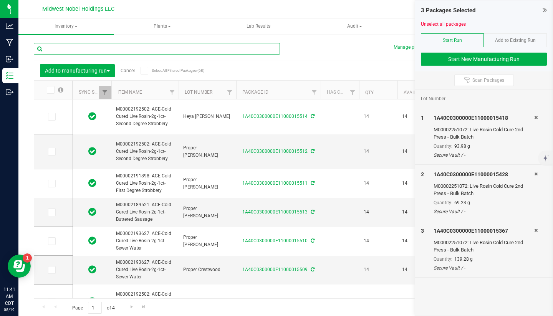
click at [274, 48] on input "text" at bounding box center [157, 49] width 246 height 12
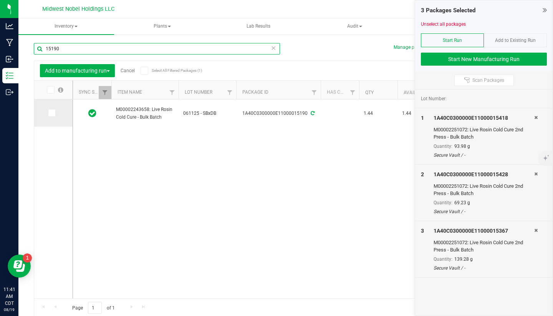
type input "15190"
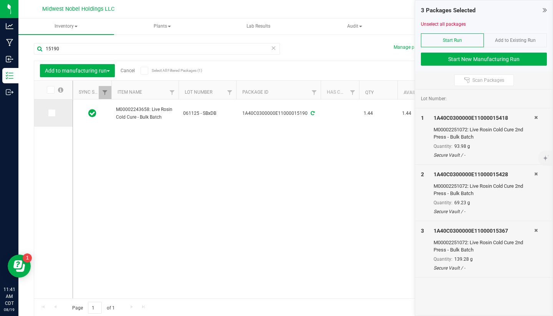
click at [49, 113] on icon at bounding box center [51, 113] width 5 height 0
click at [0, 0] on input "checkbox" at bounding box center [0, 0] width 0 height 0
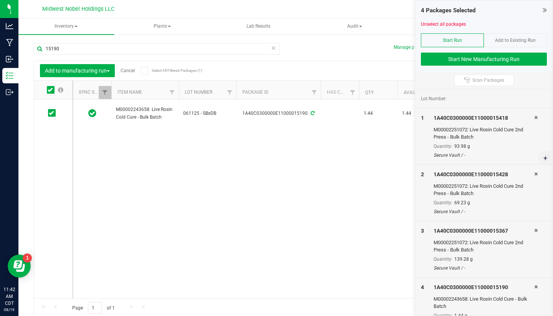
click at [272, 48] on icon at bounding box center [273, 47] width 5 height 9
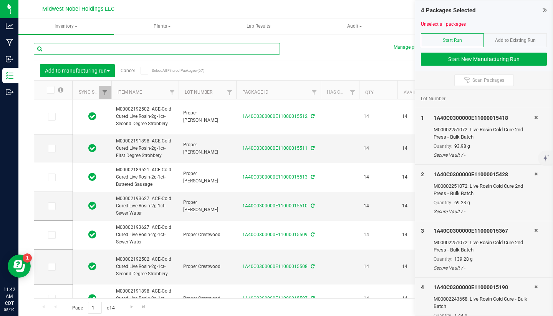
click at [272, 49] on input "text" at bounding box center [157, 49] width 246 height 12
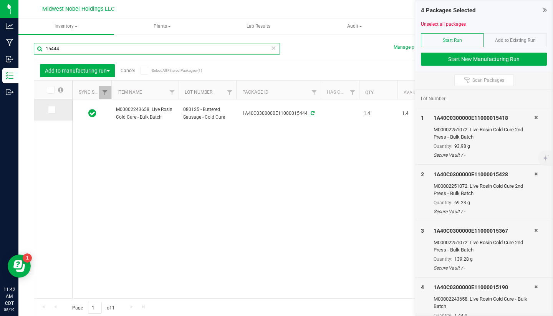
type input "15444"
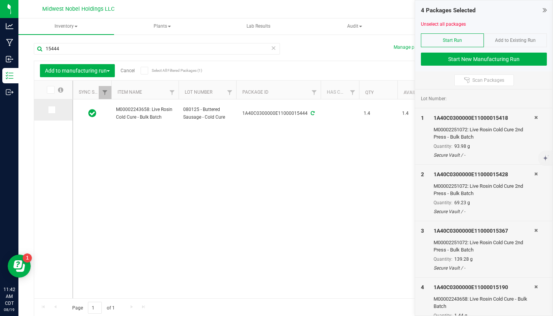
click at [49, 110] on icon at bounding box center [51, 110] width 5 height 0
click at [0, 0] on input "checkbox" at bounding box center [0, 0] width 0 height 0
click at [276, 50] on icon at bounding box center [273, 47] width 5 height 9
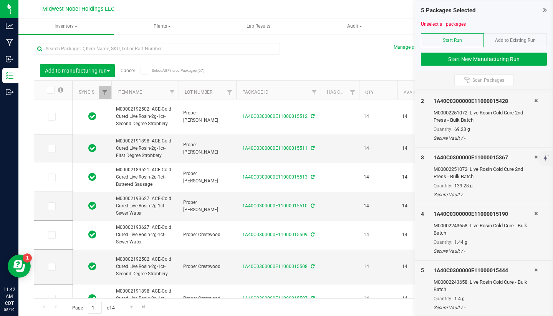
scroll to position [73, 0]
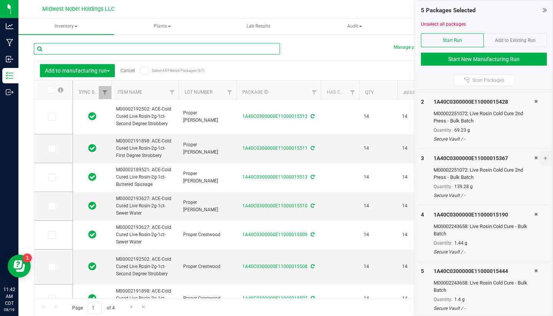
click at [232, 48] on input "text" at bounding box center [157, 49] width 246 height 12
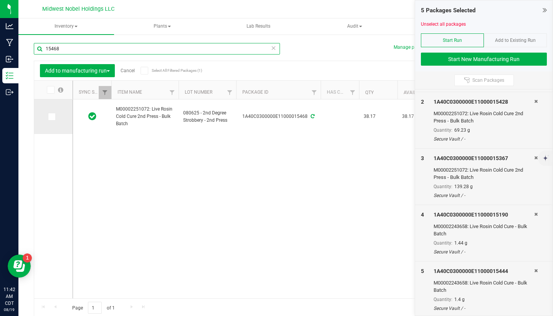
type input "15468"
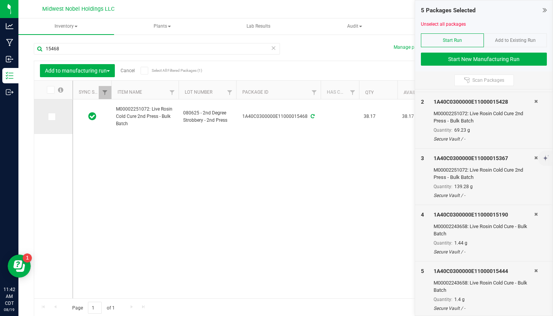
click at [49, 117] on icon at bounding box center [51, 117] width 5 height 0
click at [0, 0] on input "checkbox" at bounding box center [0, 0] width 0 height 0
click at [275, 50] on icon at bounding box center [273, 47] width 5 height 9
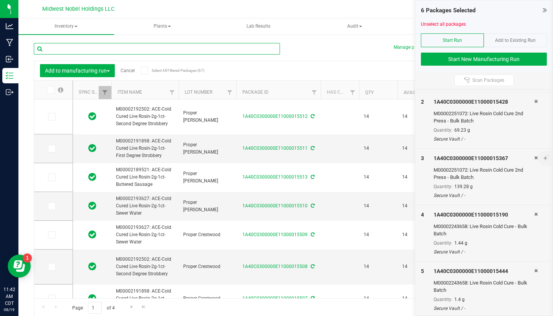
click at [275, 50] on input "text" at bounding box center [157, 49] width 246 height 12
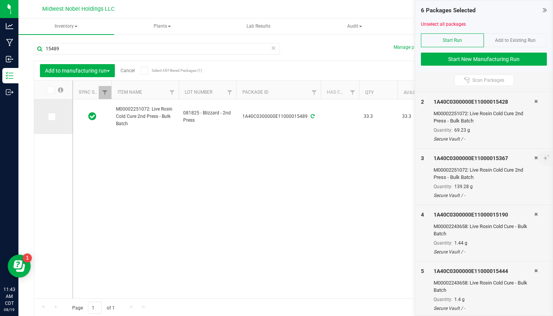
click at [49, 117] on icon at bounding box center [51, 117] width 5 height 0
click at [0, 0] on input "checkbox" at bounding box center [0, 0] width 0 height 0
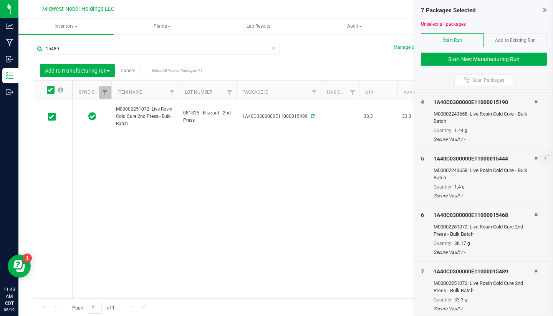
scroll to position [185, 0]
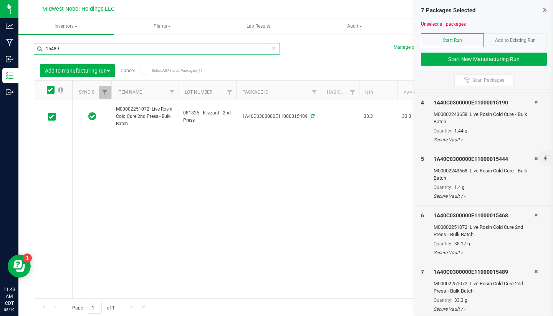
click at [256, 51] on input "15489" at bounding box center [157, 49] width 246 height 12
type input "1"
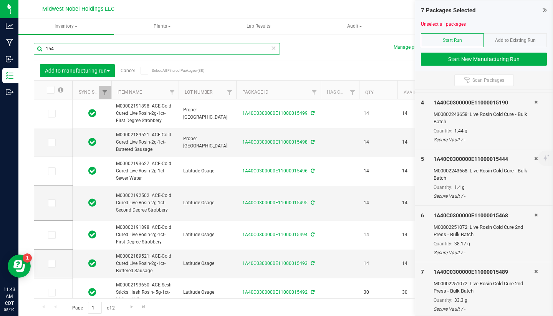
type input "1544"
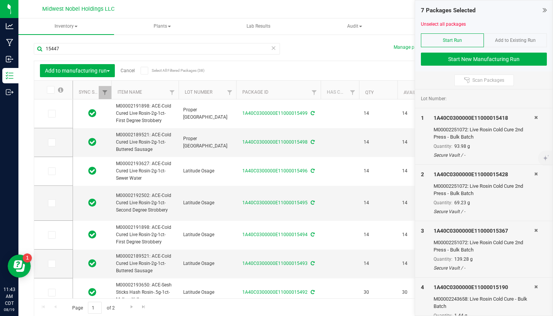
scroll to position [185, 0]
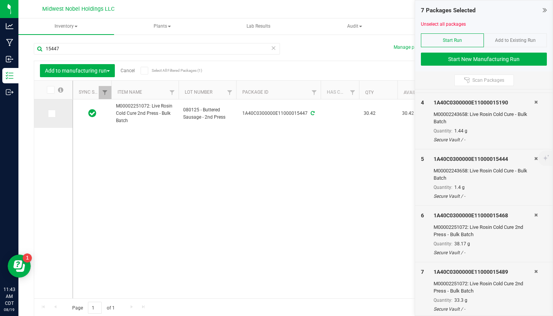
type input "15447"
click at [49, 114] on icon at bounding box center [51, 114] width 5 height 0
click at [0, 0] on input "checkbox" at bounding box center [0, 0] width 0 height 0
click at [274, 52] on icon at bounding box center [273, 47] width 5 height 9
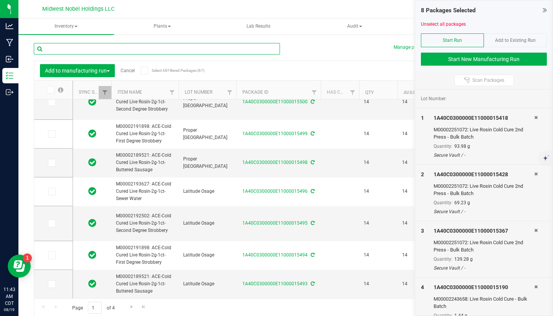
click at [263, 50] on input "text" at bounding box center [157, 49] width 246 height 12
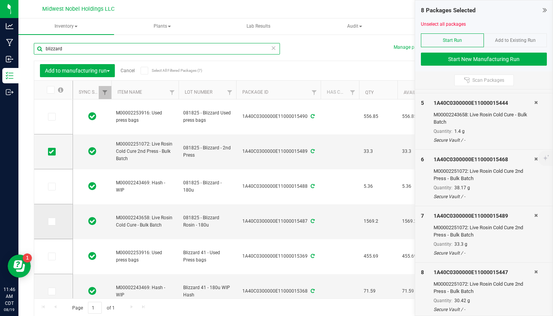
type input "blizzard"
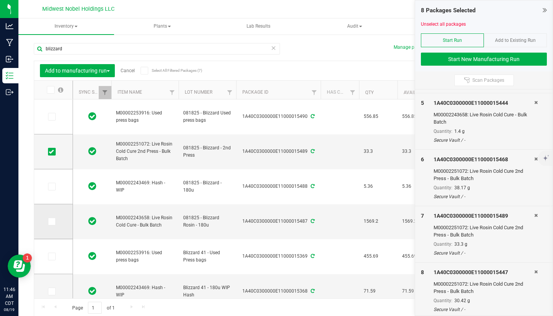
click at [49, 222] on icon at bounding box center [51, 222] width 5 height 0
click at [0, 0] on input "checkbox" at bounding box center [0, 0] width 0 height 0
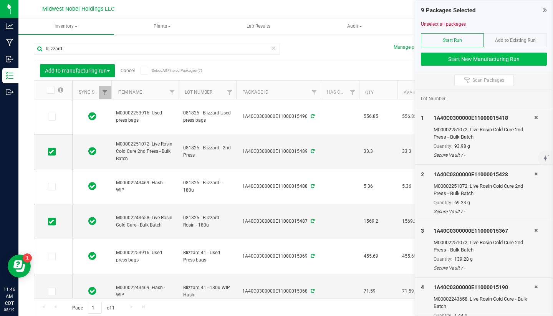
click at [523, 58] on button "Start New Manufacturing Run" at bounding box center [484, 59] width 126 height 13
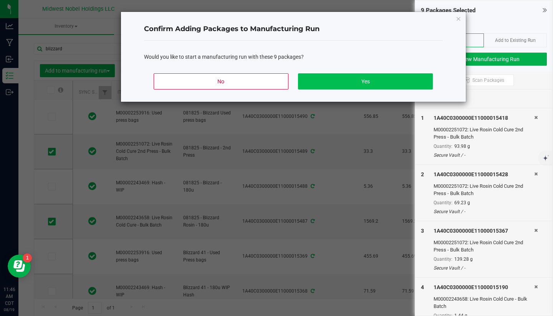
click at [382, 82] on button "Yes" at bounding box center [365, 81] width 134 height 16
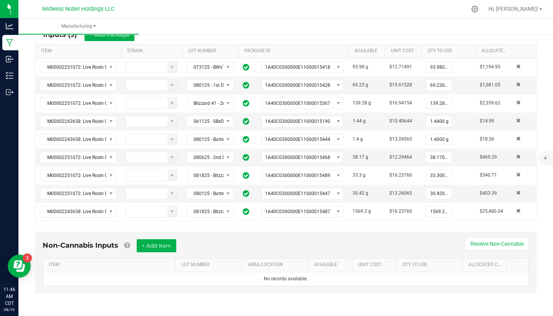
scroll to position [144, 0]
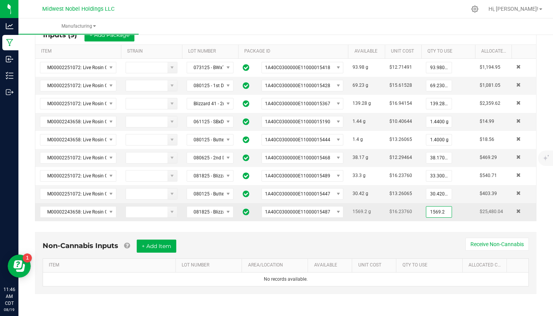
click at [434, 213] on input "1569.2" at bounding box center [438, 212] width 25 height 11
drag, startPoint x: 446, startPoint y: 213, endPoint x: 357, endPoint y: 212, distance: 88.7
click at [358, 212] on tr "M00002243658: Live Rosin Cold Cure - Bulk Batch 081825 - Blizzard Rosin - 180u …" at bounding box center [285, 212] width 501 height 18
type input "0"
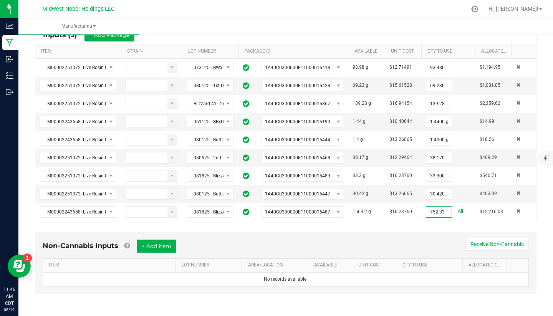
type input "752.3300 g"
click at [405, 235] on div "Non-Cannabis Inputs + Add Item Receive Non-Cannabis ITEM LOT NUMBER AREA/LOCATI…" at bounding box center [286, 263] width 502 height 62
click at [422, 236] on div "Non-Cannabis Inputs + Add Item Receive Non-Cannabis ITEM LOT NUMBER AREA/LOCATI…" at bounding box center [286, 263] width 502 height 62
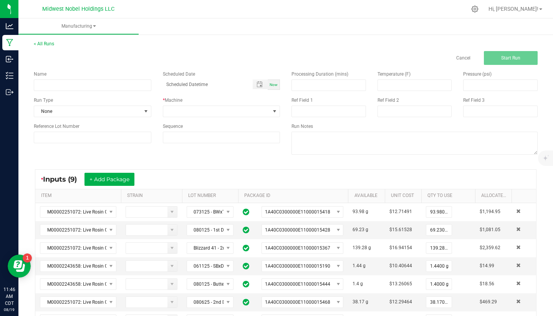
scroll to position [0, 0]
click at [100, 88] on input at bounding box center [93, 86] width 118 height 12
type input "081925 - Food Grade Decarb"
click at [106, 108] on span "None" at bounding box center [87, 111] width 107 height 11
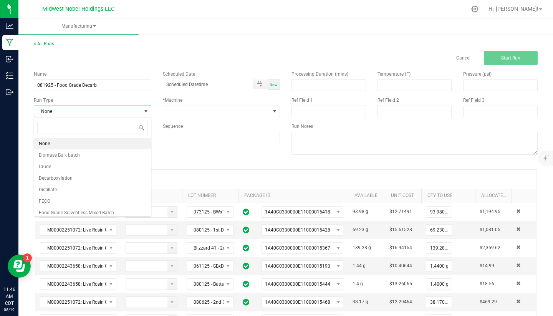
scroll to position [12, 117]
click at [104, 176] on li "Decarboxylation" at bounding box center [92, 178] width 117 height 12
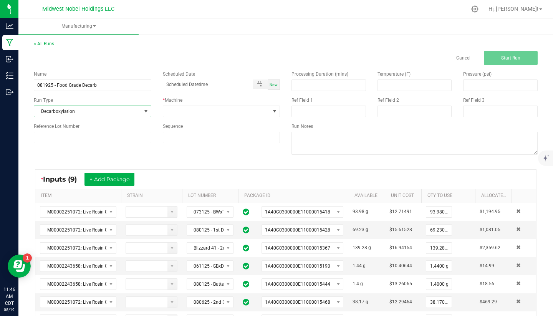
click at [224, 118] on div "Name 081925 - Food Grade Decarb Scheduled Date Now Run Type Decarboxylation * M…" at bounding box center [157, 107] width 258 height 84
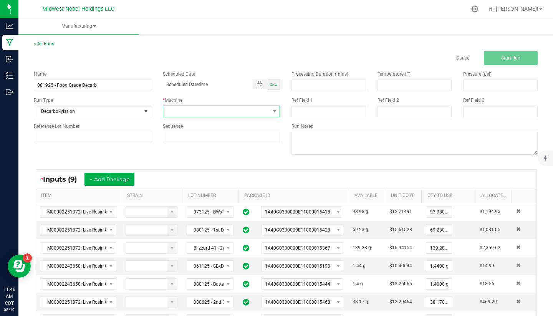
click at [224, 110] on span at bounding box center [216, 111] width 107 height 11
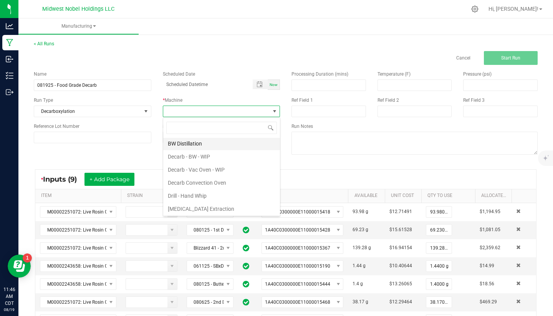
scroll to position [54, 0]
click at [219, 182] on li "Decarb Convection Oven" at bounding box center [221, 182] width 117 height 13
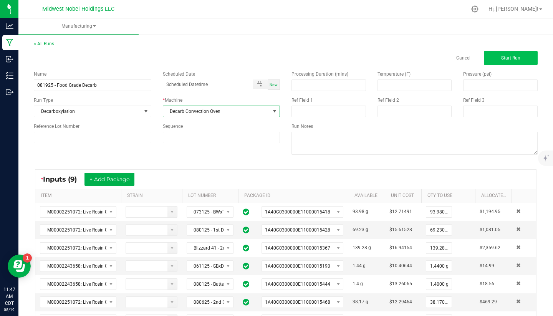
scroll to position [0, 0]
click at [510, 60] on span "Start Run" at bounding box center [510, 57] width 19 height 5
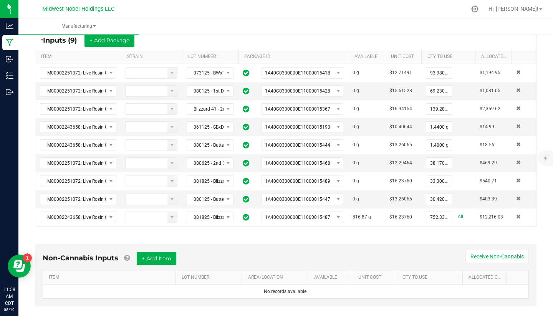
scroll to position [147, 0]
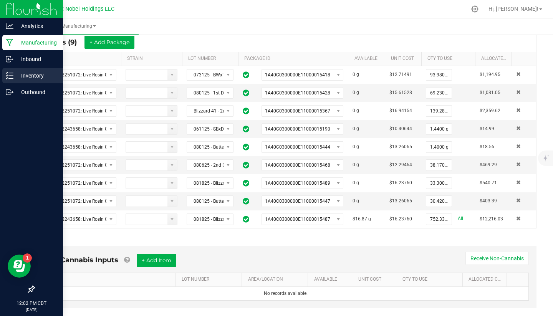
click at [16, 73] on p "Inventory" at bounding box center [36, 75] width 46 height 9
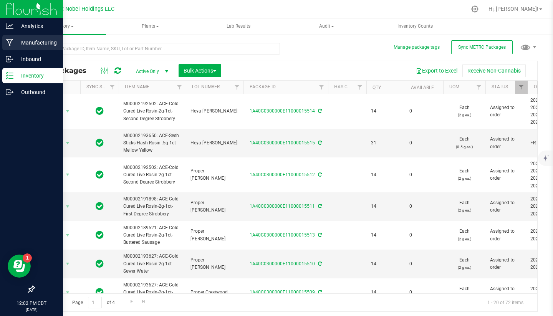
click at [34, 39] on p "Manufacturing" at bounding box center [36, 42] width 46 height 9
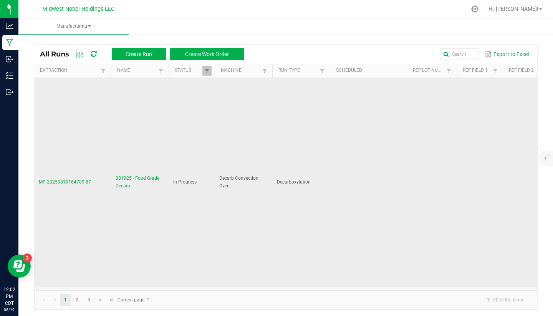
click at [124, 180] on span "081925 - Food Grade Decarb" at bounding box center [140, 182] width 48 height 15
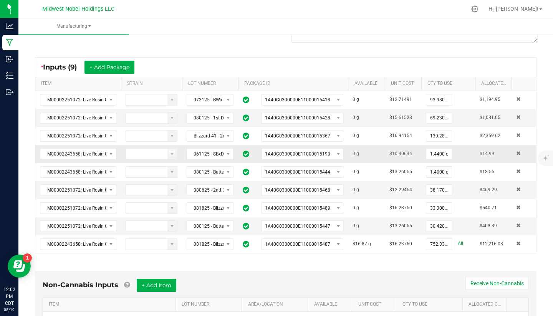
scroll to position [123, 0]
click at [467, 58] on div "* Inputs (9) + Add Package" at bounding box center [285, 66] width 501 height 19
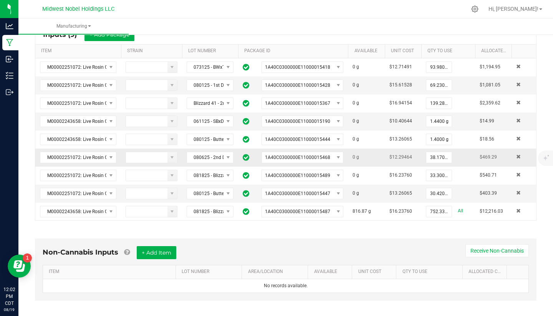
scroll to position [153, 0]
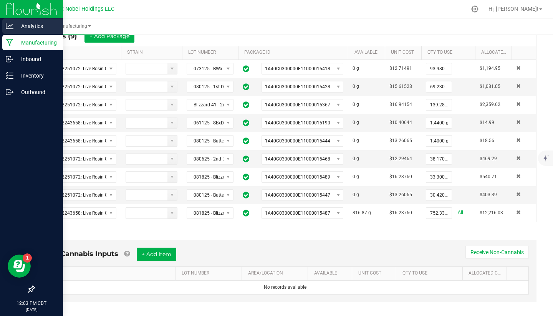
click at [43, 31] on div "Analytics" at bounding box center [32, 25] width 61 height 15
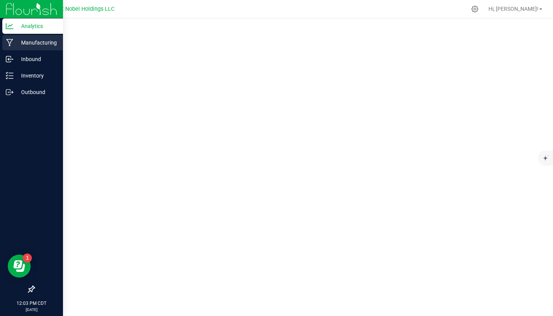
click at [40, 43] on p "Manufacturing" at bounding box center [36, 42] width 46 height 9
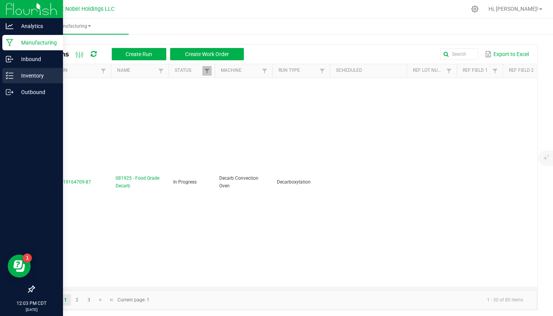
click at [46, 75] on p "Inventory" at bounding box center [36, 75] width 46 height 9
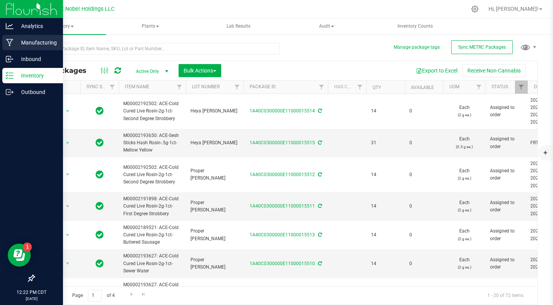
click at [41, 41] on p "Manufacturing" at bounding box center [36, 42] width 46 height 9
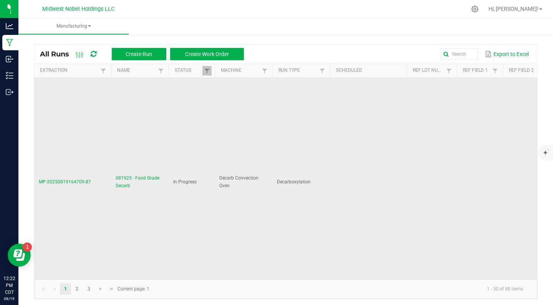
click at [128, 183] on span "081925 - Food Grade Decarb" at bounding box center [140, 182] width 48 height 15
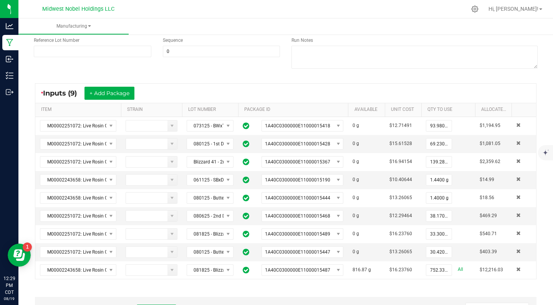
scroll to position [111, 0]
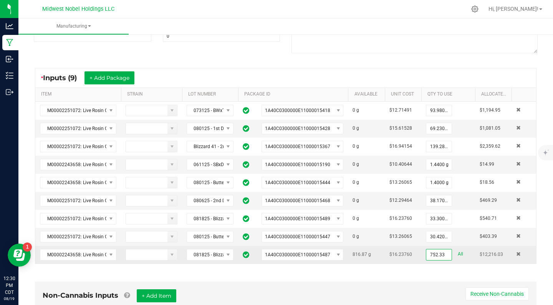
drag, startPoint x: 450, startPoint y: 255, endPoint x: 363, endPoint y: 251, distance: 86.9
click at [363, 251] on tr "M00002243658: Live Rosin Cold Cure - Bulk Batch 081825 - Blizzard Rosin - 180u …" at bounding box center [285, 255] width 501 height 18
type input "0.0000 g"
click at [519, 255] on span at bounding box center [518, 254] width 5 height 5
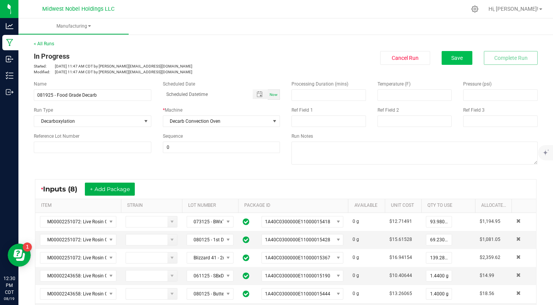
scroll to position [0, 0]
click at [459, 57] on span "Save" at bounding box center [457, 58] width 12 height 6
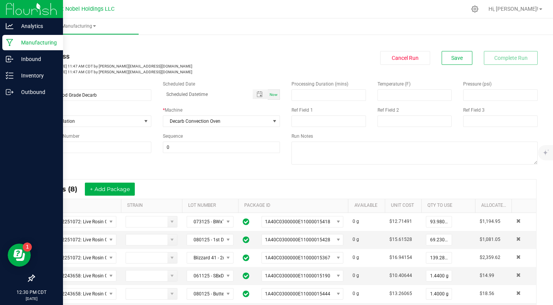
click at [52, 46] on p "Manufacturing" at bounding box center [36, 42] width 46 height 9
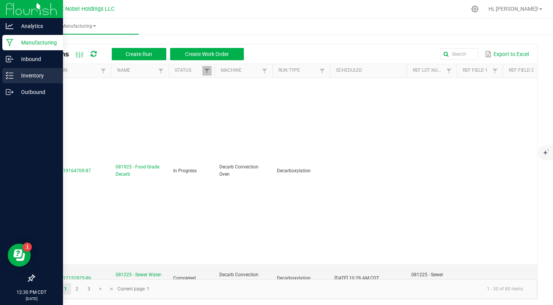
click at [15, 79] on p "Inventory" at bounding box center [36, 75] width 46 height 9
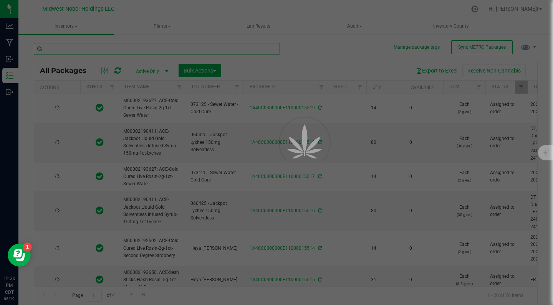
click at [121, 48] on input "text" at bounding box center [157, 49] width 246 height 12
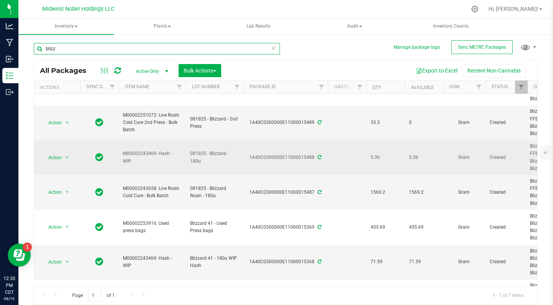
scroll to position [0, 1]
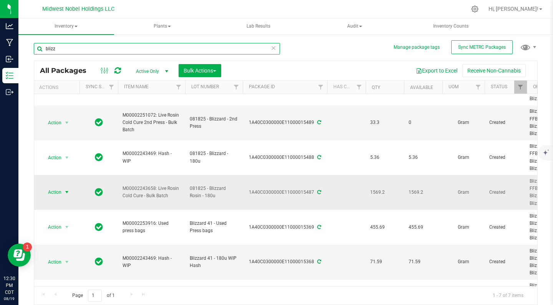
type input "blizz"
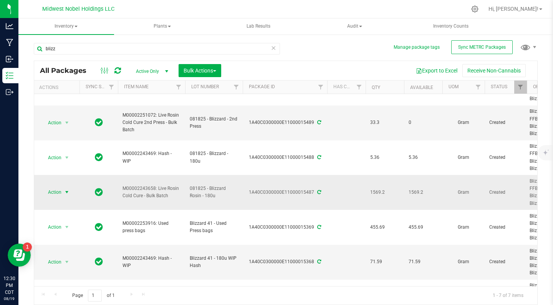
click at [50, 190] on span "Action" at bounding box center [51, 192] width 21 height 11
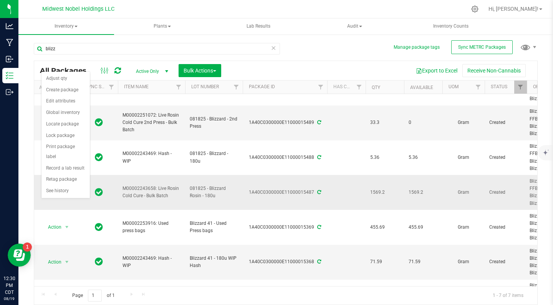
click at [75, 197] on td "Action Action Adjust qty Create package Edit attributes Global inventory Locate…" at bounding box center [56, 192] width 46 height 35
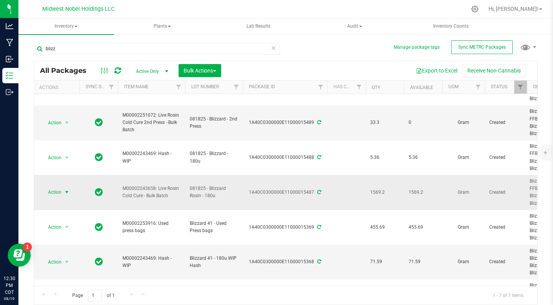
click at [60, 190] on span "Action" at bounding box center [51, 192] width 21 height 11
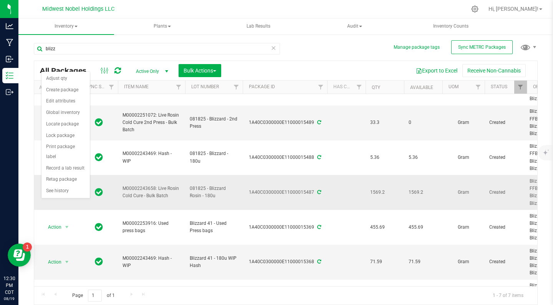
click at [99, 196] on span at bounding box center [99, 192] width 8 height 11
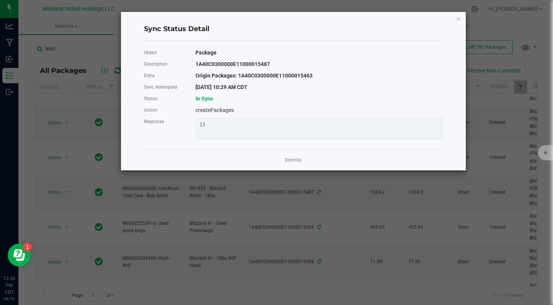
click at [204, 171] on ngb-modal-window "Sync Status Detail Object Package Description 1A40C0300000E11000015487 Extra Or…" at bounding box center [279, 152] width 559 height 305
click at [378, 159] on div "Dismiss" at bounding box center [293, 160] width 299 height 21
click at [457, 19] on icon "Close" at bounding box center [458, 18] width 5 height 9
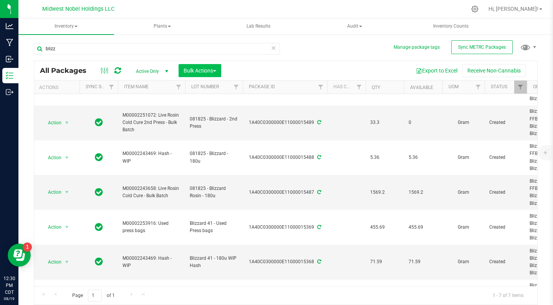
click at [195, 70] on span "Bulk Actions" at bounding box center [200, 71] width 33 height 6
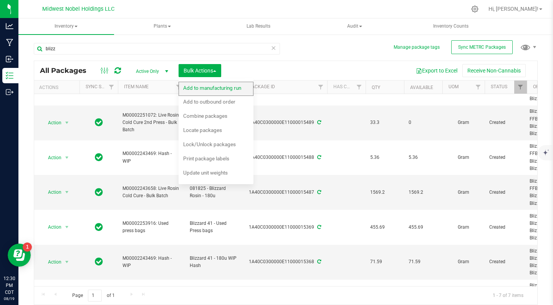
click at [218, 91] on div "Add to manufacturing run" at bounding box center [217, 89] width 68 height 12
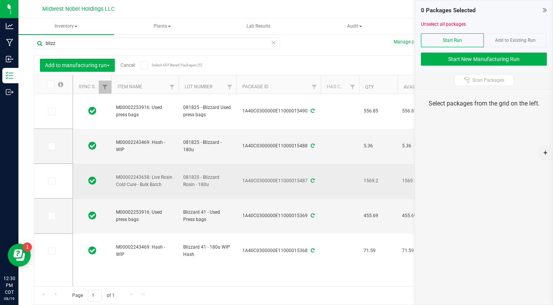
scroll to position [0, 4]
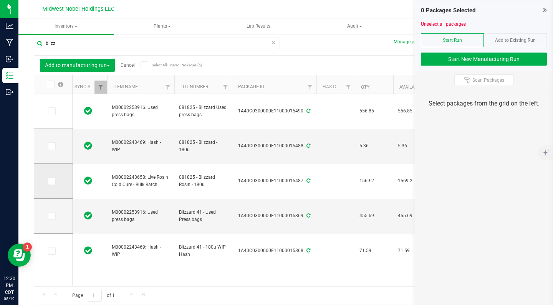
click at [49, 181] on icon at bounding box center [51, 181] width 5 height 0
click at [0, 0] on input "checkbox" at bounding box center [0, 0] width 0 height 0
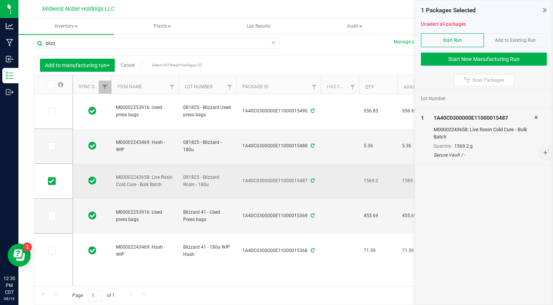
scroll to position [0, 0]
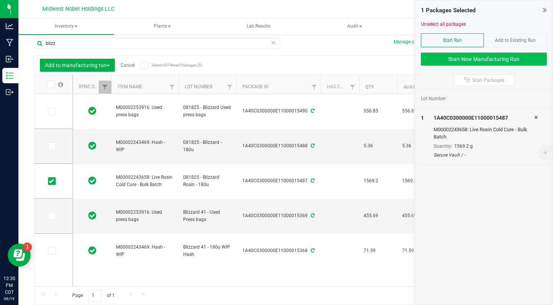
click at [503, 56] on button "Start New Manufacturing Run" at bounding box center [484, 59] width 126 height 13
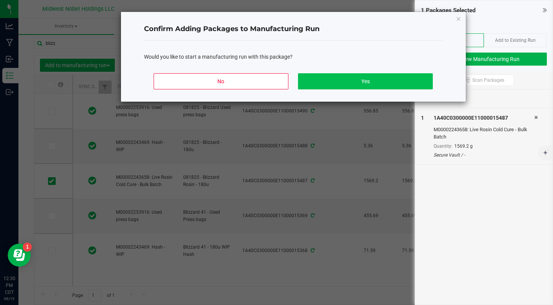
click at [366, 80] on button "Yes" at bounding box center [365, 81] width 134 height 16
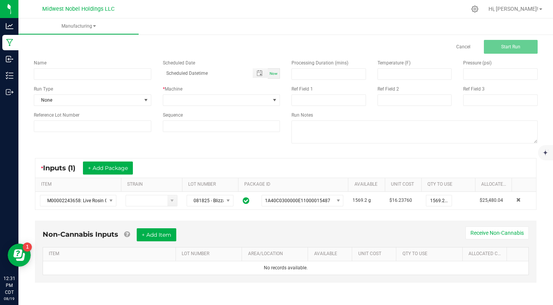
scroll to position [11, 0]
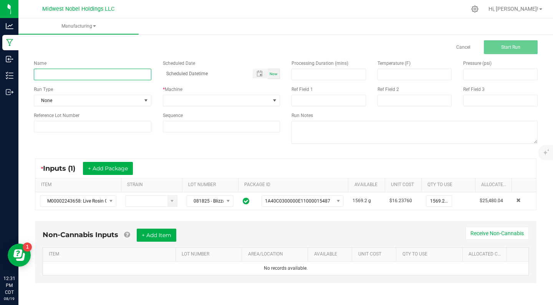
click at [119, 75] on input at bounding box center [93, 75] width 118 height 12
type input "081925 - Blizzard Decarb"
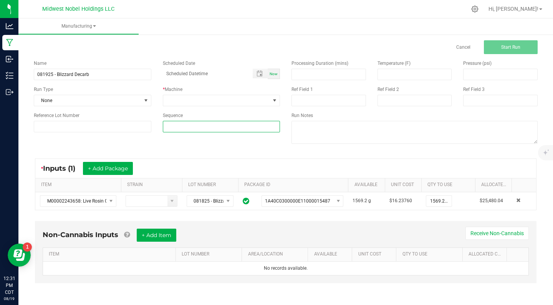
click at [243, 122] on input at bounding box center [221, 126] width 117 height 11
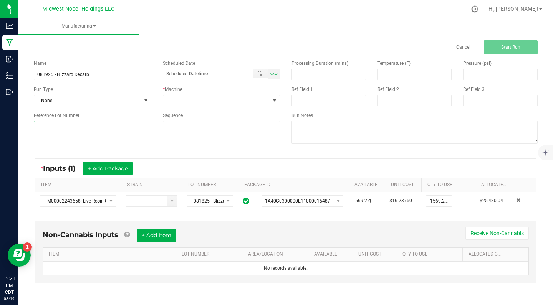
click at [99, 123] on input at bounding box center [93, 127] width 118 height 12
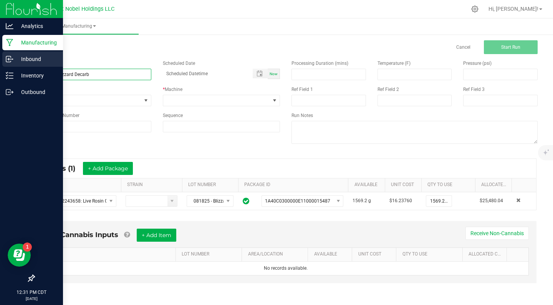
drag, startPoint x: 94, startPoint y: 73, endPoint x: 0, endPoint y: 67, distance: 94.3
click at [0, 67] on div "Analytics Manufacturing Inbound Inventory Outbound 12:31 PM CDT [DATE] 08/19 Mi…" at bounding box center [276, 152] width 553 height 305
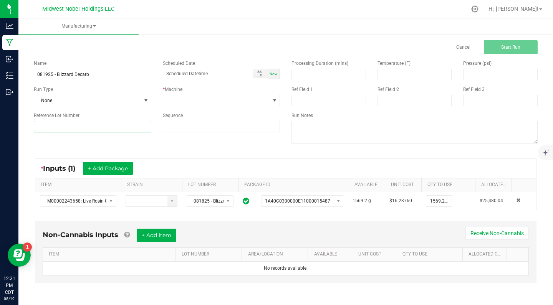
click at [56, 127] on input at bounding box center [93, 127] width 118 height 12
paste input "081925 - Blizzard Decarb"
type input "081925 - Blizzard Decarb"
click at [141, 138] on div "Name 081925 - Blizzard Decarb Scheduled Date Now Run Type None * Machine Refere…" at bounding box center [157, 96] width 258 height 84
click at [121, 128] on input "081925 - Blizzard Decarb" at bounding box center [93, 127] width 118 height 12
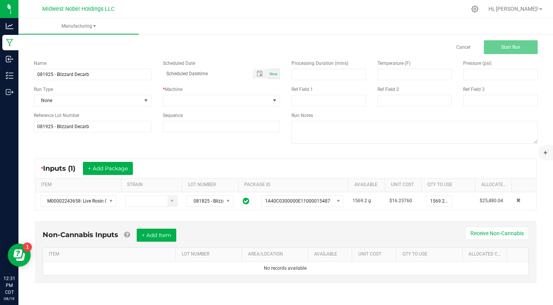
click at [135, 142] on div "Name 081925 - Blizzard Decarb Scheduled Date Now Run Type None * Machine Refere…" at bounding box center [285, 103] width 515 height 98
click at [115, 126] on input "081925 - Blizzard Decarb" at bounding box center [93, 127] width 118 height 12
click at [171, 149] on div "Name 081925 - Blizzard Decarb Scheduled Date Now Run Type None * Machine Refere…" at bounding box center [285, 103] width 515 height 98
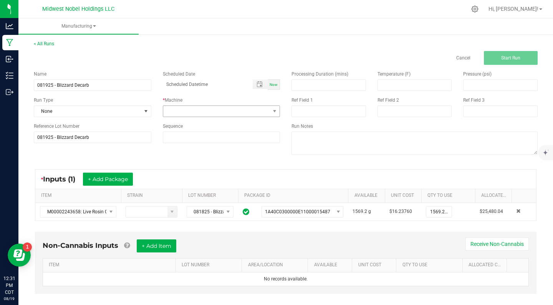
scroll to position [0, 0]
click at [181, 110] on span at bounding box center [216, 111] width 107 height 11
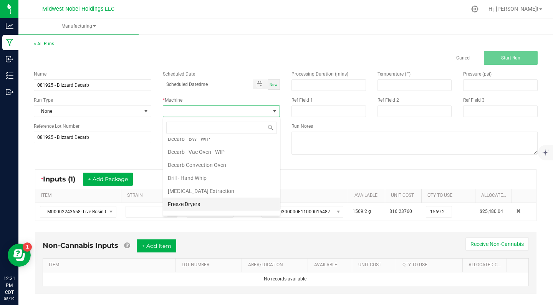
scroll to position [69, 0]
click at [208, 169] on li "Decarb Convection Oven" at bounding box center [221, 167] width 117 height 13
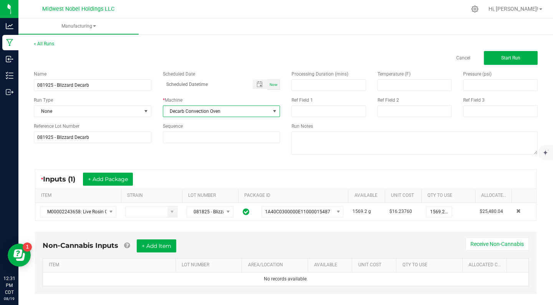
click at [290, 164] on div "* Inputs (1) + Add Package ITEM STRAIN LOT NUMBER PACKAGE ID AVAILABLE Unit Cos…" at bounding box center [285, 195] width 515 height 66
click at [511, 55] on button "Start Run" at bounding box center [511, 58] width 54 height 14
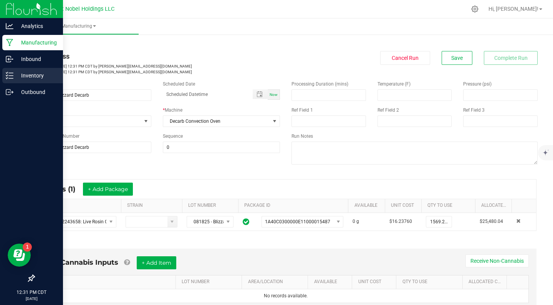
click at [18, 75] on p "Inventory" at bounding box center [36, 75] width 46 height 9
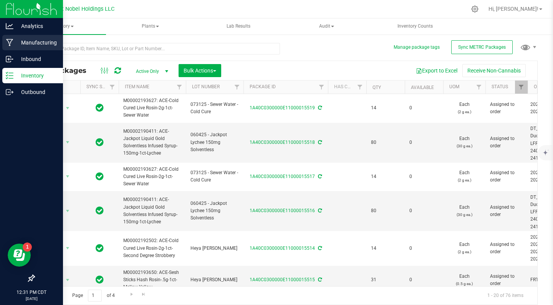
click at [27, 48] on div "Manufacturing" at bounding box center [32, 42] width 61 height 15
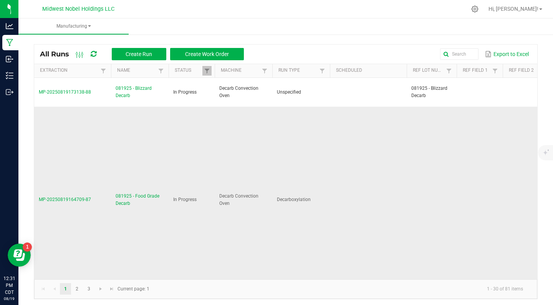
click at [126, 200] on span "081925 - Food Grade Decarb" at bounding box center [140, 200] width 48 height 15
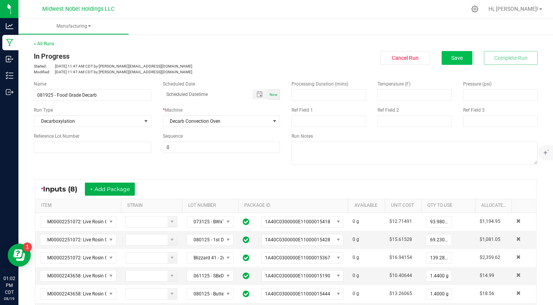
click at [460, 57] on span "Save" at bounding box center [457, 58] width 12 height 6
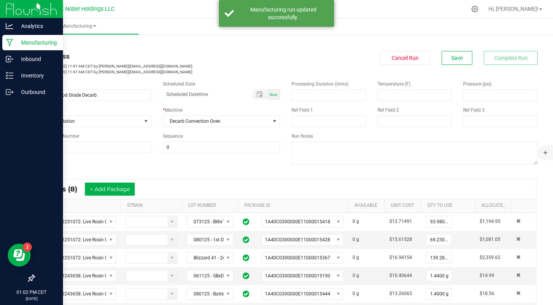
click at [36, 40] on p "Manufacturing" at bounding box center [36, 42] width 46 height 9
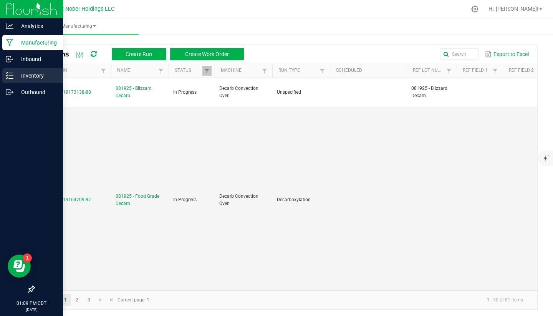
click at [37, 70] on div "Inventory" at bounding box center [32, 75] width 61 height 15
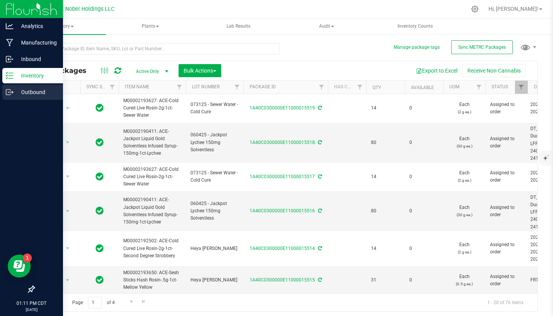
click at [43, 92] on p "Outbound" at bounding box center [36, 92] width 46 height 9
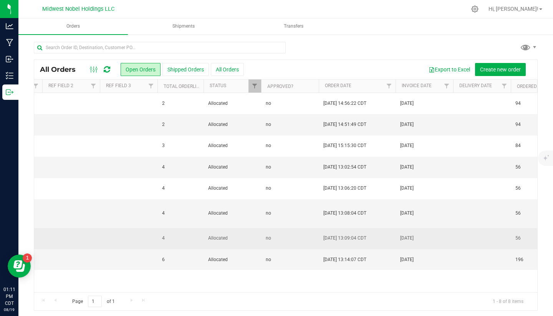
scroll to position [0, 592]
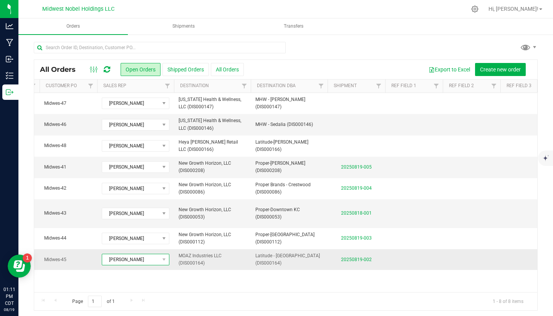
click at [157, 254] on span "[PERSON_NAME]" at bounding box center [130, 259] width 57 height 11
click at [166, 265] on div "Action Action Cancel order Clone order Edit order Mark as fully paid Order audi…" at bounding box center [285, 192] width 503 height 199
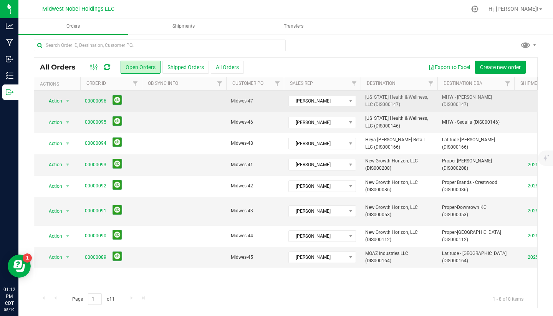
drag, startPoint x: 229, startPoint y: 101, endPoint x: 258, endPoint y: 99, distance: 28.9
click at [258, 99] on td "Midwes-47" at bounding box center [255, 101] width 58 height 21
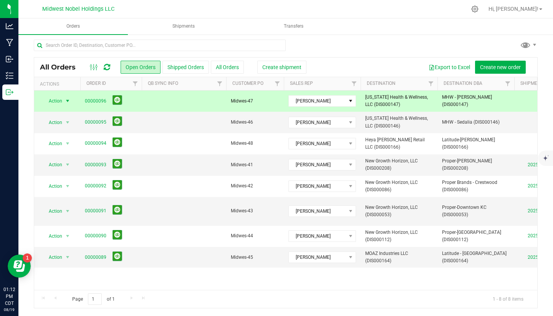
click at [249, 98] on span "Midwes-47" at bounding box center [255, 101] width 48 height 7
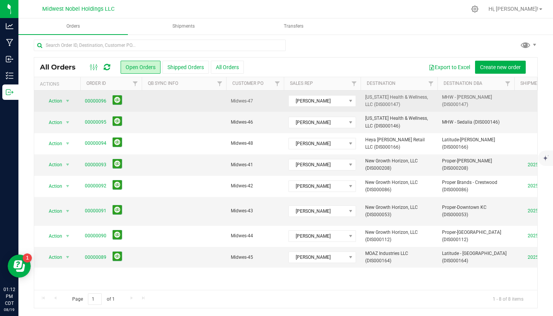
drag, startPoint x: 256, startPoint y: 125, endPoint x: 229, endPoint y: 102, distance: 36.0
click at [229, 102] on td "Midwes-47" at bounding box center [255, 101] width 58 height 21
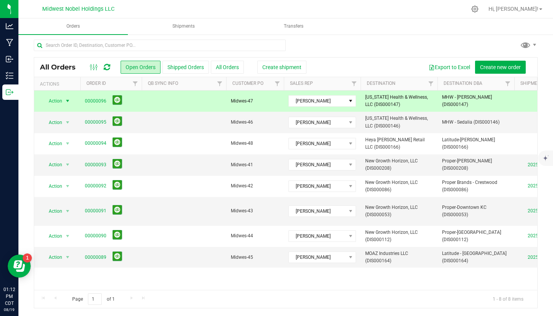
drag, startPoint x: 234, startPoint y: 99, endPoint x: 247, endPoint y: 98, distance: 13.9
click at [247, 99] on span "Midwes-47" at bounding box center [255, 101] width 48 height 7
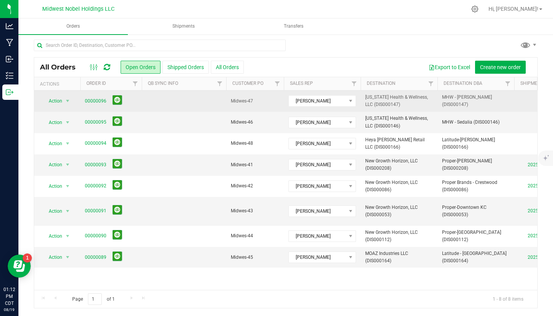
click at [247, 98] on span "Midwes-47" at bounding box center [255, 101] width 48 height 7
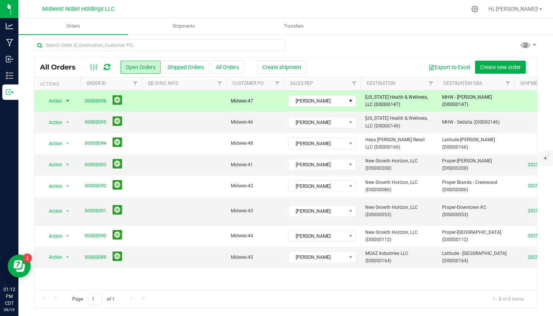
drag, startPoint x: 256, startPoint y: 99, endPoint x: 232, endPoint y: 99, distance: 24.2
click at [231, 99] on span "Midwes-47" at bounding box center [255, 101] width 48 height 7
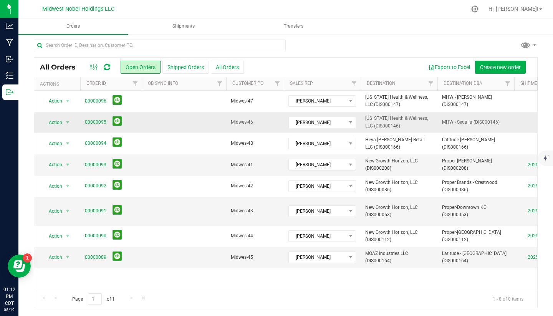
click at [252, 120] on span "Midwes-46" at bounding box center [255, 122] width 48 height 7
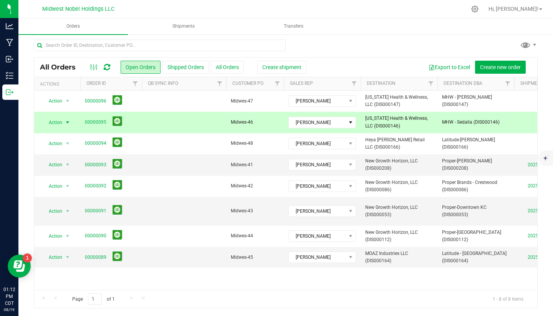
drag, startPoint x: 253, startPoint y: 122, endPoint x: 228, endPoint y: 121, distance: 25.4
click at [228, 121] on td "Midwes-46" at bounding box center [255, 122] width 58 height 21
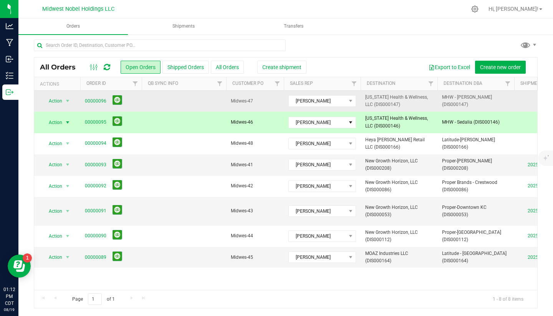
drag, startPoint x: 230, startPoint y: 99, endPoint x: 253, endPoint y: 99, distance: 22.3
click at [253, 101] on td "Midwes-47" at bounding box center [255, 101] width 58 height 21
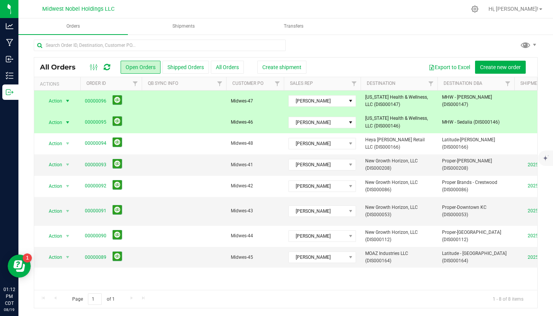
click at [253, 99] on span "Midwes-47" at bounding box center [255, 101] width 48 height 7
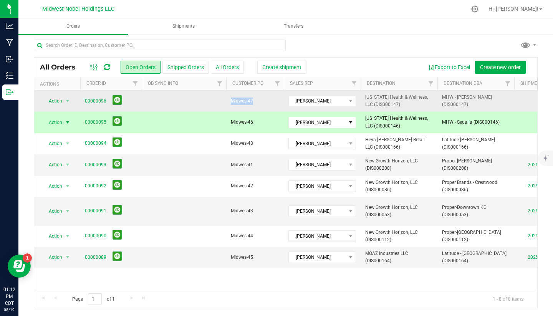
drag, startPoint x: 253, startPoint y: 99, endPoint x: 220, endPoint y: 99, distance: 32.3
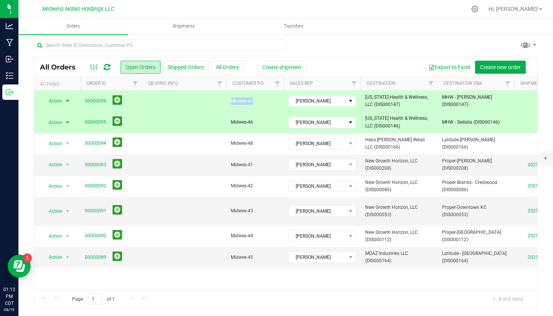
click at [220, 99] on td at bounding box center [184, 101] width 84 height 21
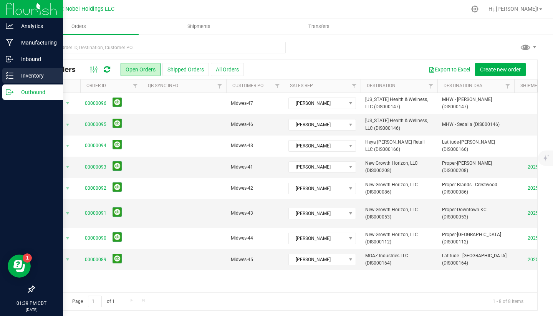
click at [35, 77] on p "Inventory" at bounding box center [36, 75] width 46 height 9
